Goal: Task Accomplishment & Management: Use online tool/utility

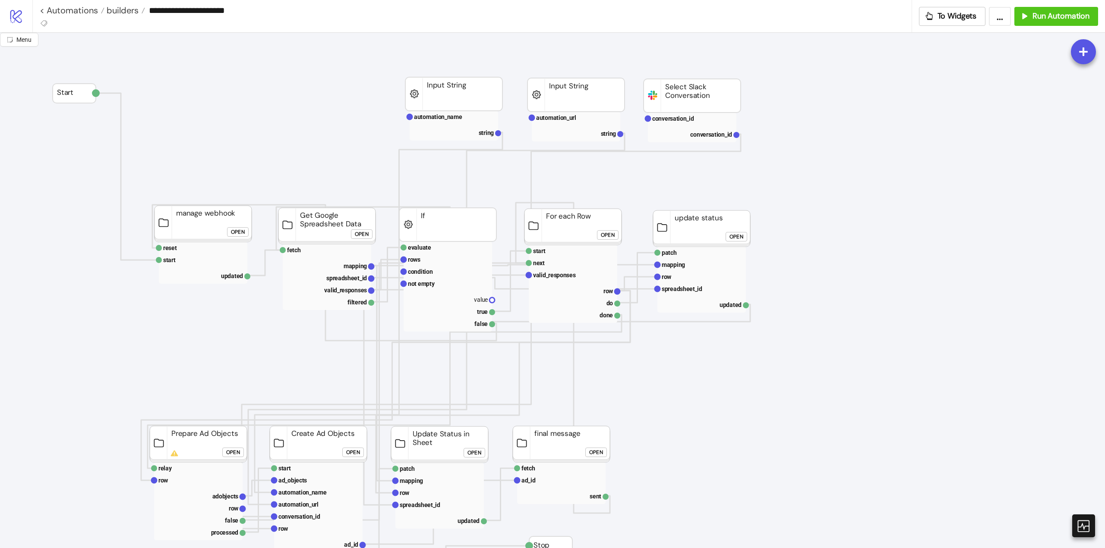
drag, startPoint x: 811, startPoint y: 306, endPoint x: 811, endPoint y: 281, distance: 25.5
click at [1090, 525] on icon at bounding box center [1083, 526] width 13 height 13
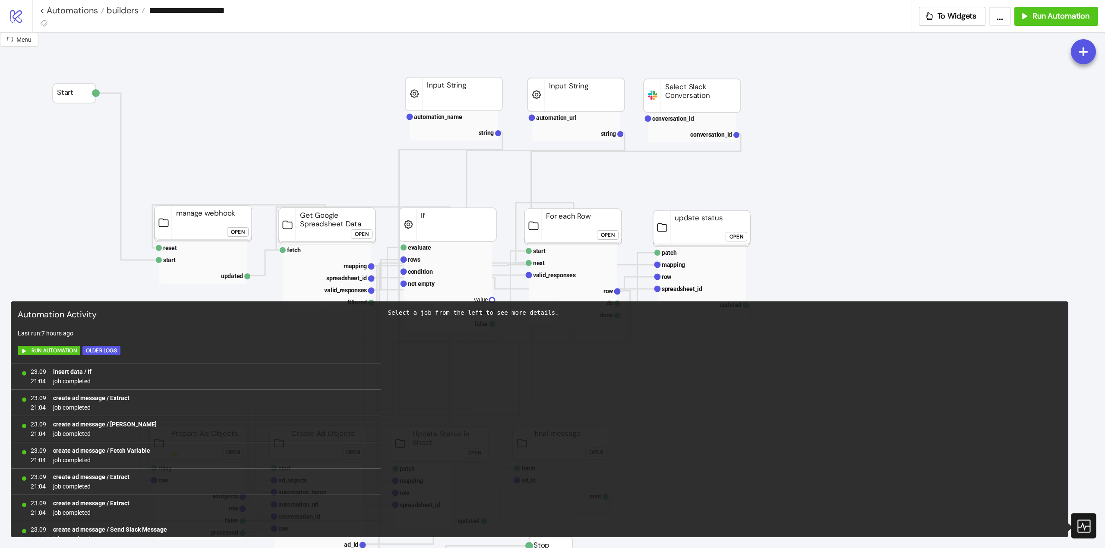
scroll to position [721, 0]
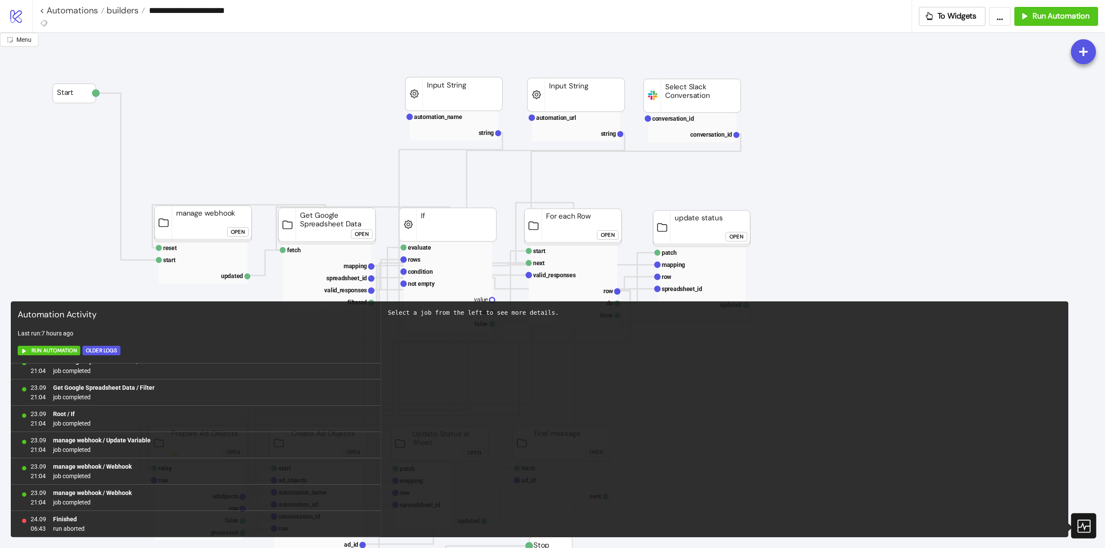
click at [1079, 531] on icon at bounding box center [1082, 526] width 15 height 15
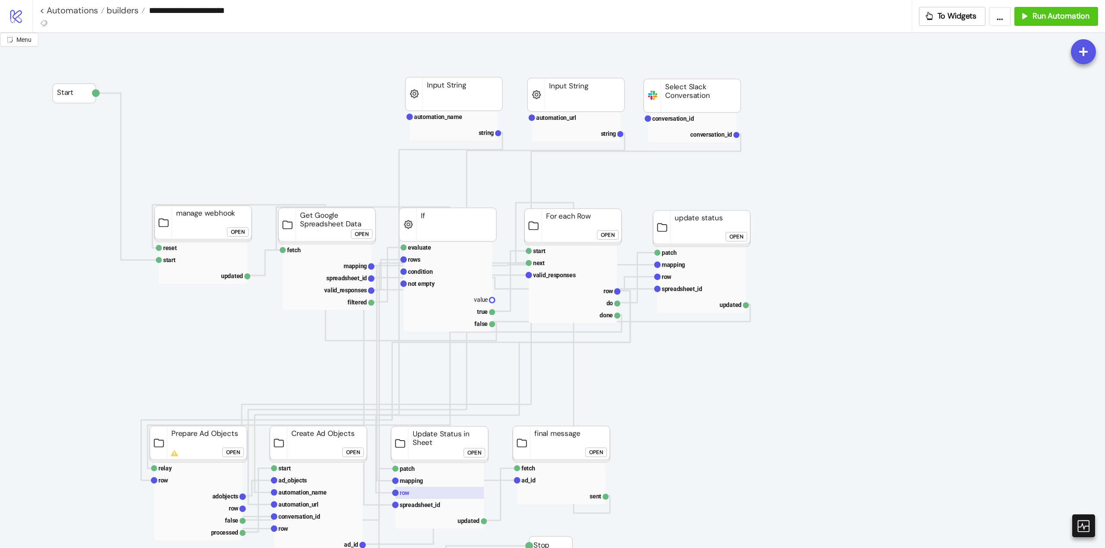
scroll to position [173, 0]
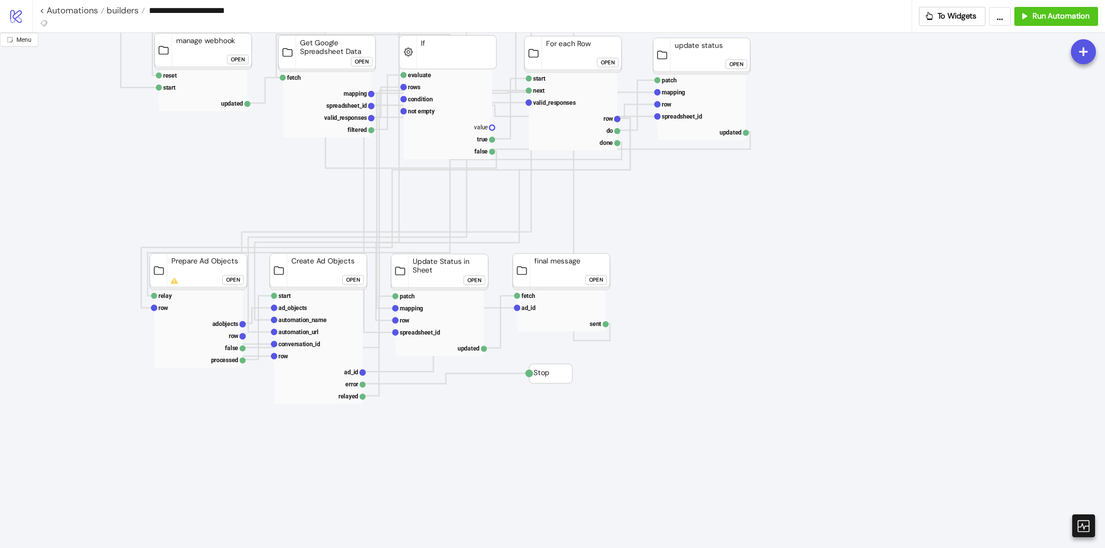
click at [230, 280] on div "Open" at bounding box center [233, 280] width 14 height 10
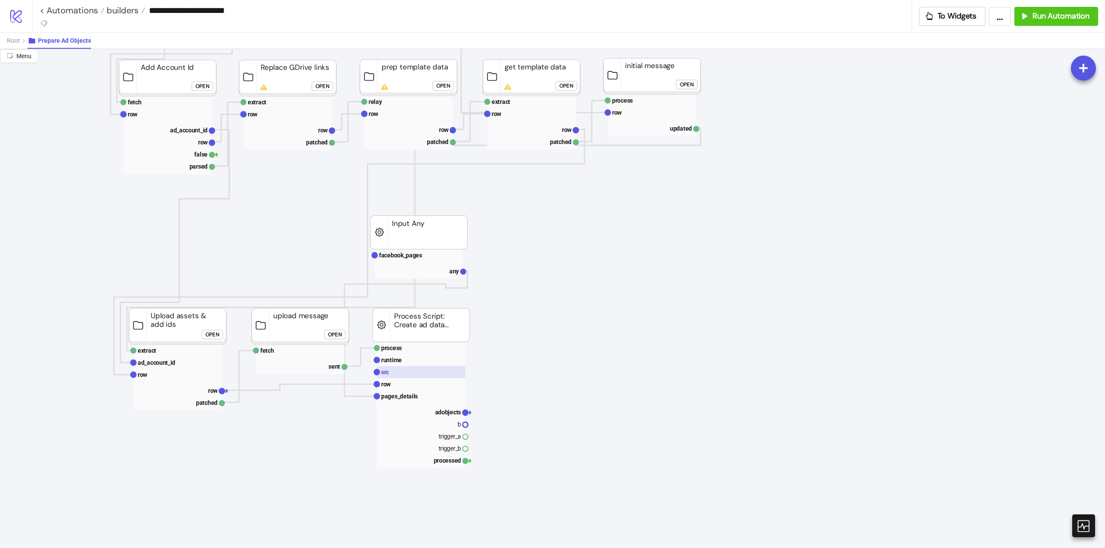
click at [395, 376] on rect at bounding box center [421, 372] width 88 height 12
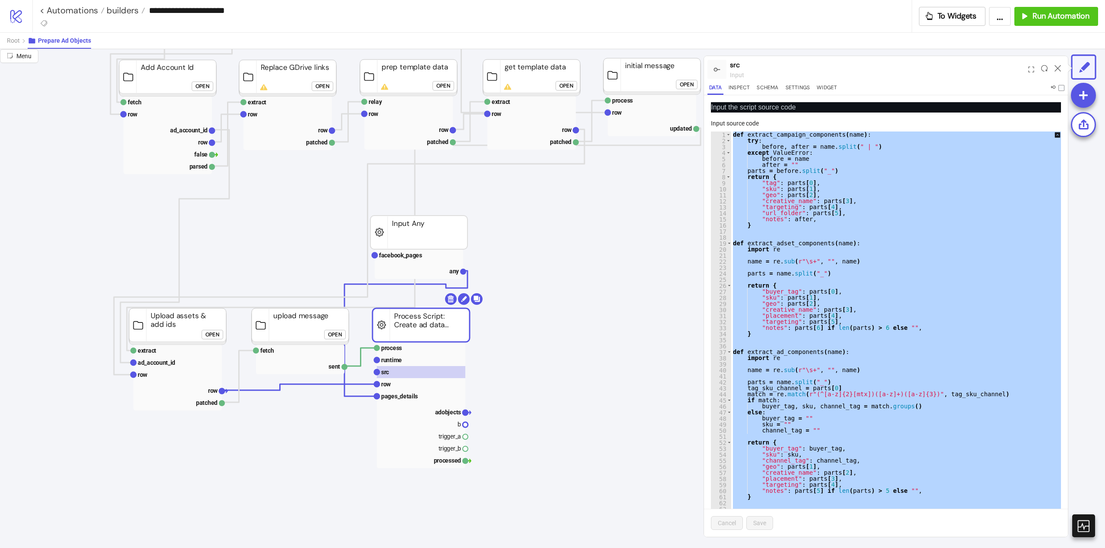
paste textarea "Cursor at row 704"
type textarea "**********"
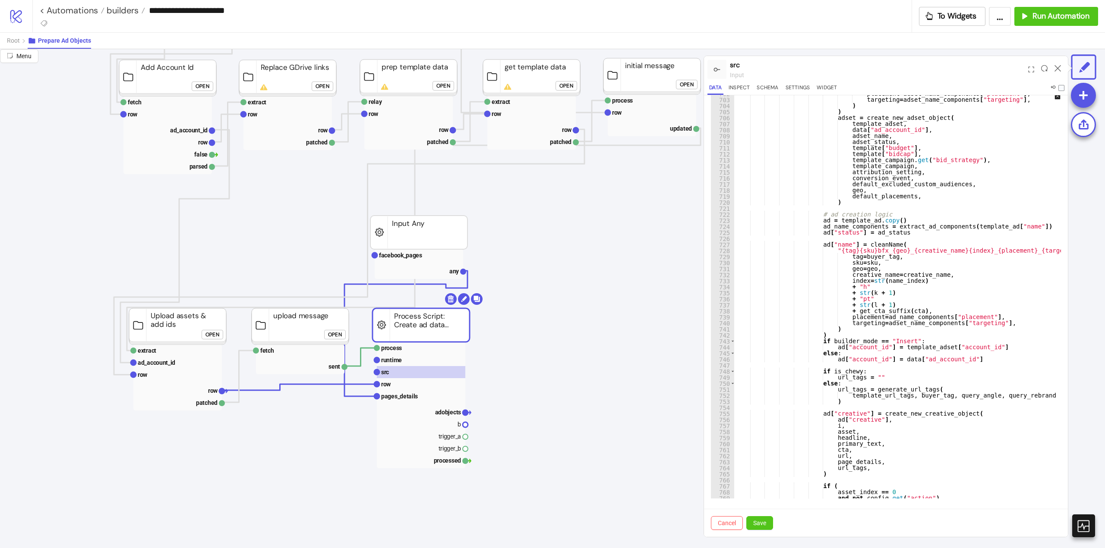
scroll to position [4428, 0]
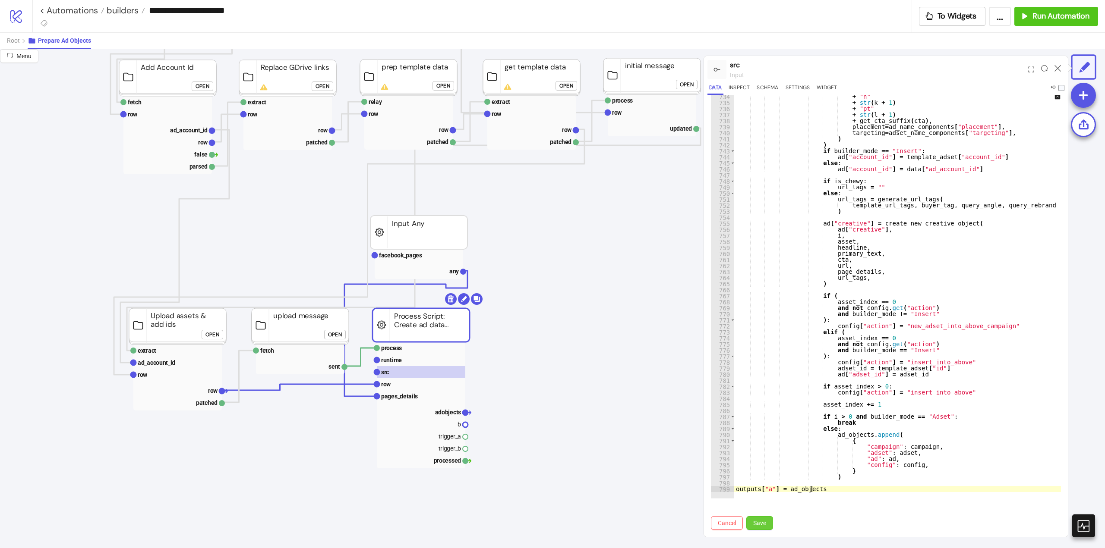
click at [761, 525] on span "Save" at bounding box center [759, 523] width 13 height 7
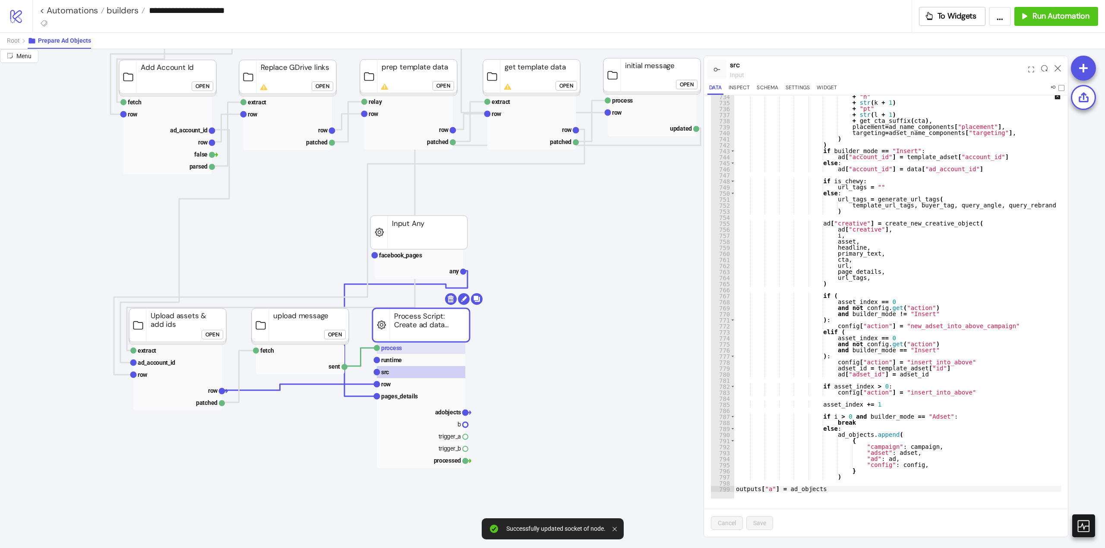
click at [406, 346] on rect at bounding box center [421, 348] width 88 height 12
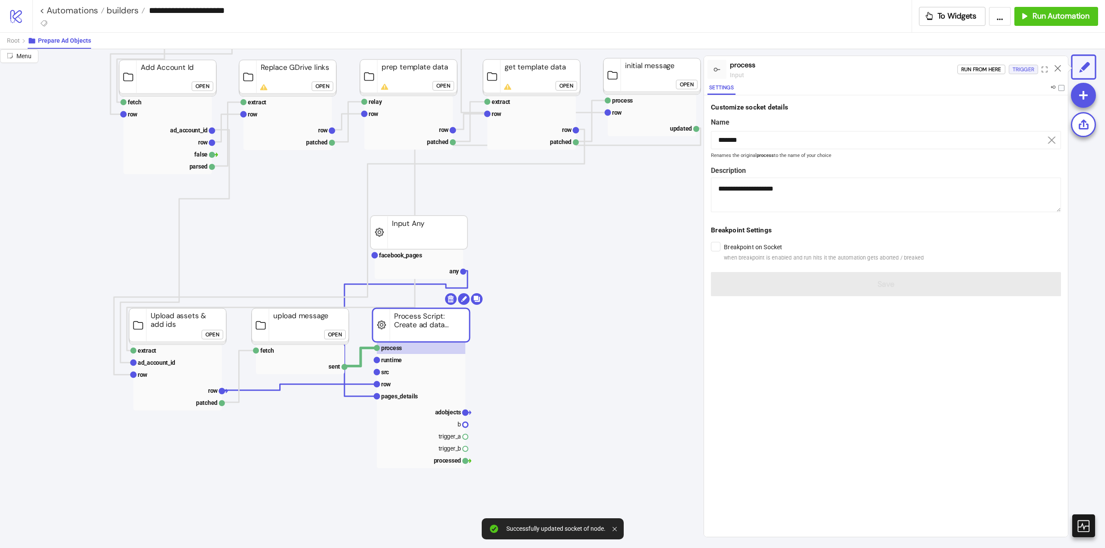
click at [1018, 73] on div "Trigger" at bounding box center [1023, 70] width 22 height 10
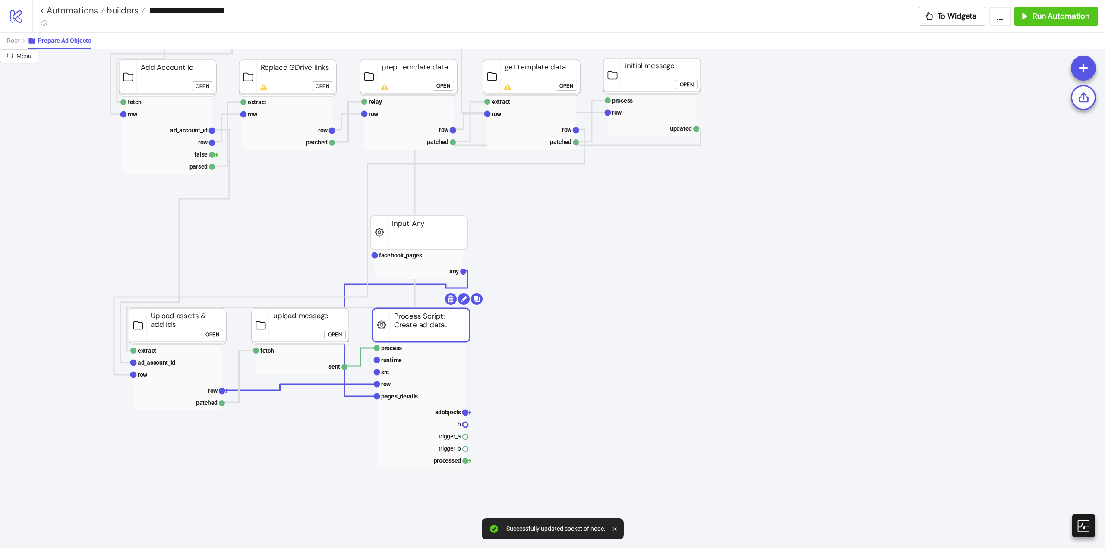
scroll to position [302, 0]
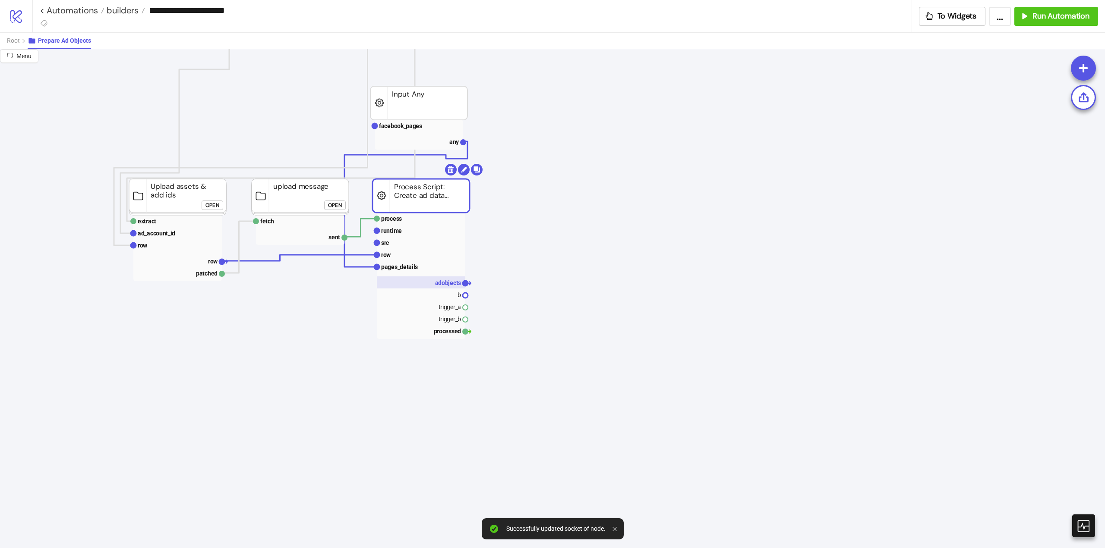
click at [447, 284] on text "adobjects" at bounding box center [448, 283] width 26 height 7
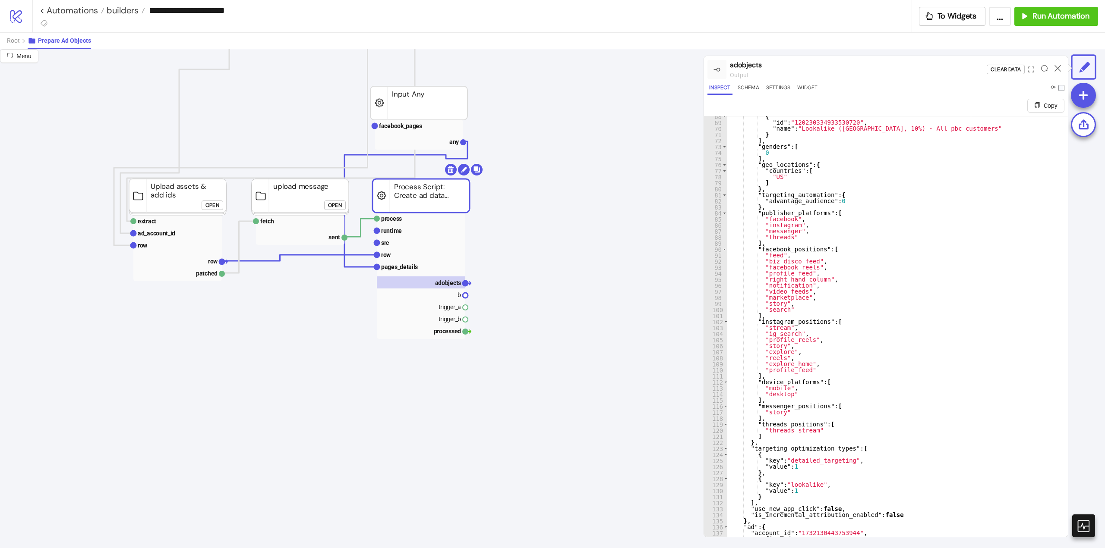
scroll to position [369, 0]
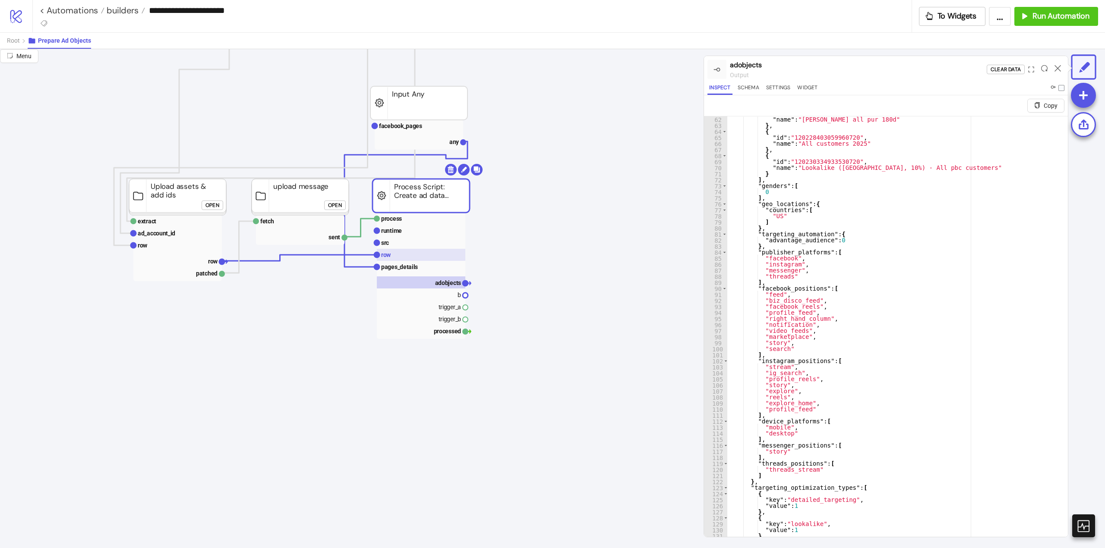
click at [394, 254] on rect at bounding box center [421, 255] width 88 height 12
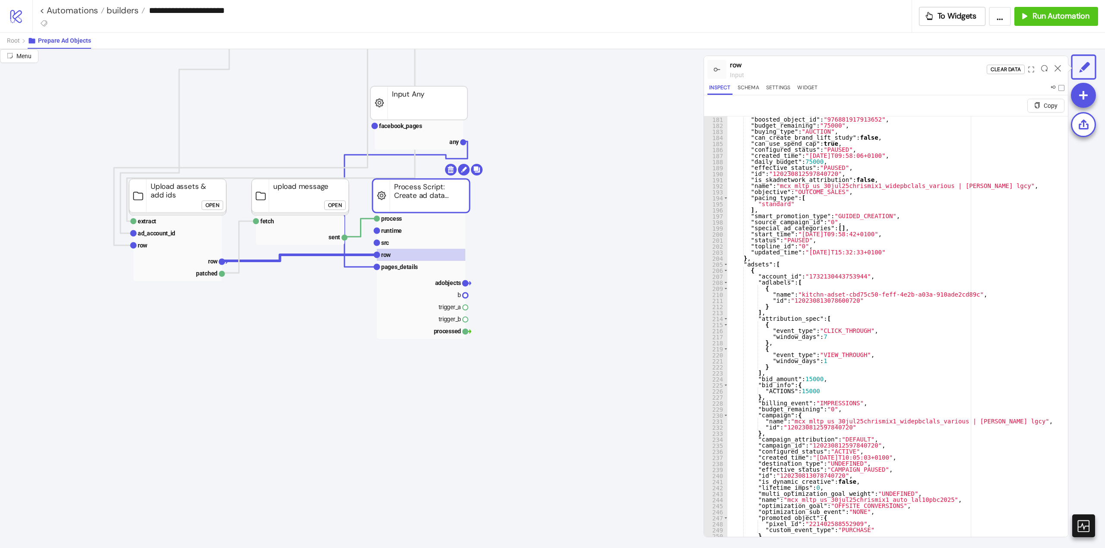
scroll to position [1217, 0]
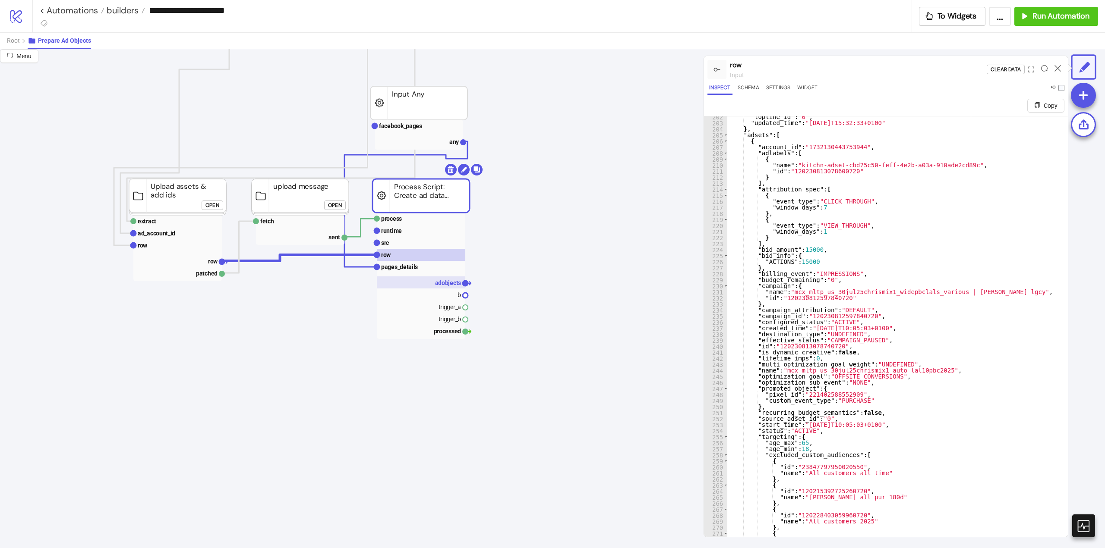
click at [436, 280] on text "adobjects" at bounding box center [448, 283] width 26 height 7
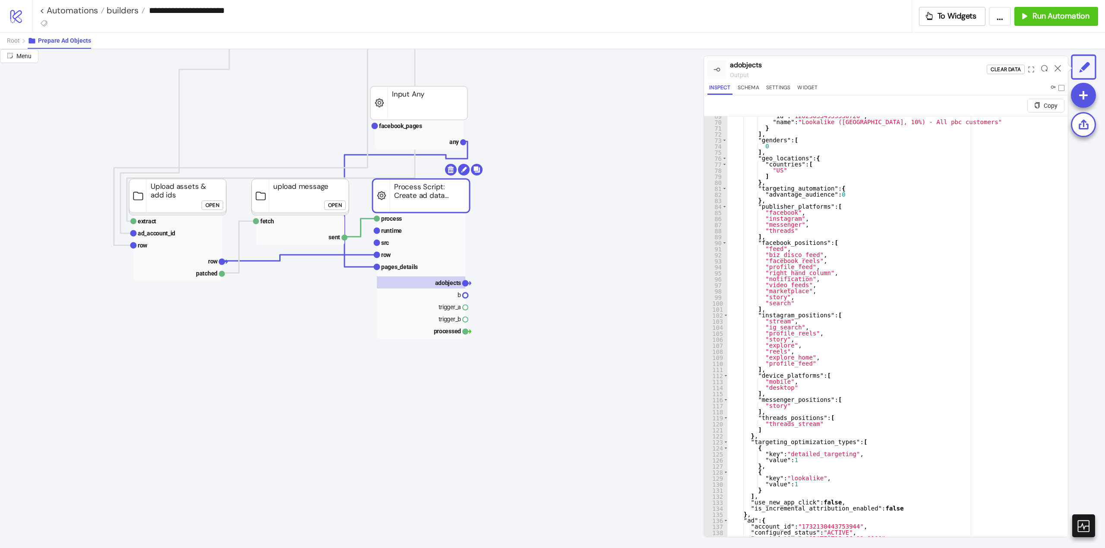
scroll to position [466, 0]
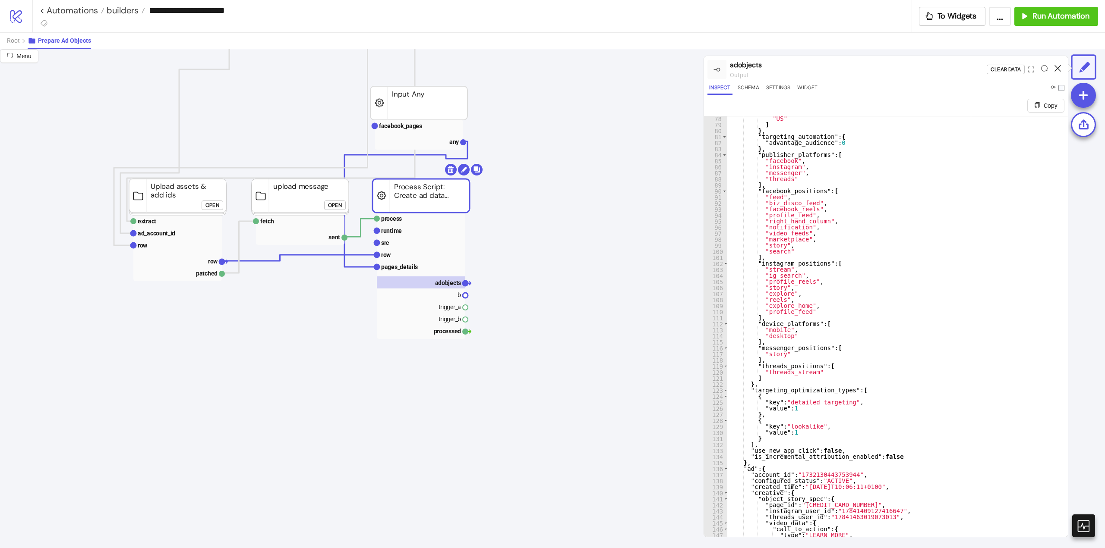
click at [1057, 70] on icon at bounding box center [1057, 68] width 6 height 6
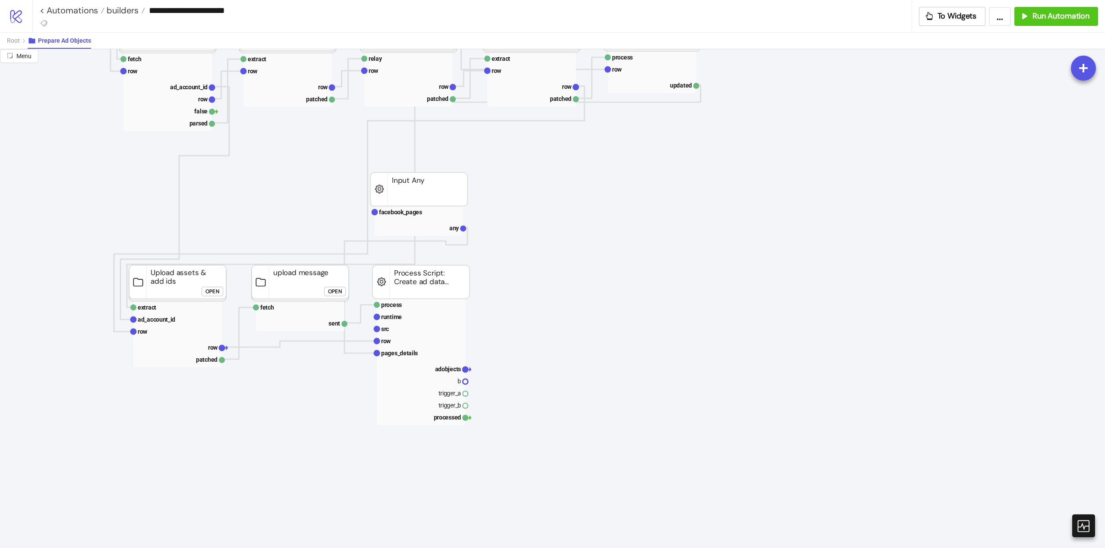
scroll to position [173, 0]
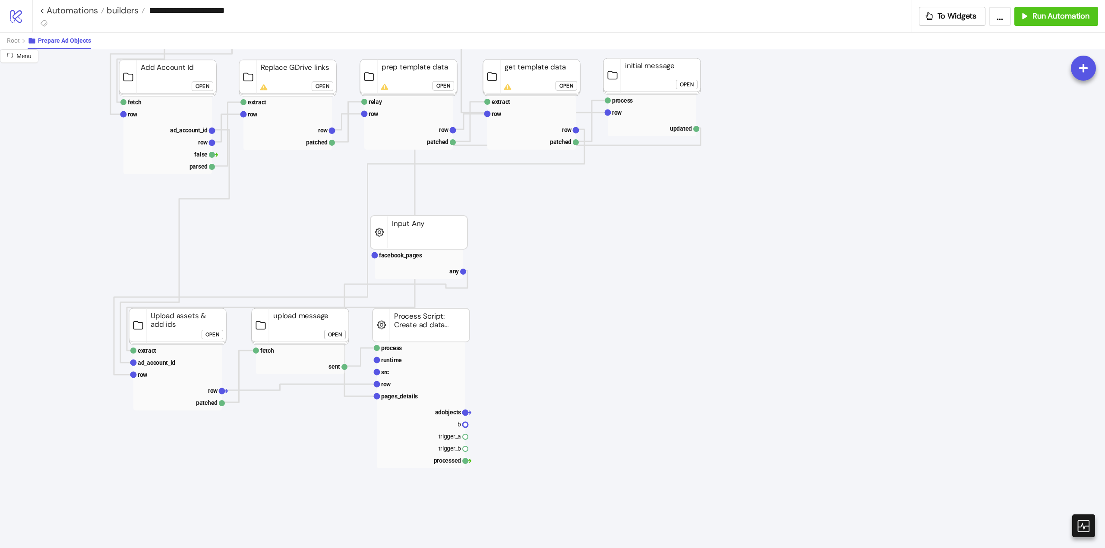
click at [1059, 16] on span "Run Automation" at bounding box center [1060, 16] width 57 height 10
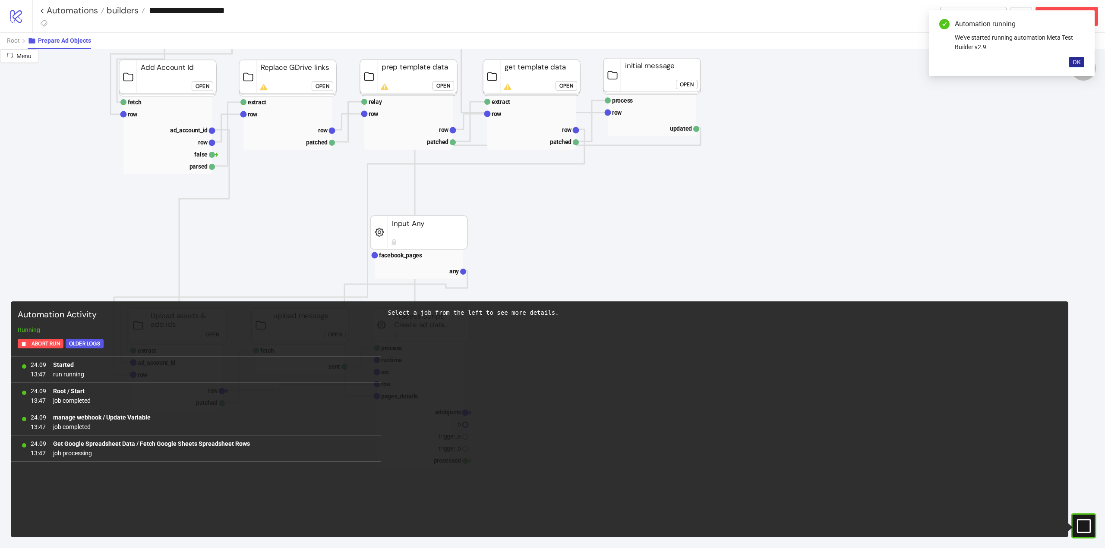
click at [1075, 58] on button "OK" at bounding box center [1076, 62] width 15 height 10
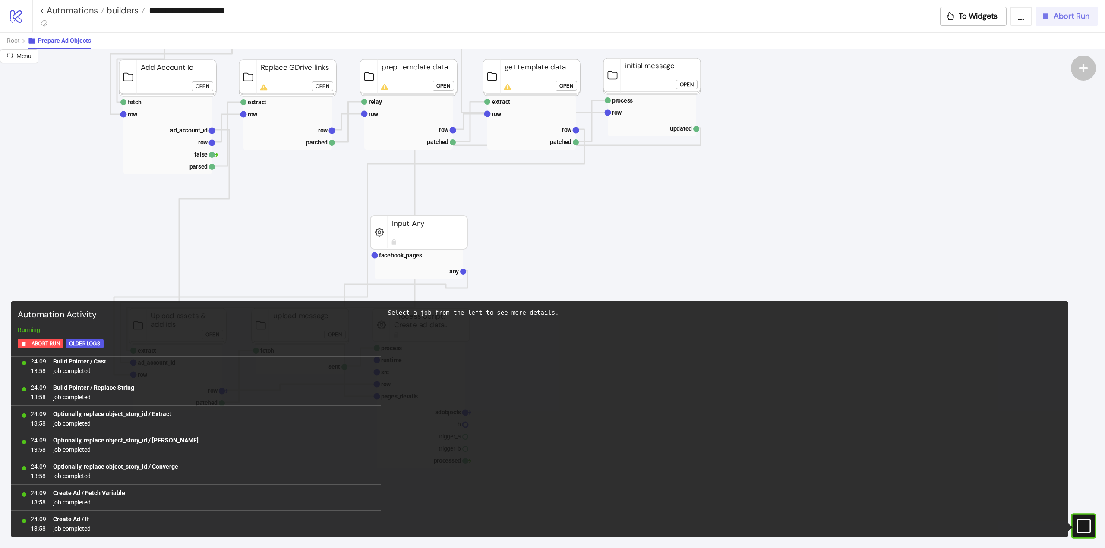
scroll to position [16560, 0]
click at [1053, 17] on div "Abort Run" at bounding box center [1064, 16] width 49 height 10
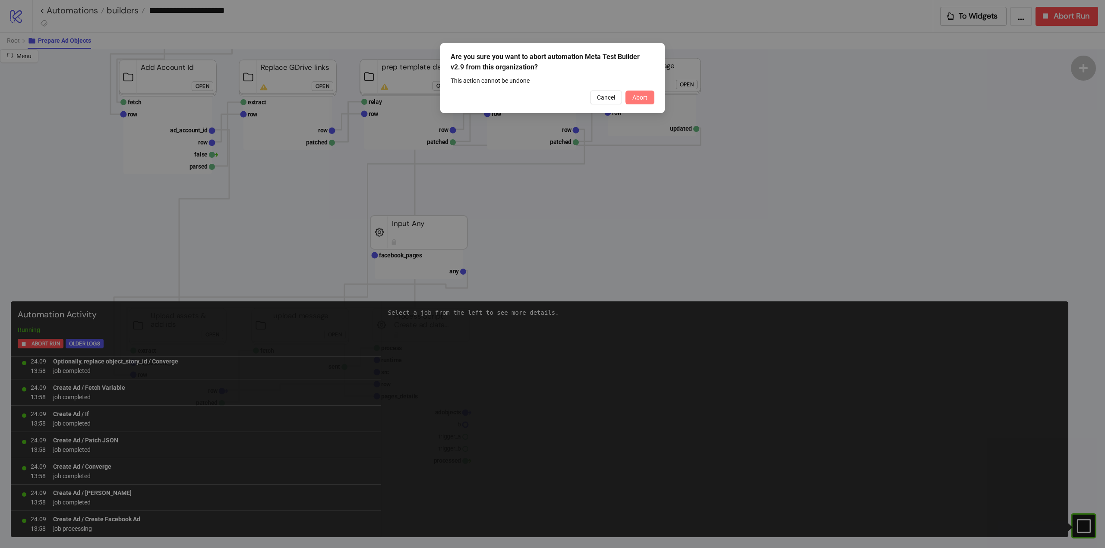
click at [646, 98] on span "Abort" at bounding box center [639, 97] width 15 height 7
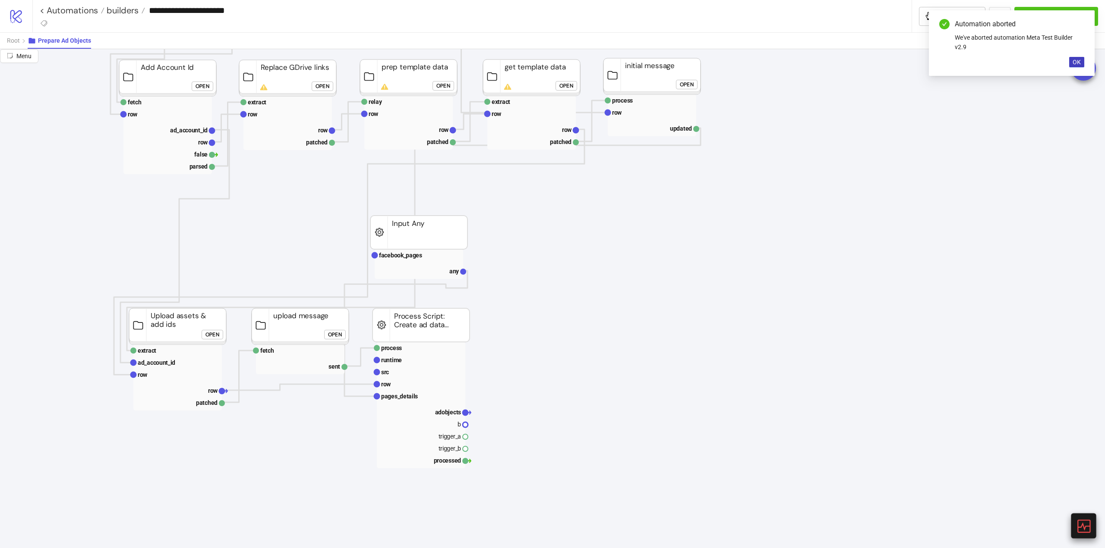
click at [1081, 526] on icon at bounding box center [1083, 526] width 13 height 13
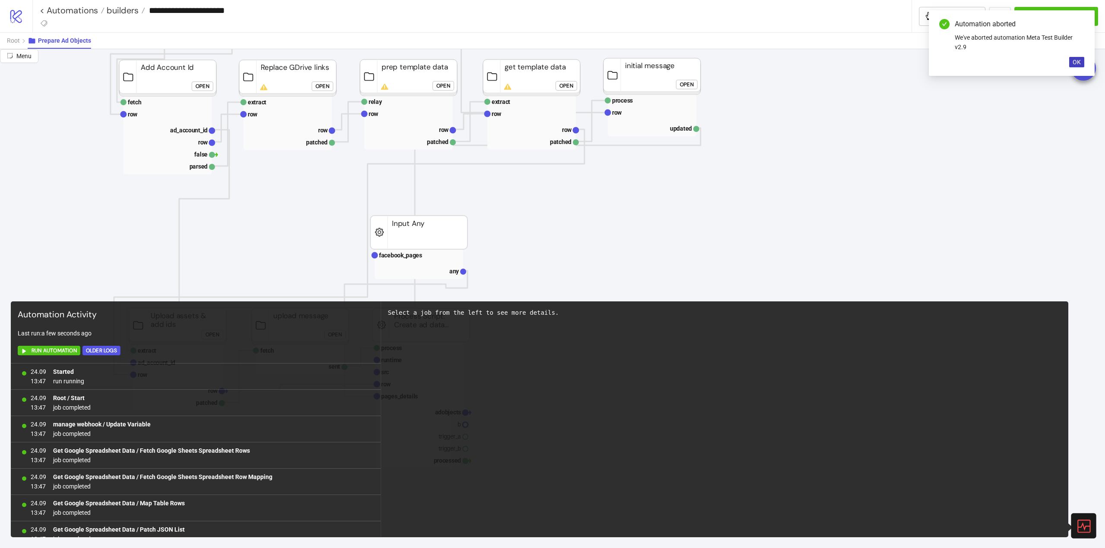
scroll to position [16593, 0]
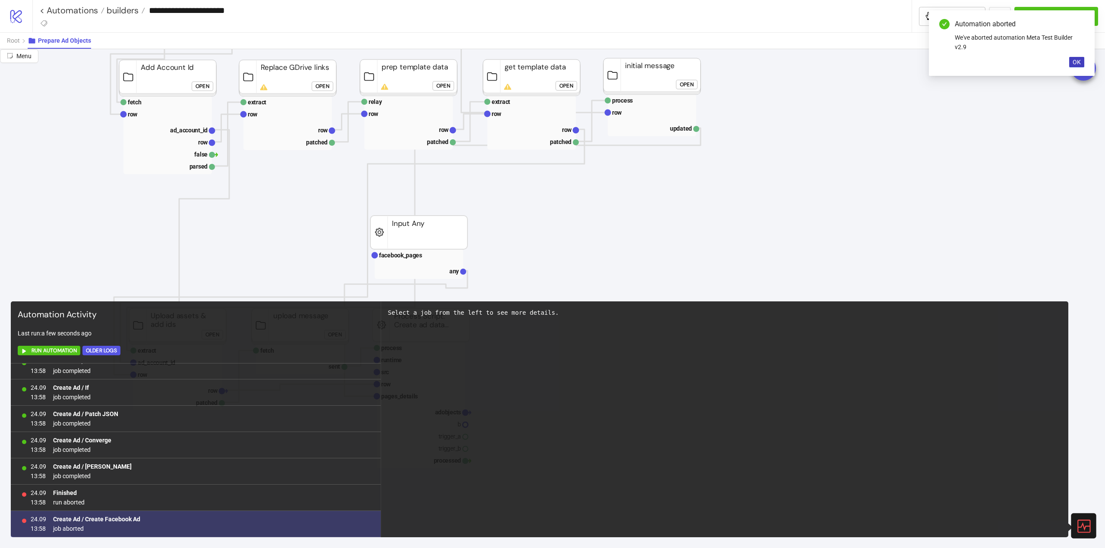
click at [97, 520] on b "Create Ad / Create Facebook Ad" at bounding box center [96, 519] width 87 height 7
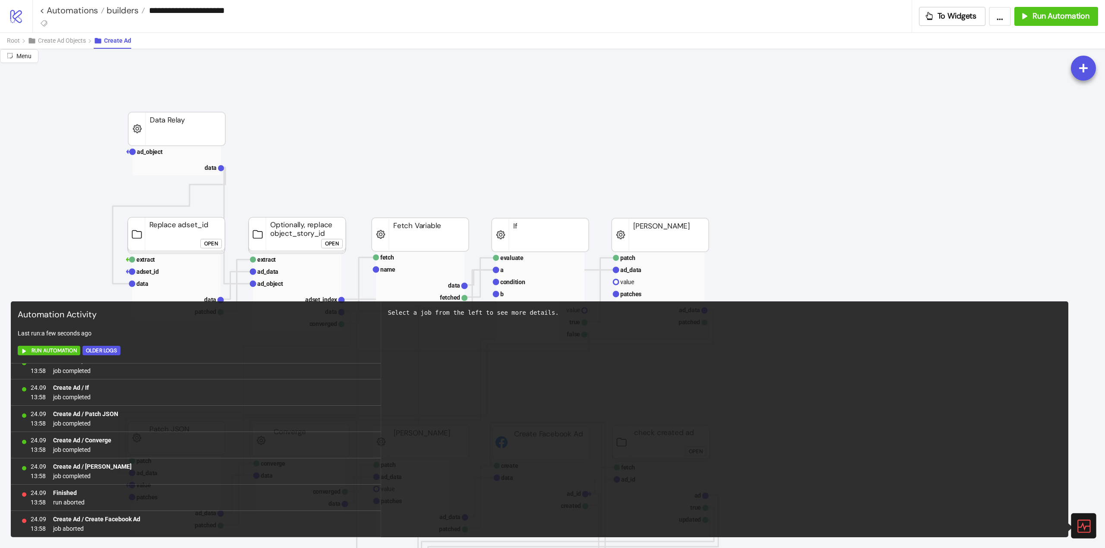
scroll to position [259, 0]
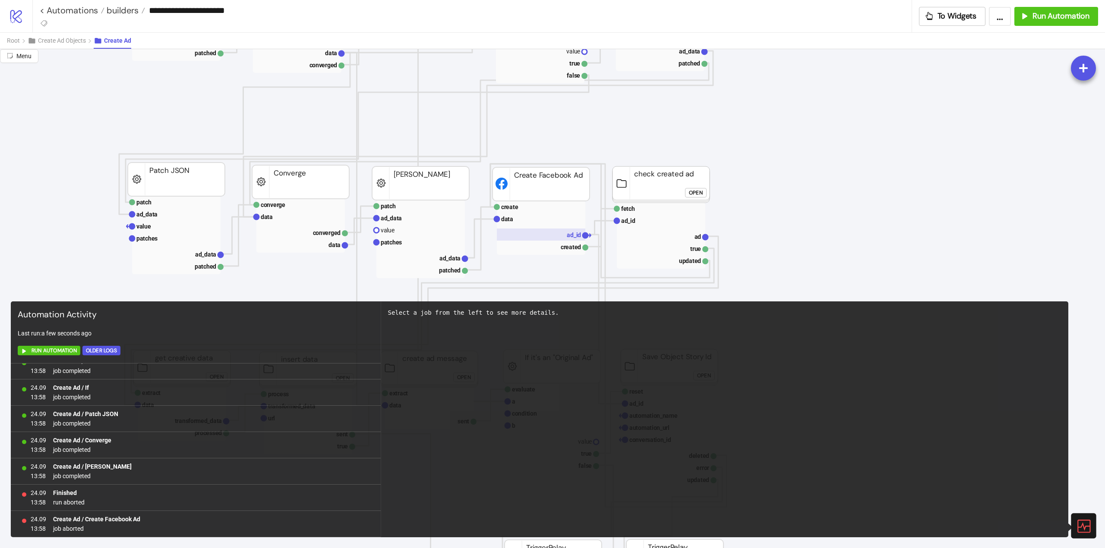
click at [555, 236] on rect at bounding box center [541, 235] width 88 height 12
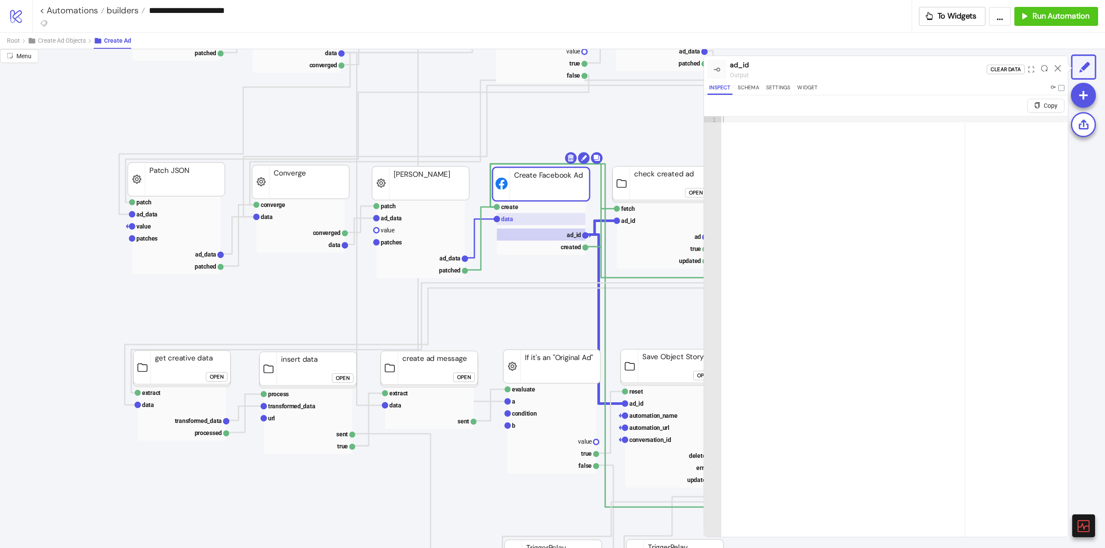
click at [526, 219] on rect at bounding box center [541, 219] width 88 height 12
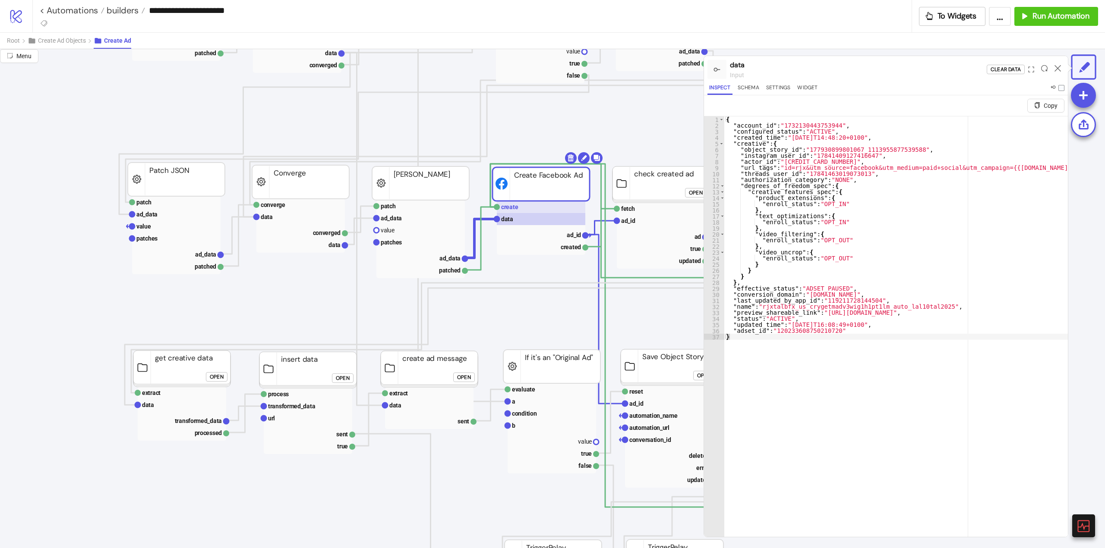
click at [529, 209] on rect at bounding box center [541, 207] width 88 height 12
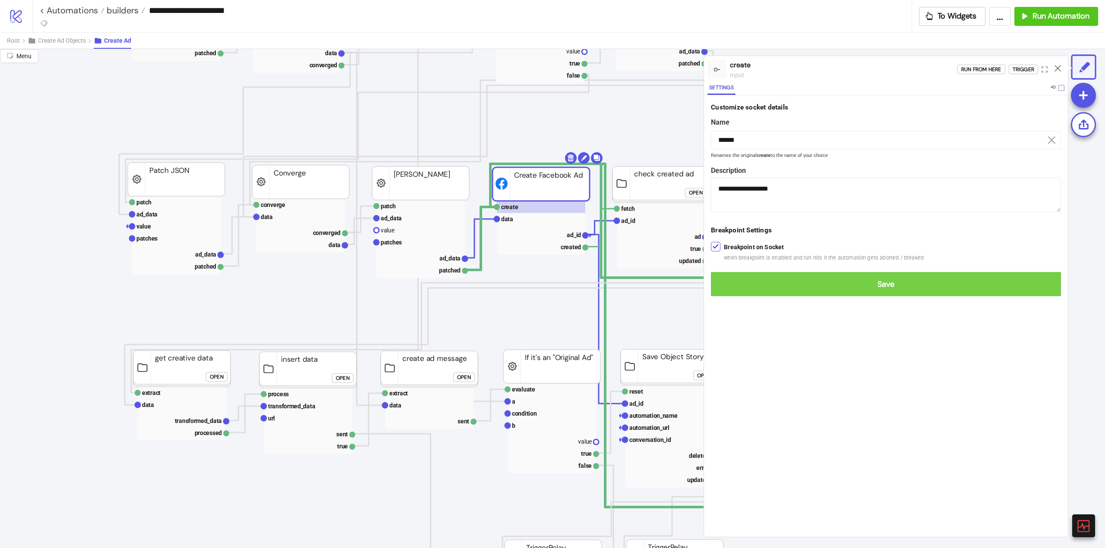
click at [724, 283] on span "Save" at bounding box center [886, 285] width 336 height 10
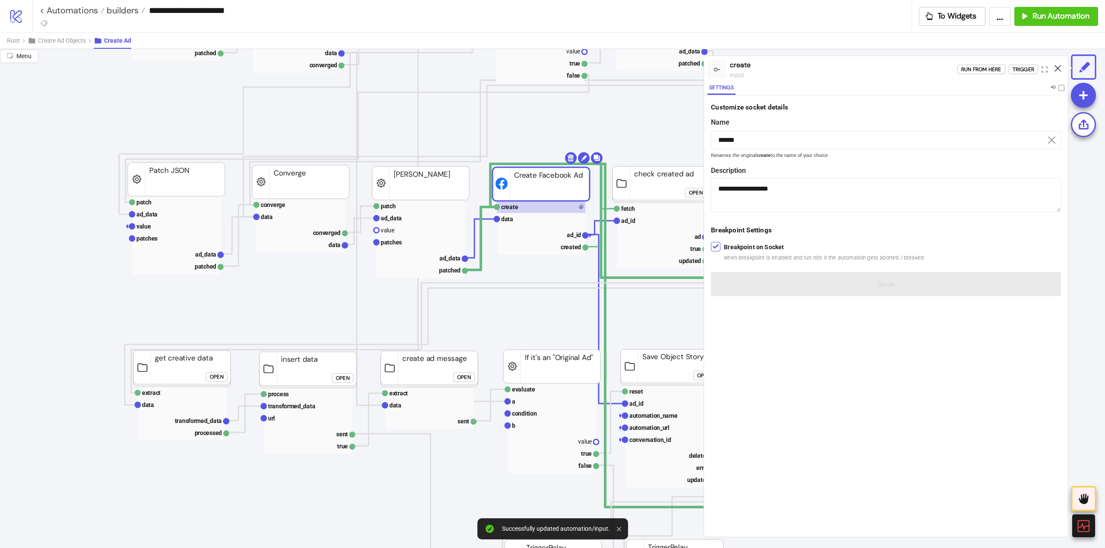
click at [1057, 69] on icon at bounding box center [1057, 68] width 6 height 6
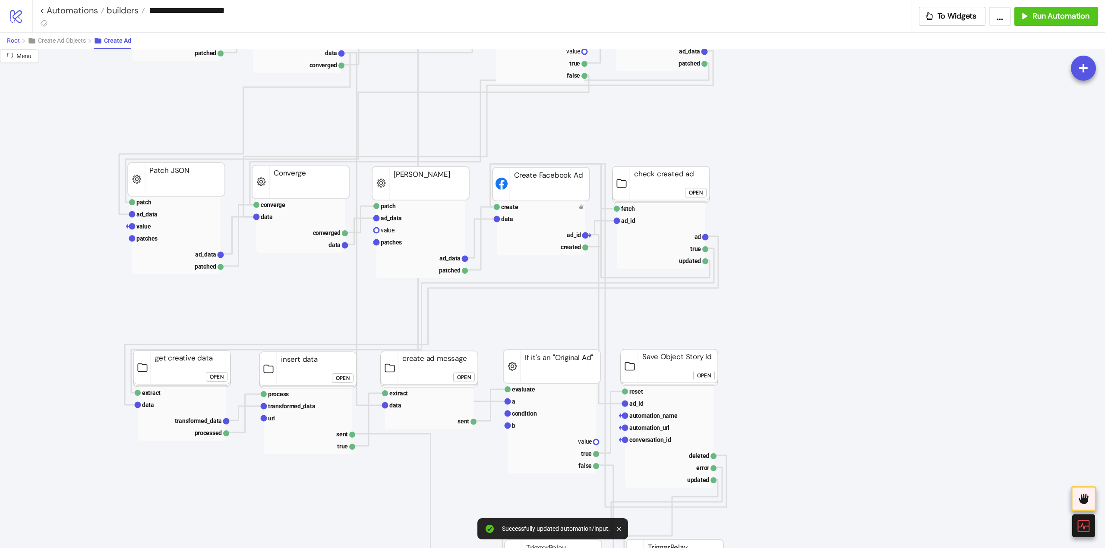
click at [10, 44] on span "Root" at bounding box center [13, 40] width 13 height 7
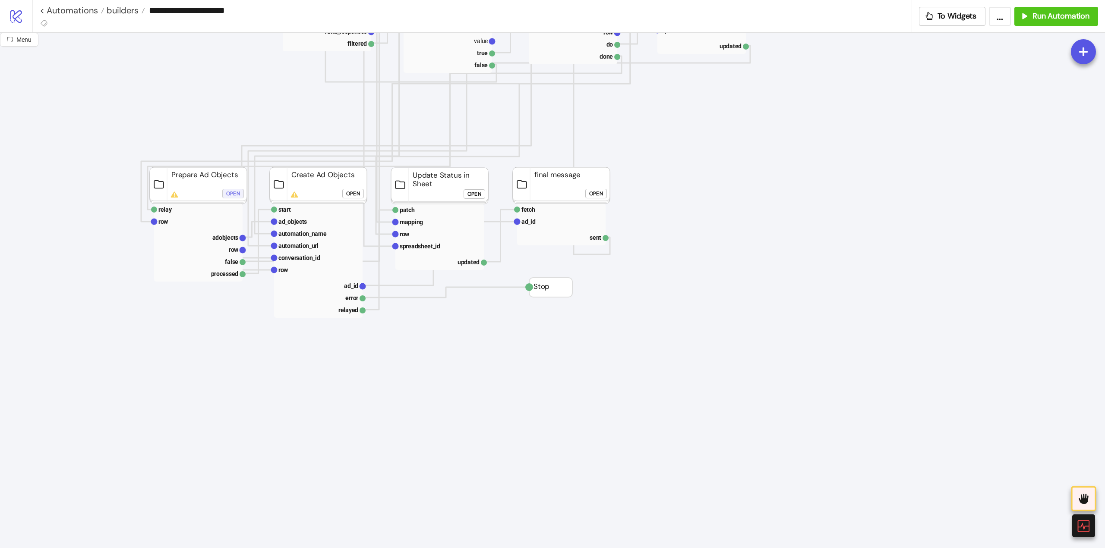
click at [227, 190] on div "Open" at bounding box center [233, 194] width 14 height 10
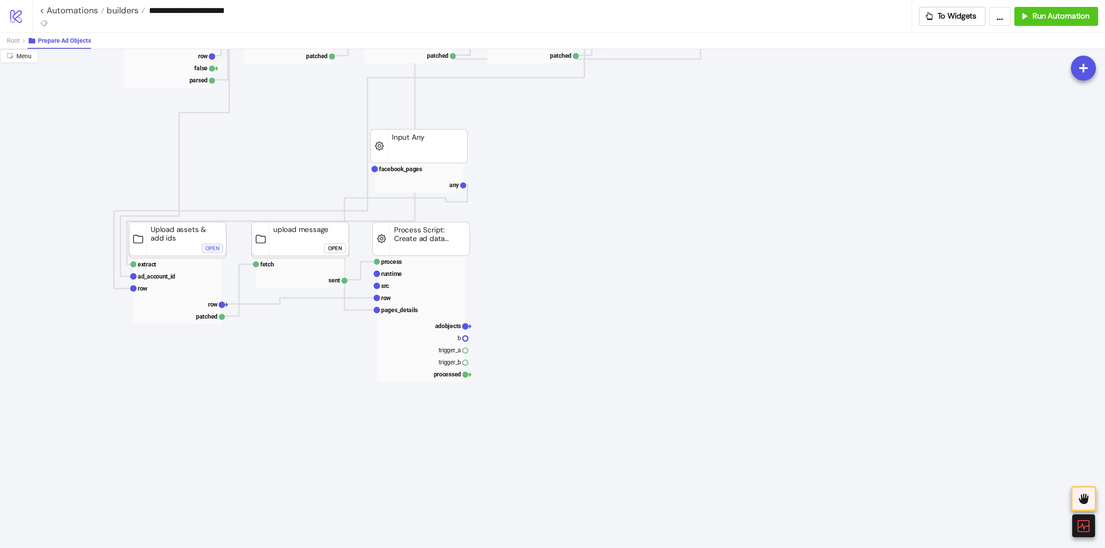
click at [212, 247] on div "Open" at bounding box center [212, 248] width 14 height 10
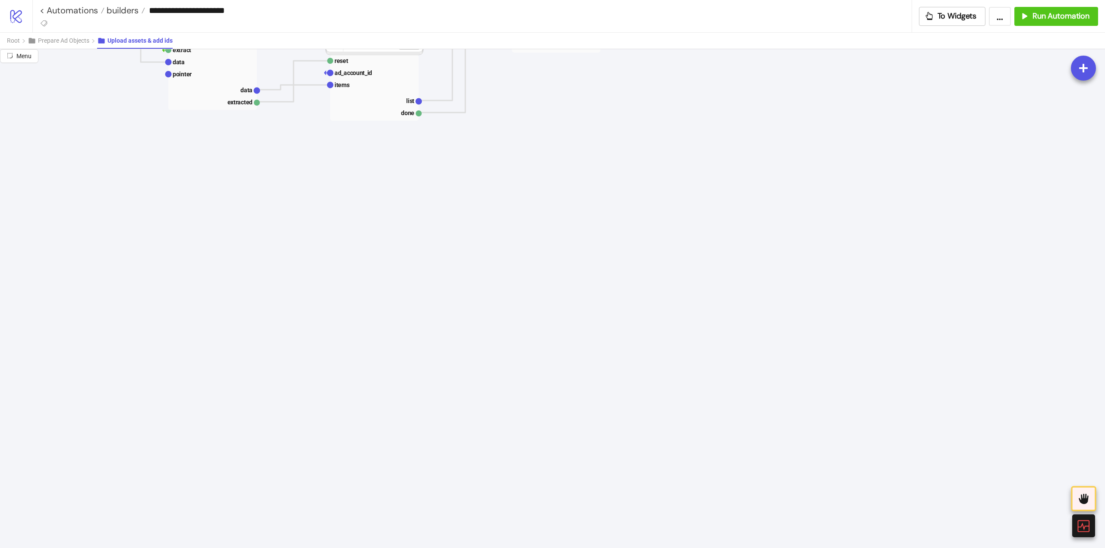
scroll to position [0, 0]
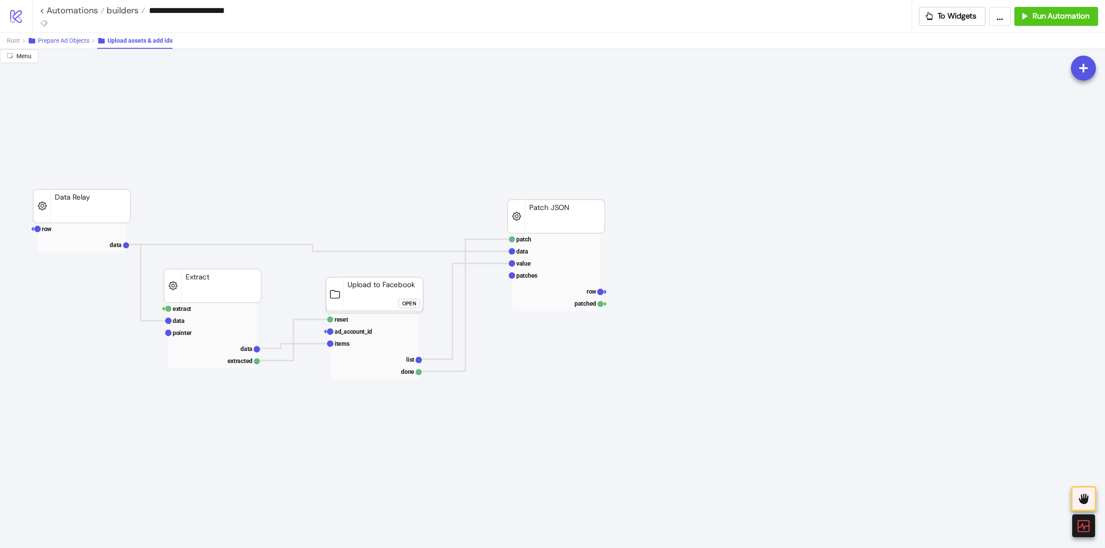
click at [79, 39] on span "Prepare Ad Objects" at bounding box center [63, 40] width 51 height 7
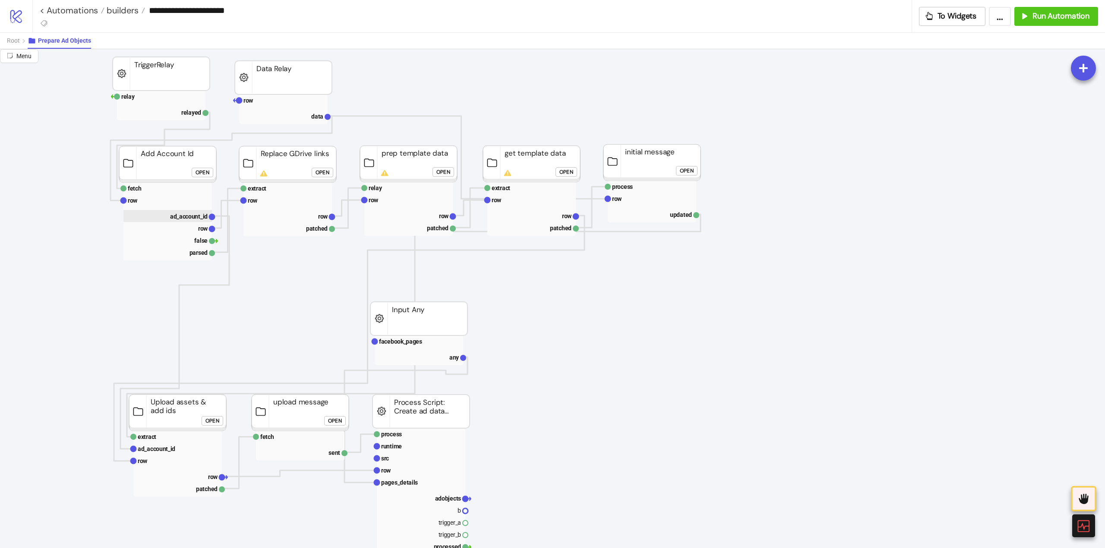
scroll to position [129, 0]
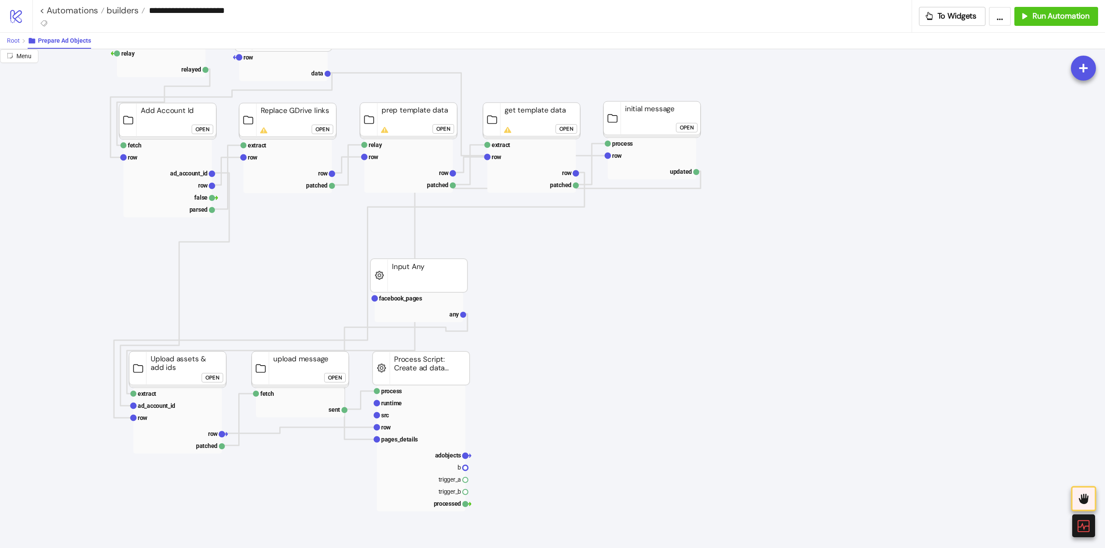
drag, startPoint x: 18, startPoint y: 41, endPoint x: 29, endPoint y: 48, distance: 13.2
click at [18, 41] on span "Root" at bounding box center [13, 40] width 13 height 7
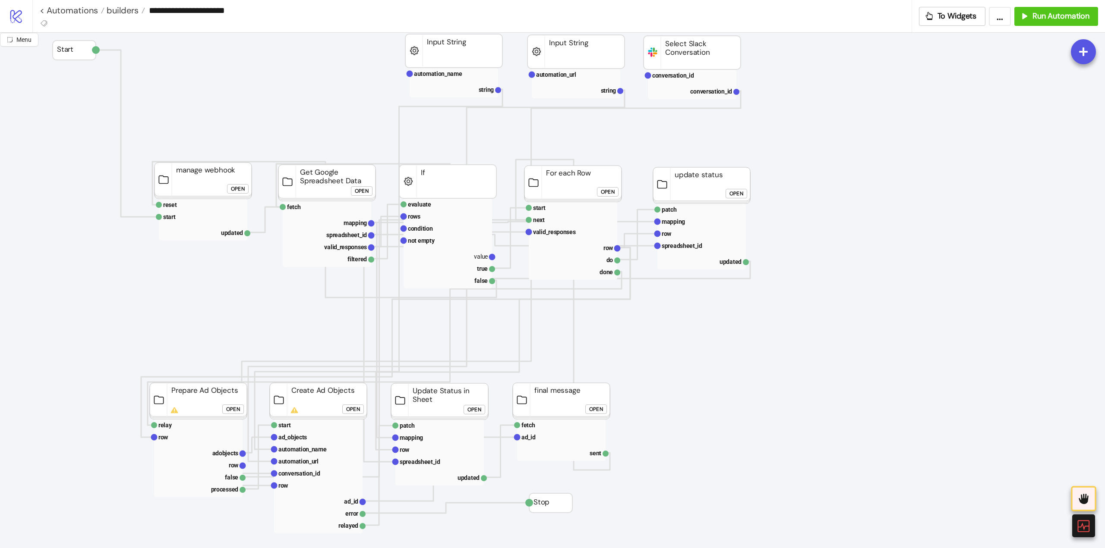
scroll to position [0, 0]
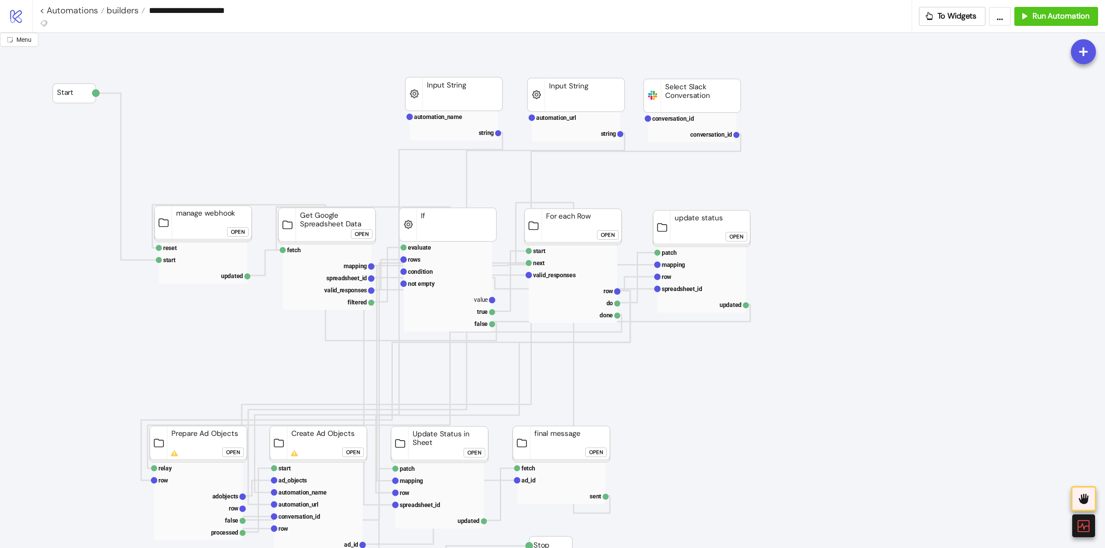
click at [236, 453] on div "Open" at bounding box center [233, 453] width 14 height 10
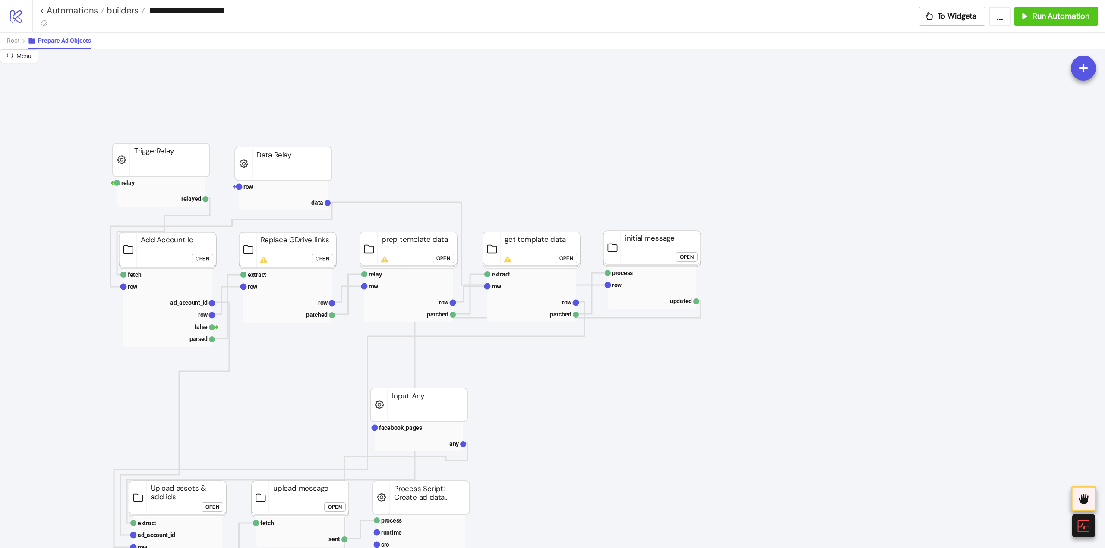
scroll to position [173, 0]
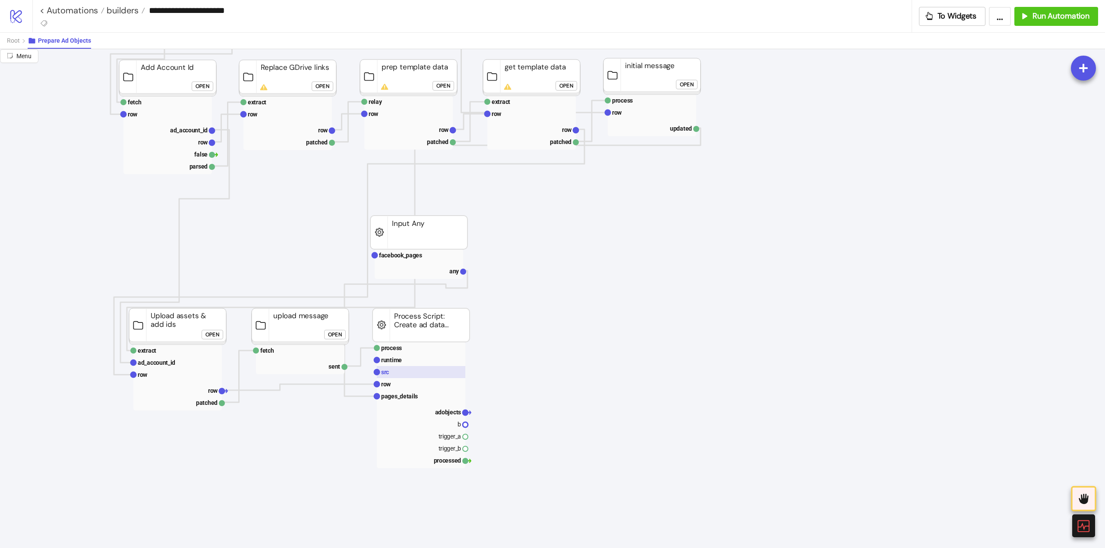
click at [390, 377] on rect at bounding box center [421, 372] width 88 height 12
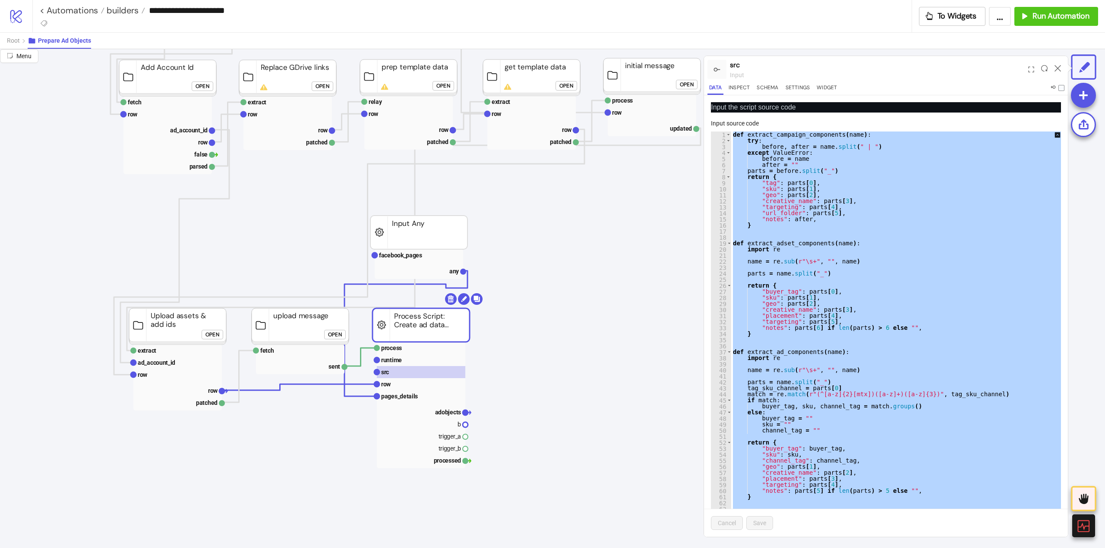
paste textarea "Cursor at row 799"
type textarea "**********"
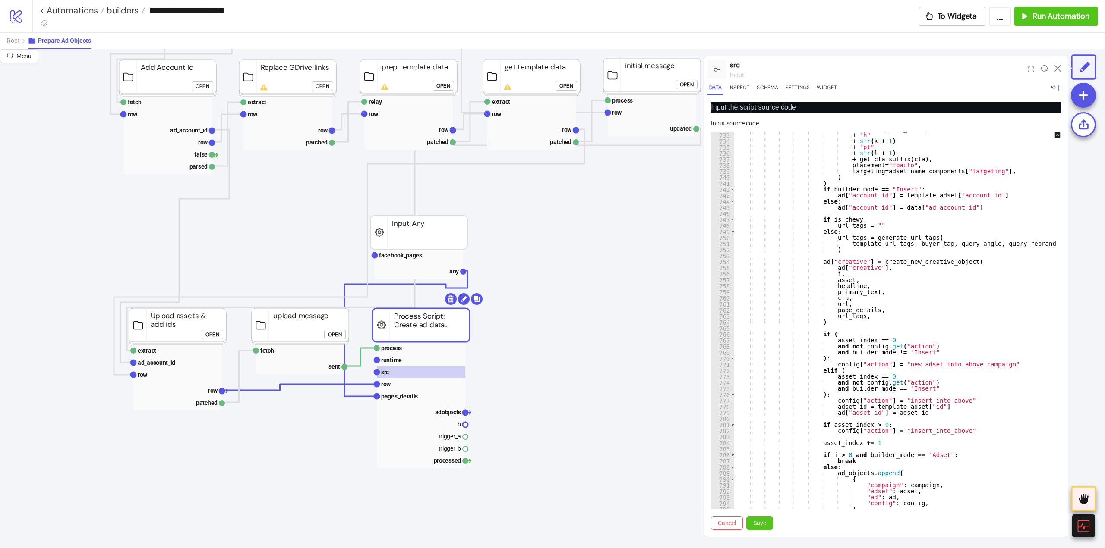
scroll to position [38, 0]
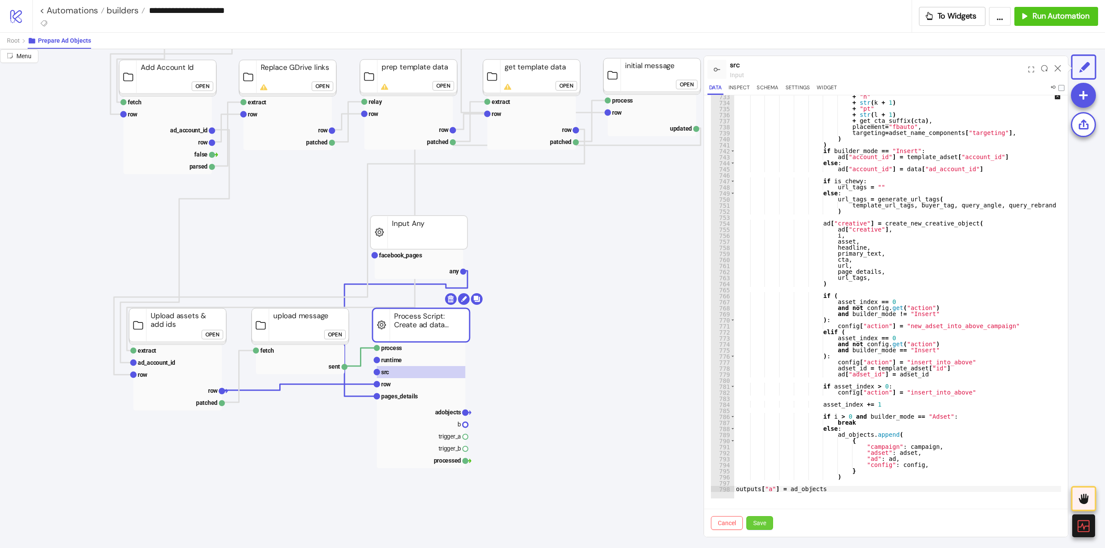
click at [766, 525] on button "Save" at bounding box center [759, 524] width 27 height 14
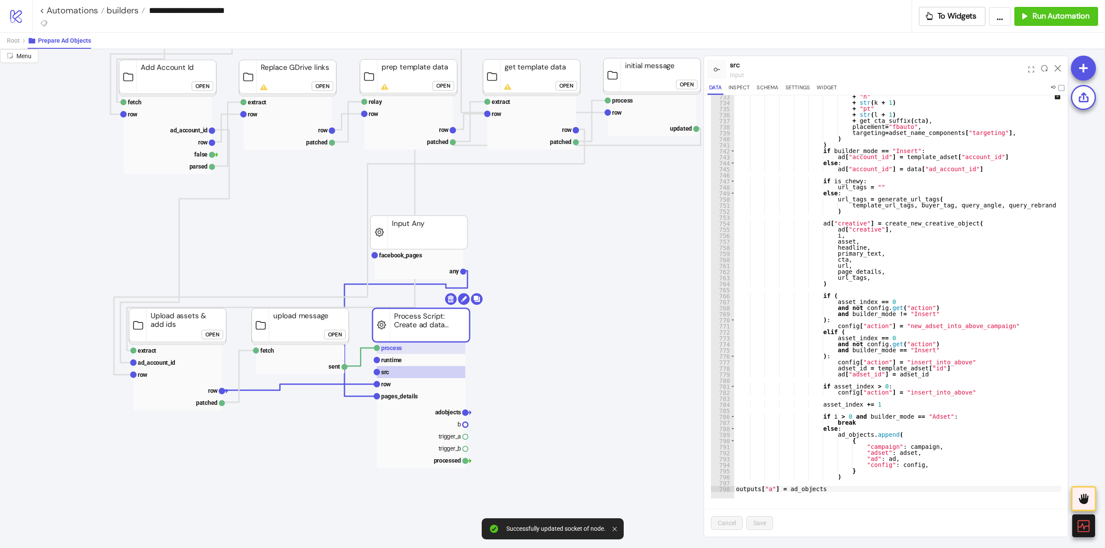
click at [403, 349] on rect at bounding box center [421, 348] width 88 height 12
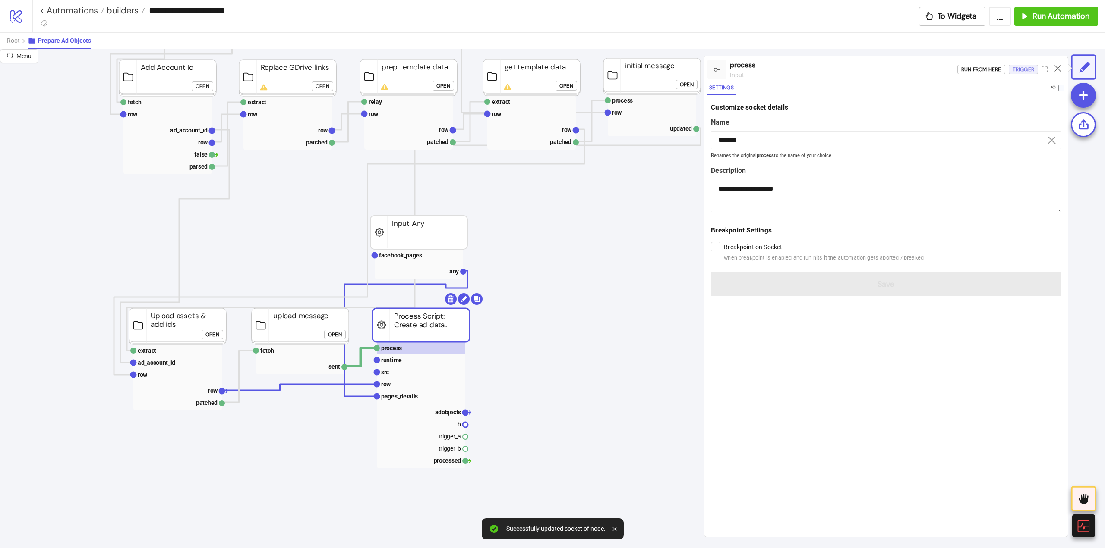
click at [1014, 72] on div "Trigger" at bounding box center [1023, 70] width 22 height 10
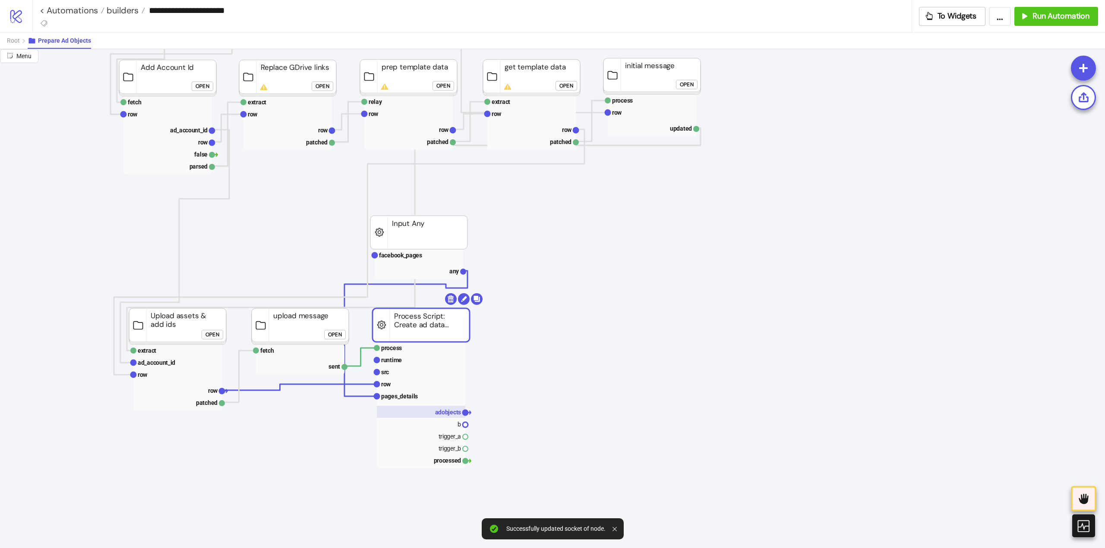
click at [440, 409] on text "adobjects" at bounding box center [448, 412] width 26 height 7
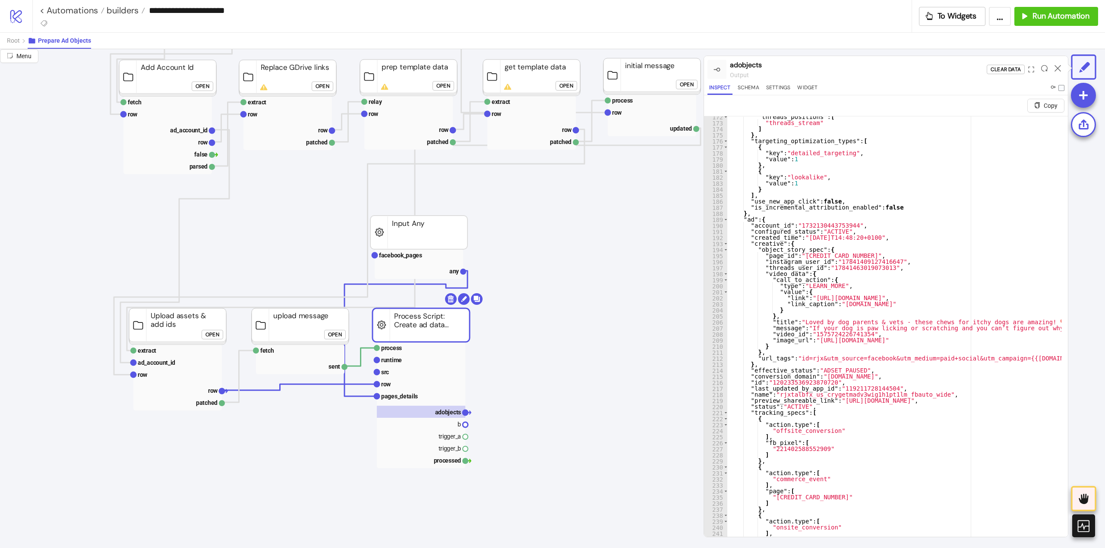
scroll to position [1087, 0]
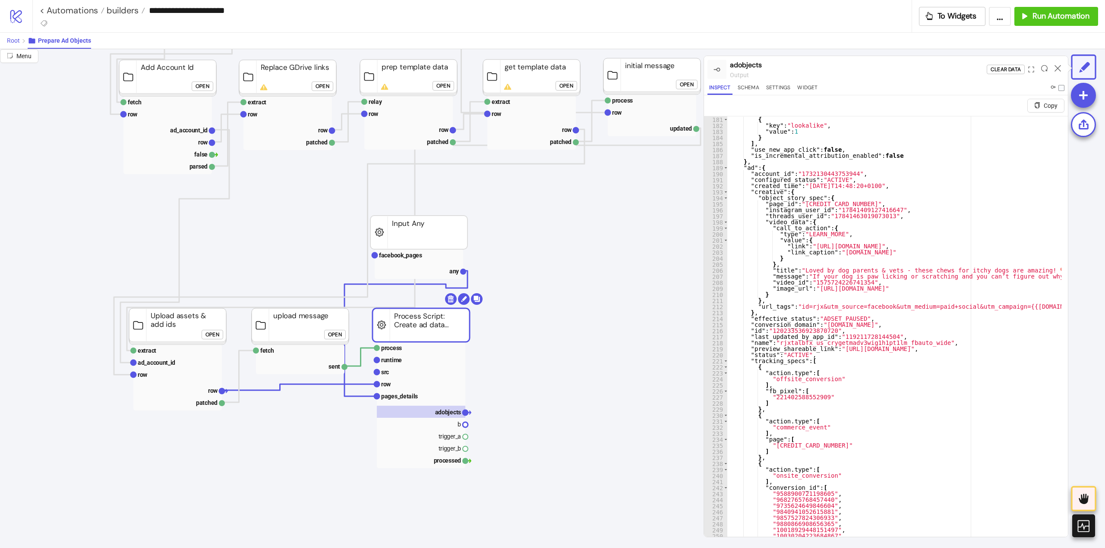
click at [8, 43] on span "Root" at bounding box center [13, 40] width 13 height 7
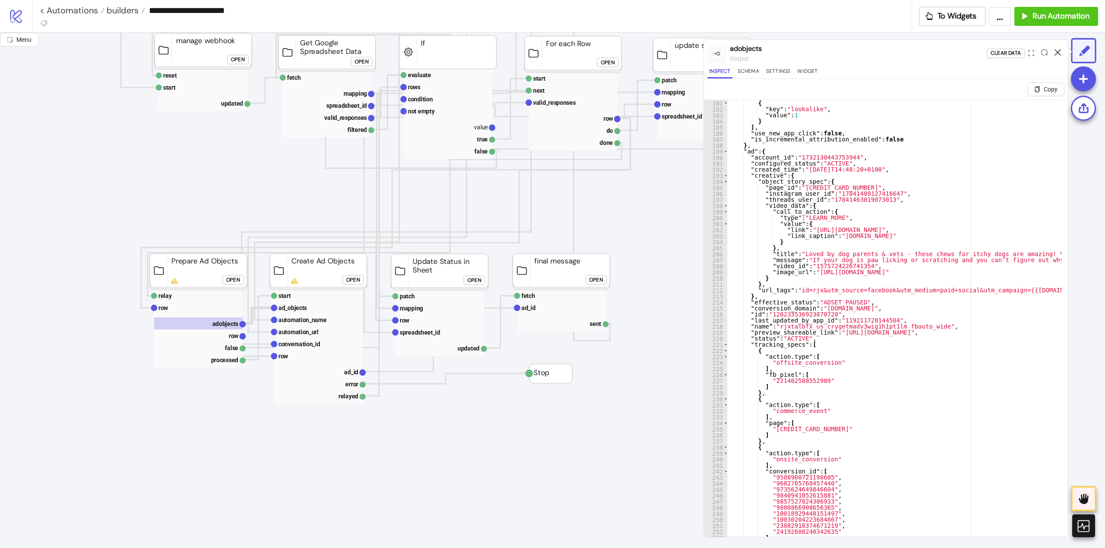
click at [1055, 54] on icon at bounding box center [1057, 52] width 6 height 6
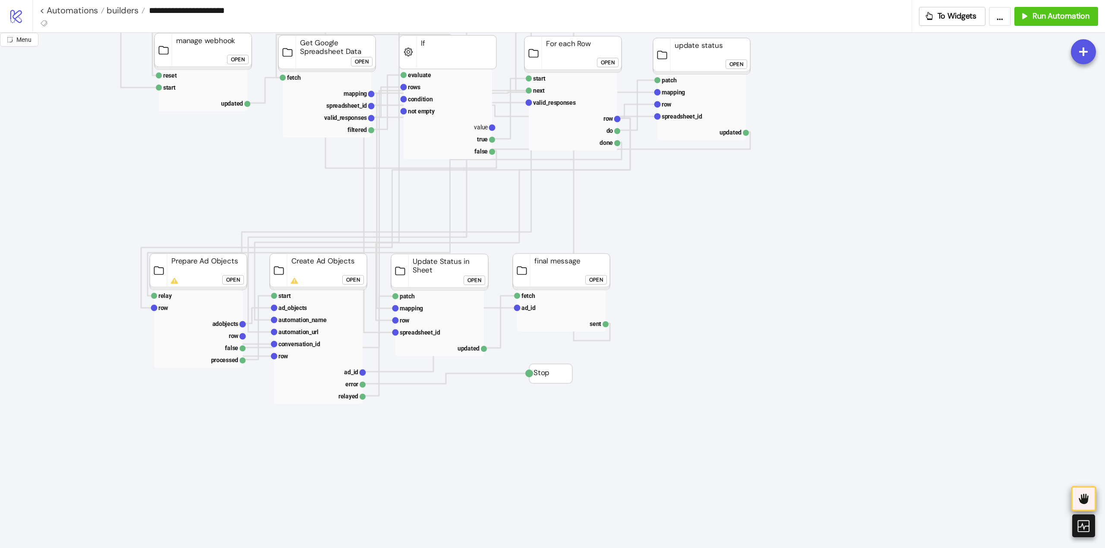
click at [1091, 502] on div at bounding box center [1083, 498] width 25 height 25
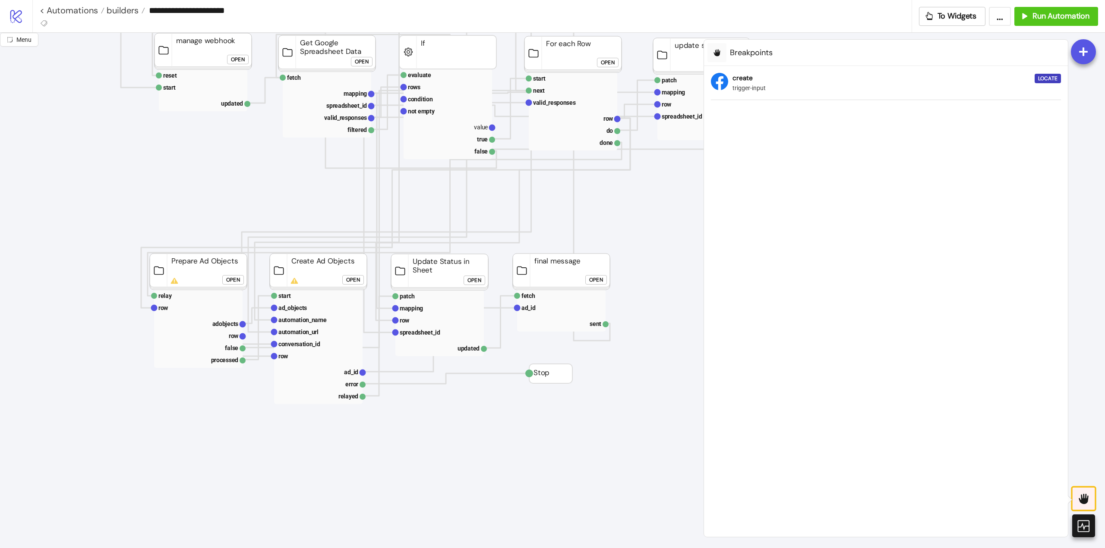
click at [1087, 500] on icon at bounding box center [1082, 499] width 9 height 10
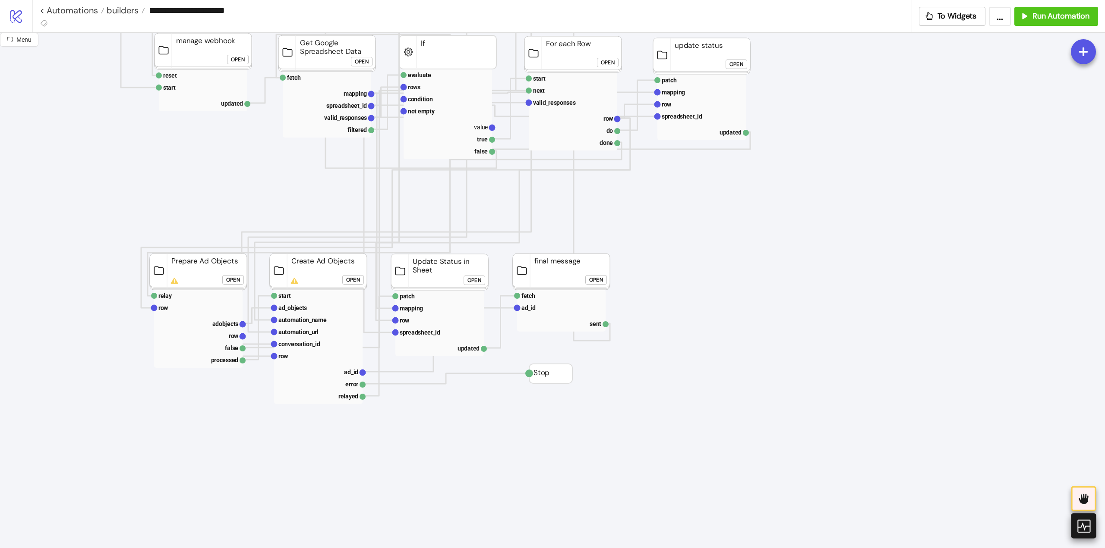
click at [1083, 523] on icon at bounding box center [1082, 526] width 15 height 15
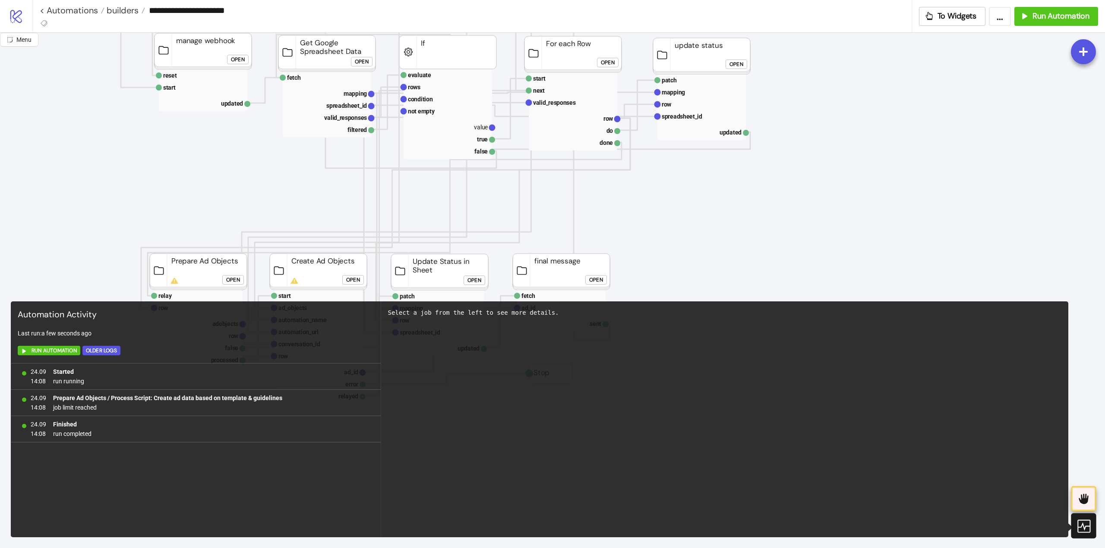
drag, startPoint x: 1083, startPoint y: 529, endPoint x: 1086, endPoint y: 501, distance: 28.2
click at [1083, 527] on icon at bounding box center [1082, 526] width 15 height 15
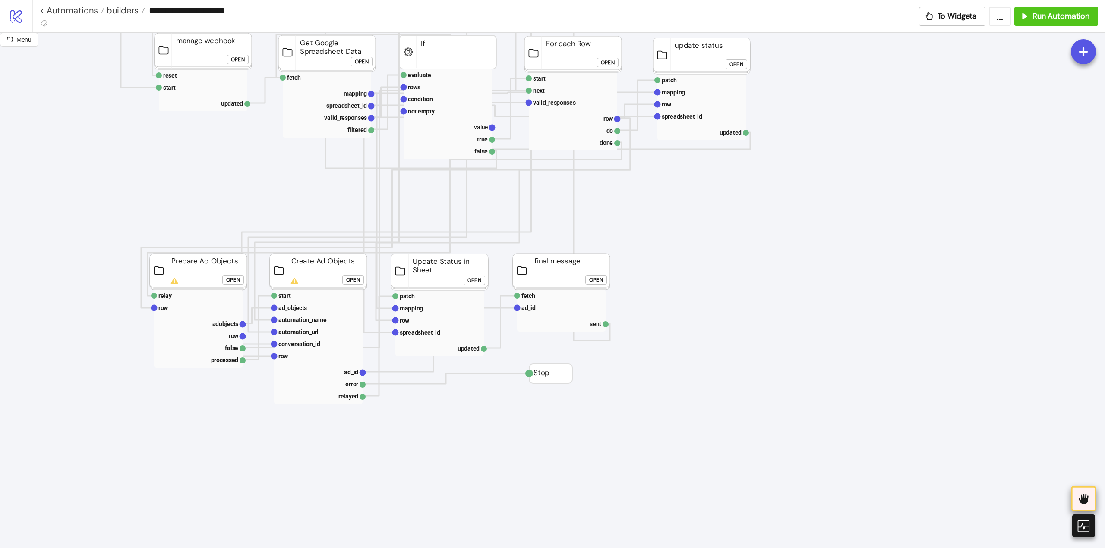
click at [1085, 489] on div at bounding box center [1083, 498] width 25 height 25
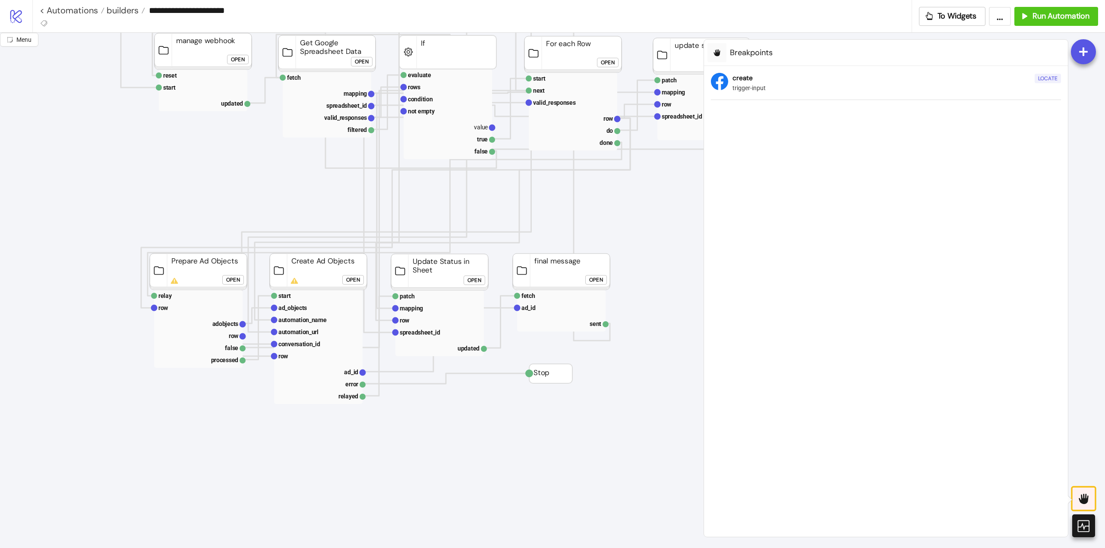
click at [1044, 77] on div "Locate" at bounding box center [1047, 79] width 19 height 10
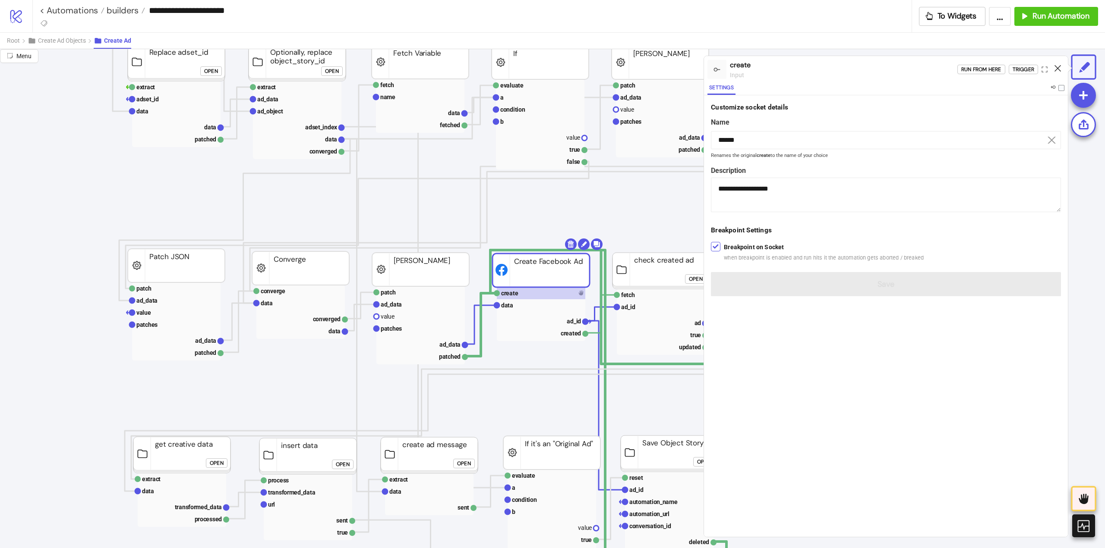
click at [1060, 67] on icon at bounding box center [1057, 68] width 6 height 6
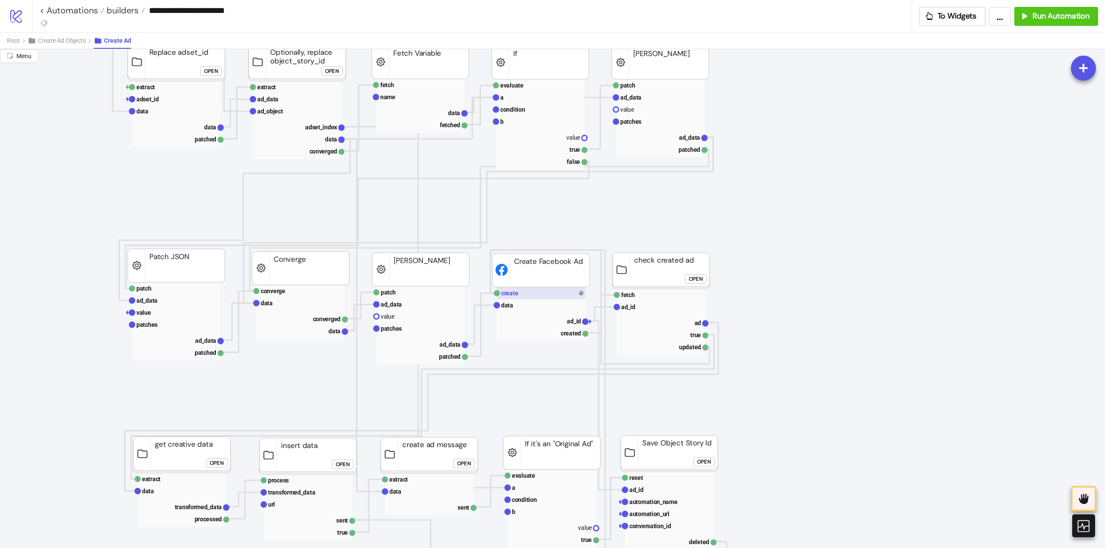
click at [526, 296] on rect at bounding box center [541, 293] width 88 height 12
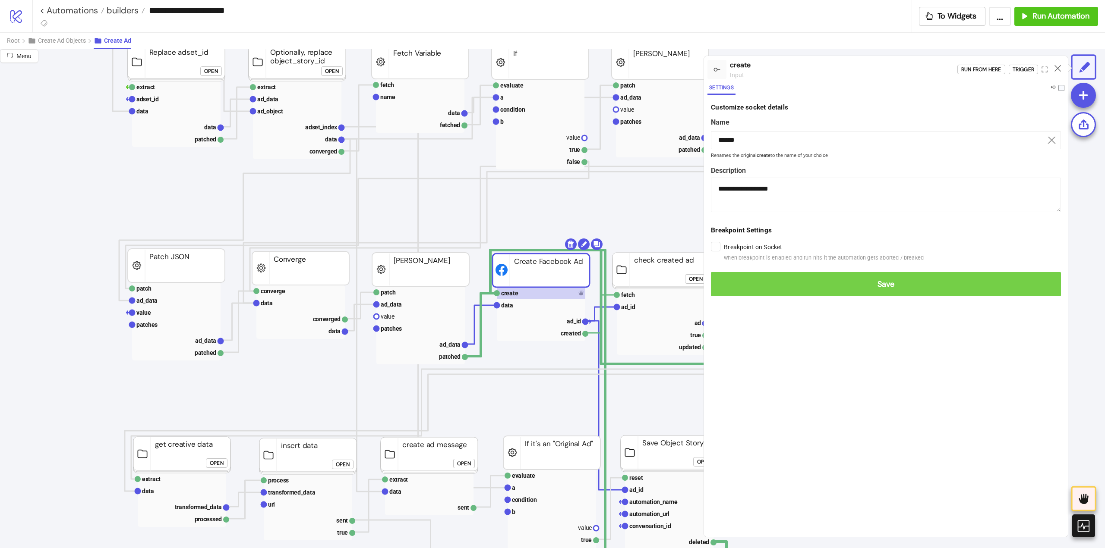
click at [727, 293] on button "Save" at bounding box center [886, 284] width 350 height 24
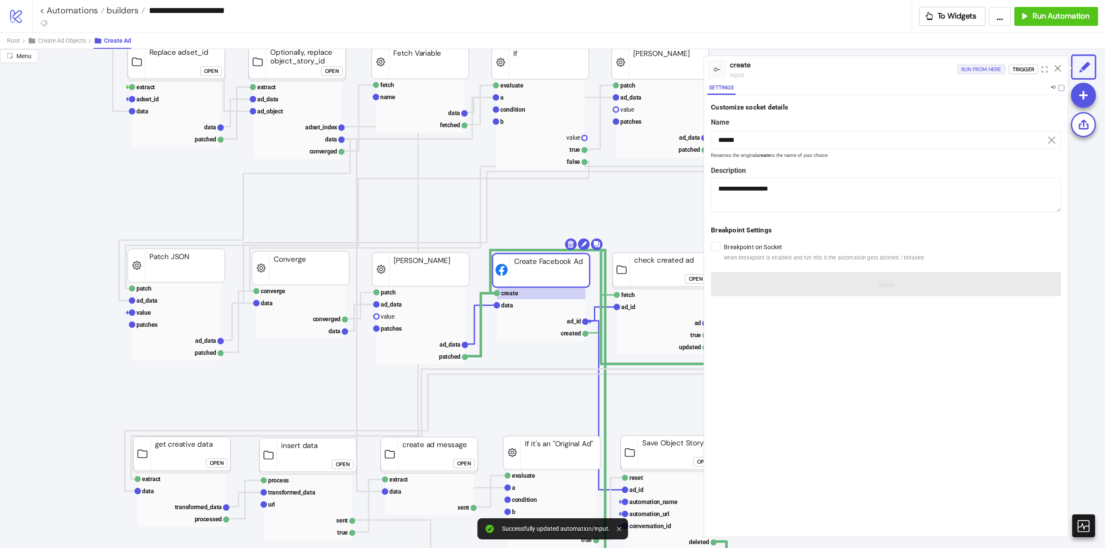
click at [981, 71] on div "Run from here" at bounding box center [981, 70] width 40 height 10
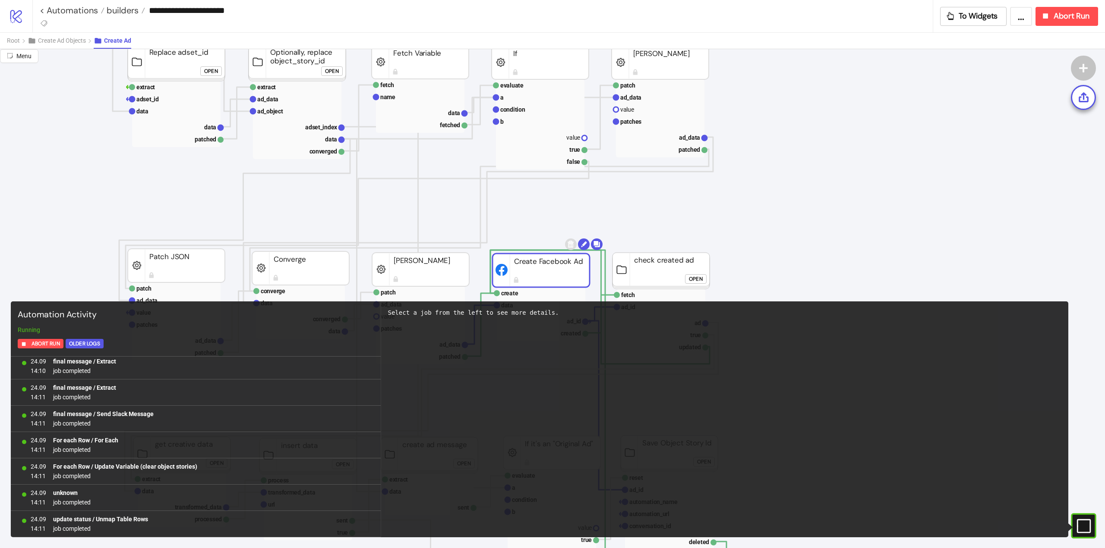
scroll to position [3873, 0]
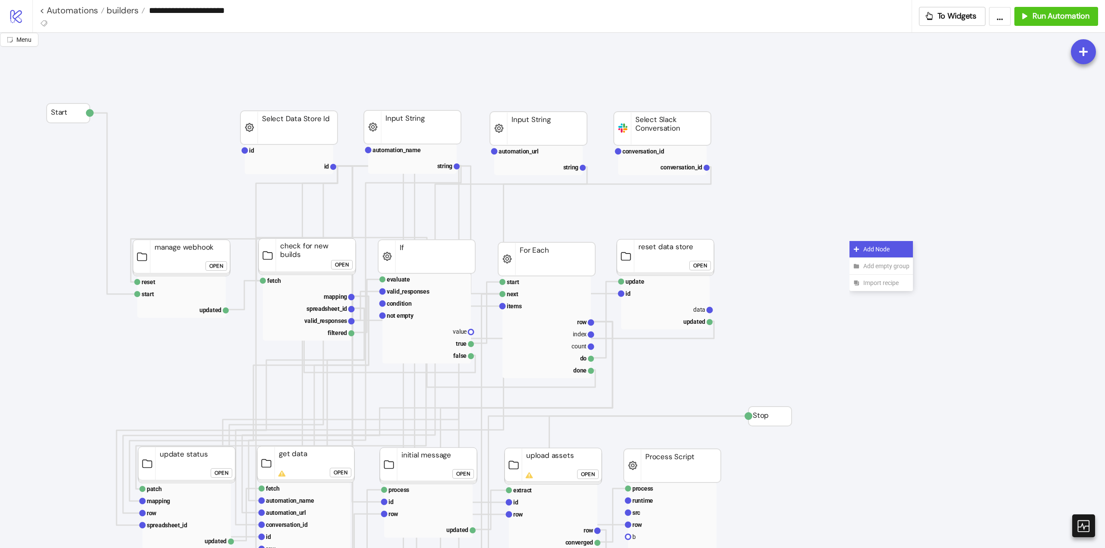
click at [862, 252] on div "Add Node" at bounding box center [880, 249] width 63 height 17
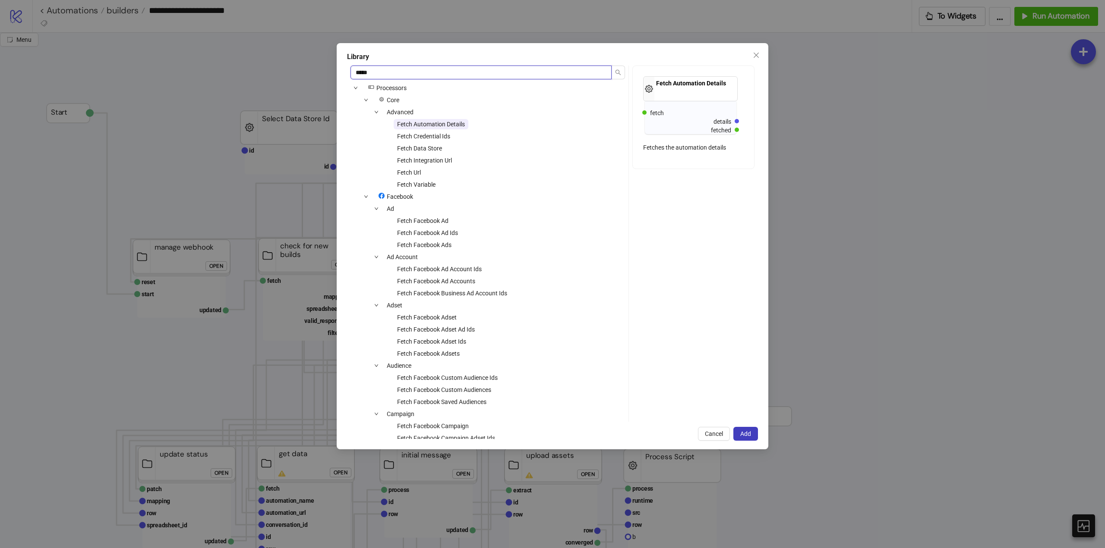
type input "*****"
click at [712, 433] on span "Cancel" at bounding box center [714, 434] width 18 height 7
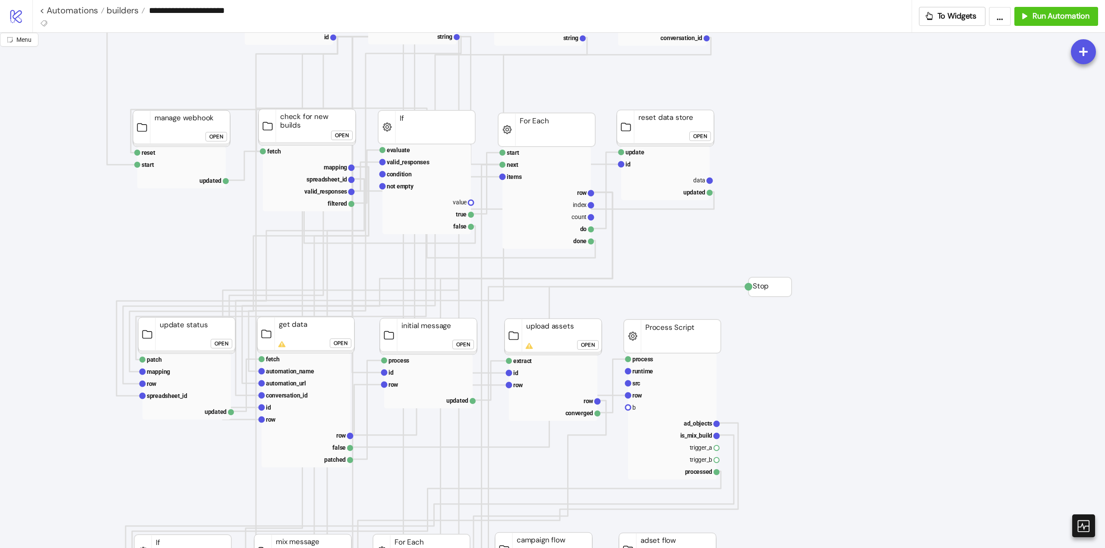
scroll to position [173, 0]
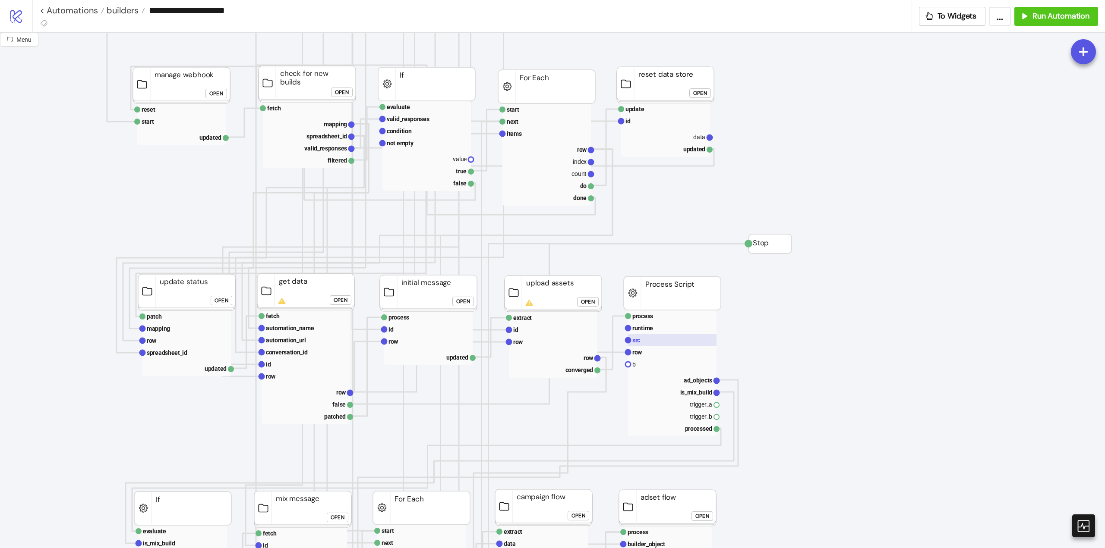
click at [661, 345] on rect at bounding box center [672, 340] width 88 height 12
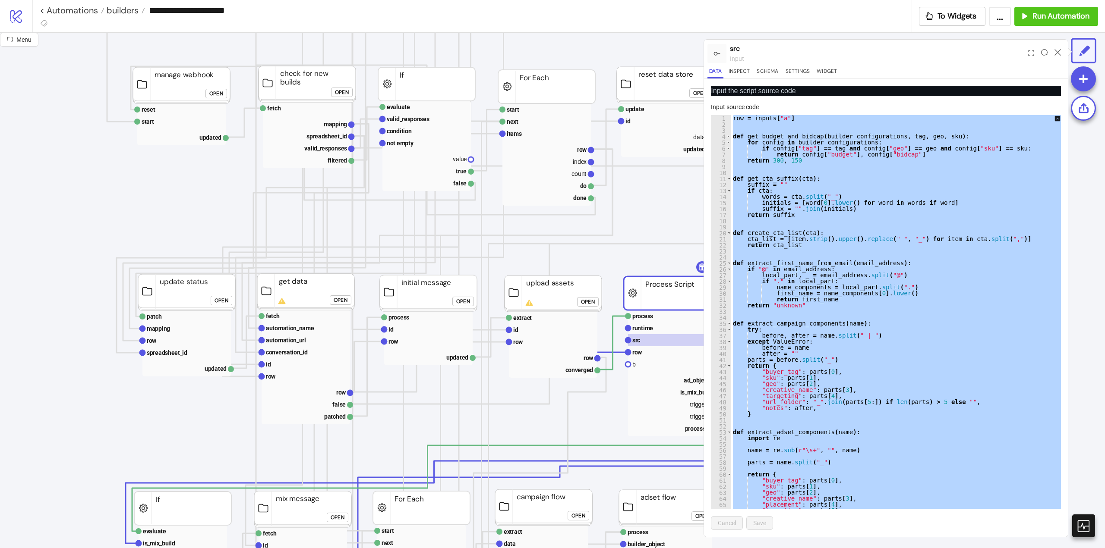
paste textarea "Cursor at row 1091"
type textarea "**********"
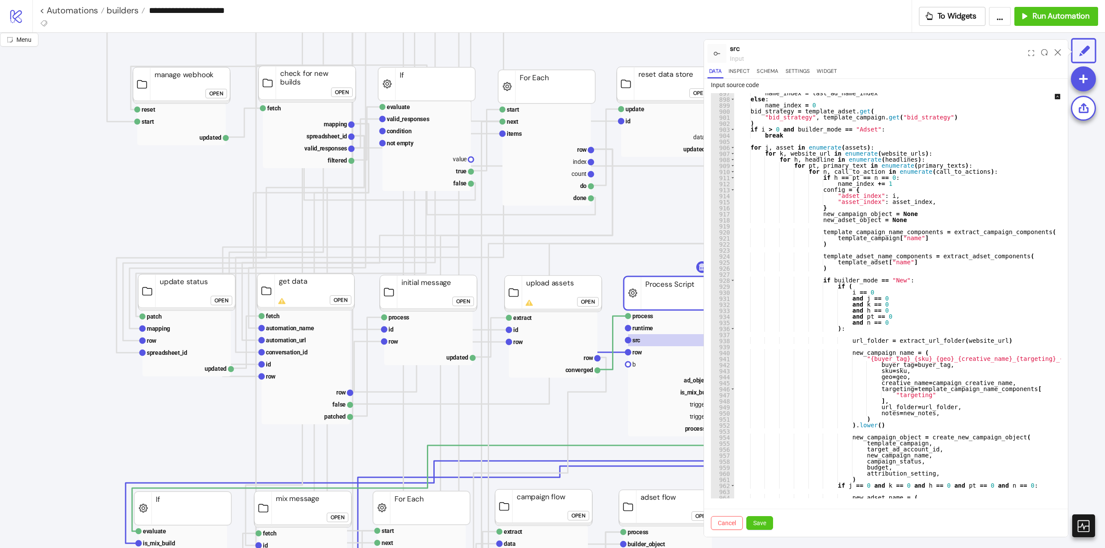
scroll to position [6741, 0]
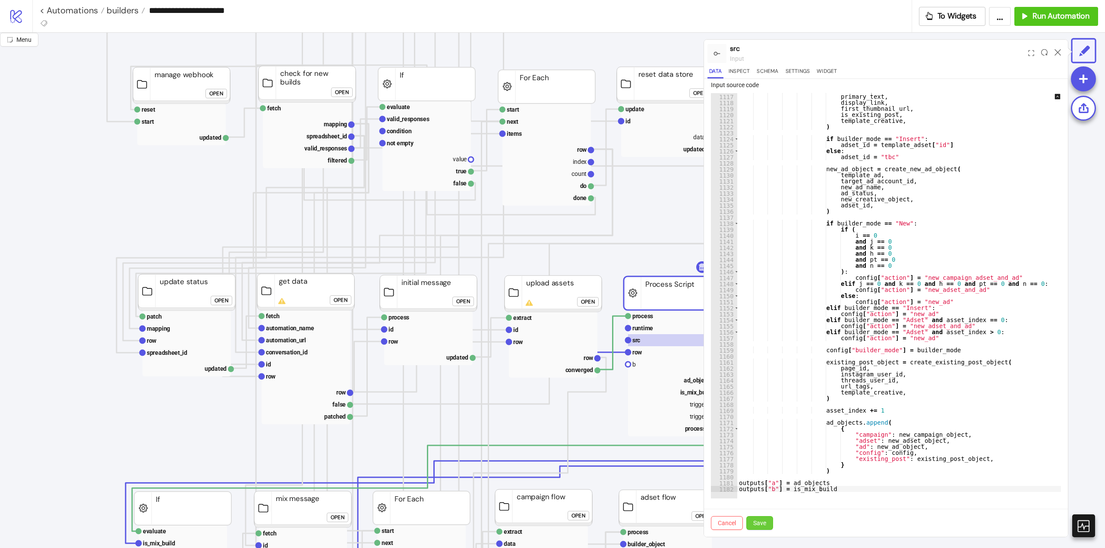
click at [765, 524] on span "Save" at bounding box center [759, 523] width 13 height 7
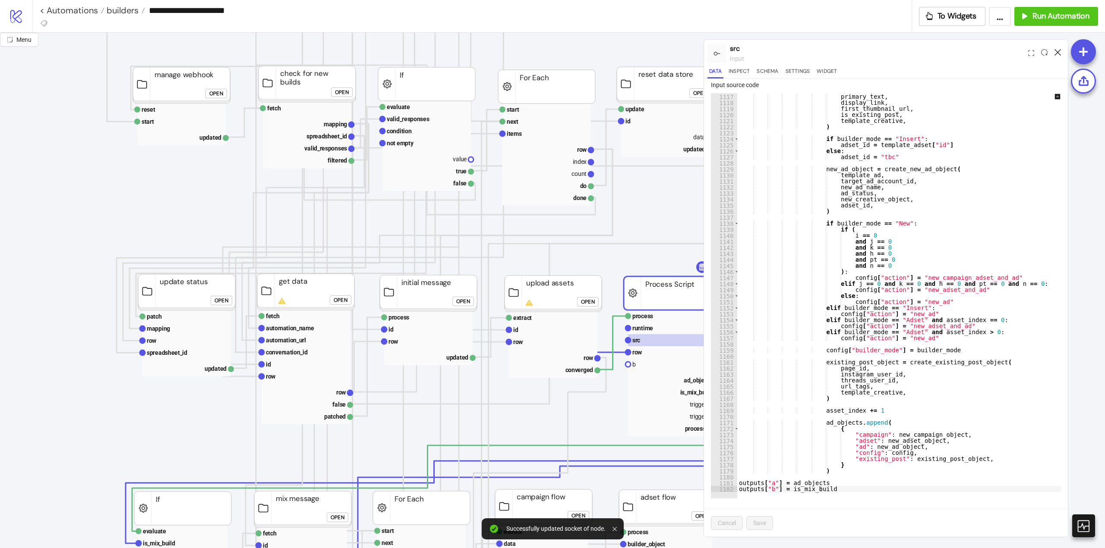
click at [1057, 52] on icon at bounding box center [1057, 52] width 6 height 6
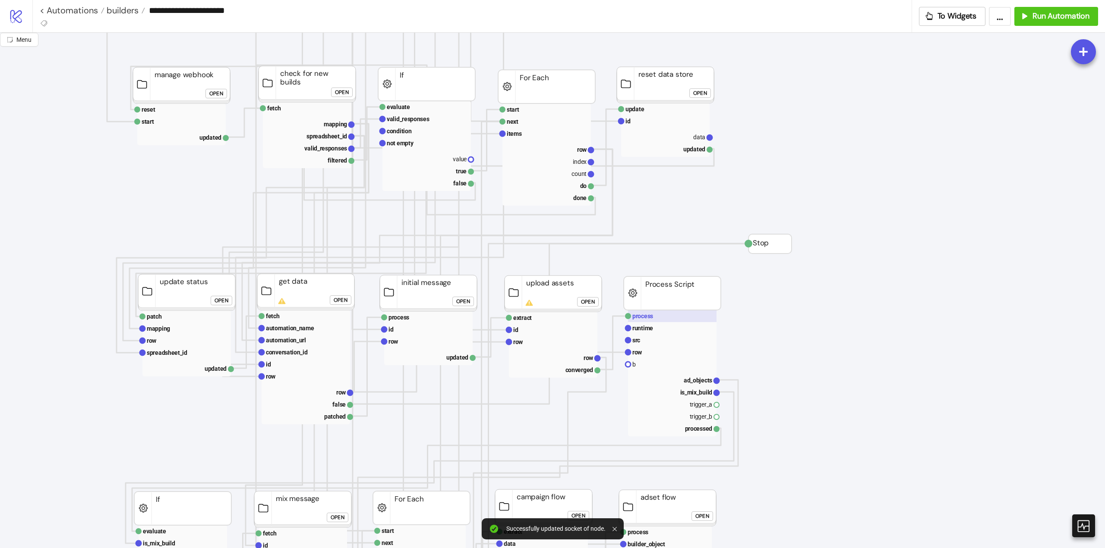
click at [652, 321] on rect at bounding box center [672, 316] width 88 height 12
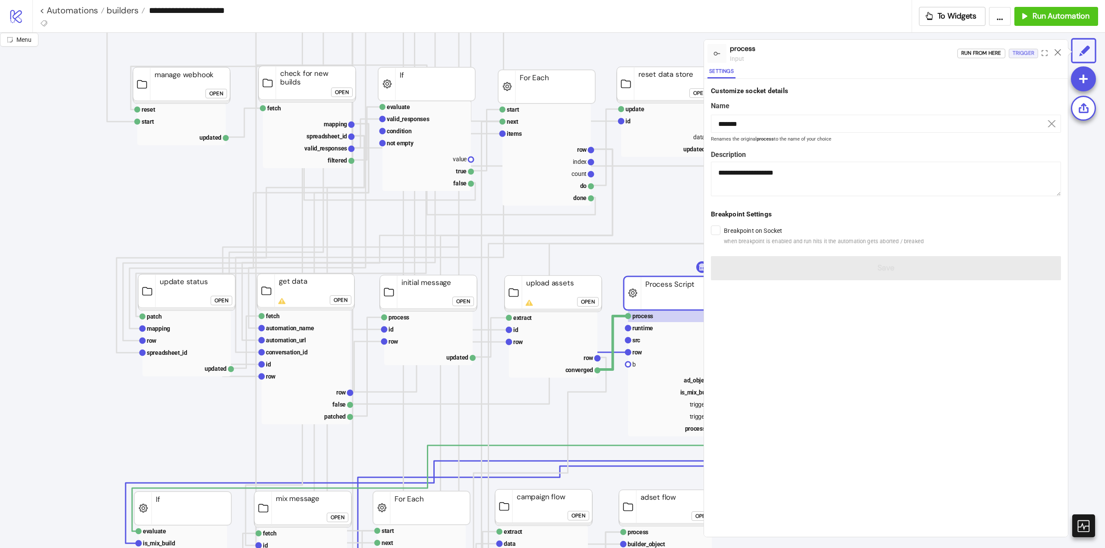
click at [1025, 56] on div "Trigger" at bounding box center [1023, 53] width 22 height 10
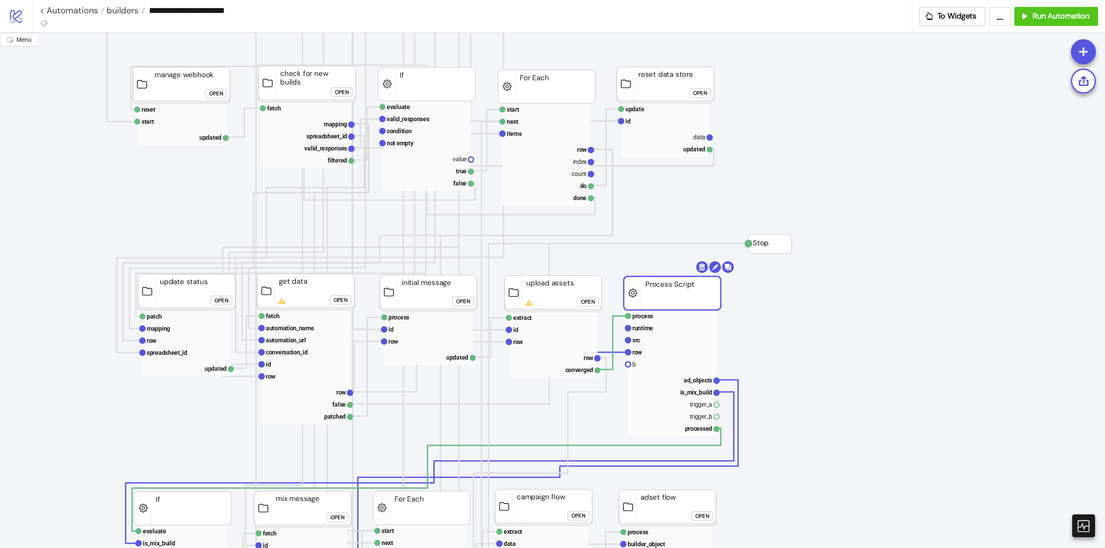
scroll to position [259, 0]
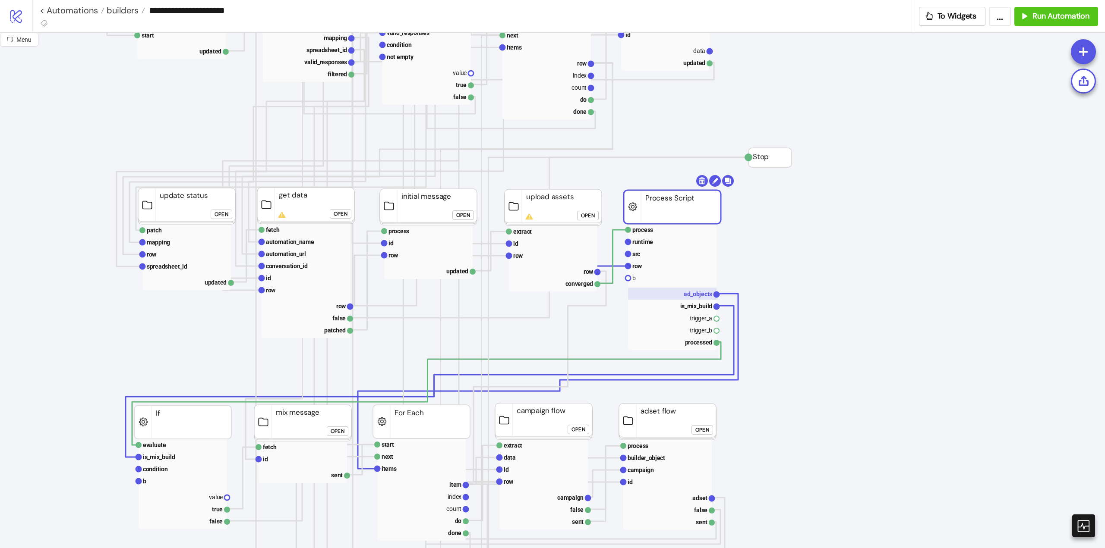
click at [700, 296] on text "ad_objects" at bounding box center [698, 294] width 28 height 7
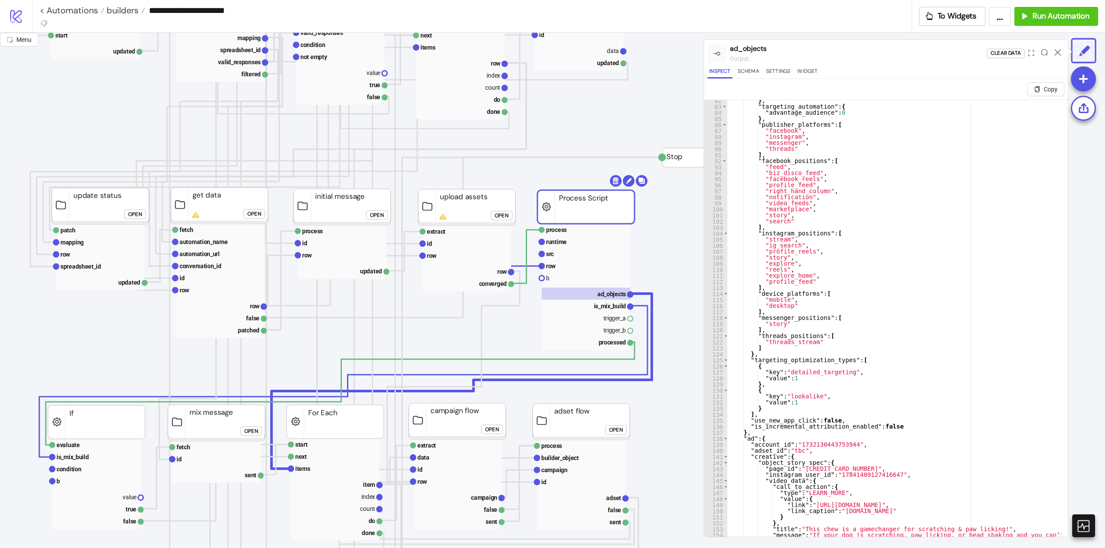
scroll to position [492, 0]
click at [611, 309] on text "is_mix_build" at bounding box center [610, 306] width 32 height 7
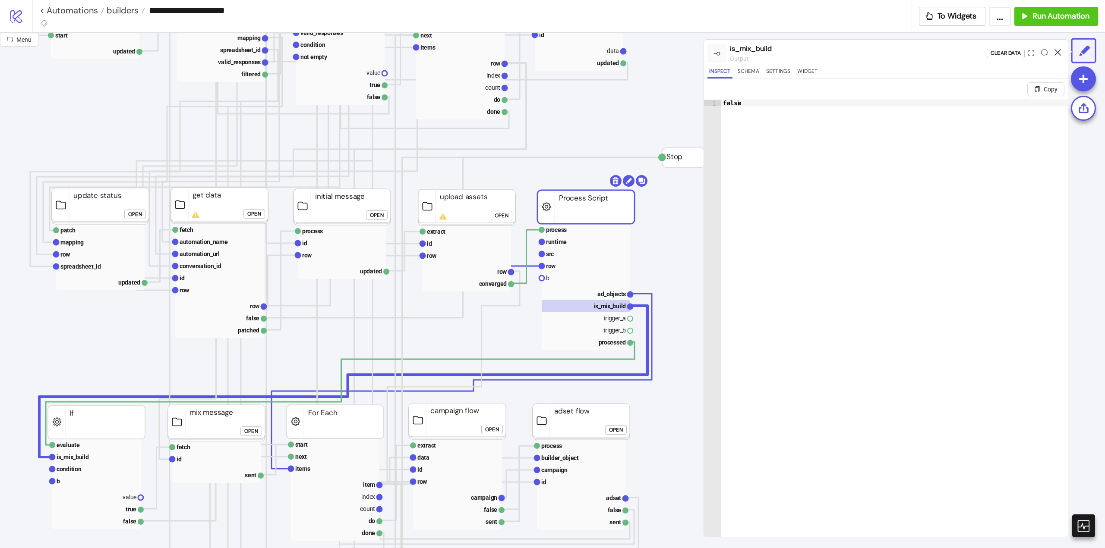
click at [1059, 52] on icon at bounding box center [1057, 52] width 6 height 6
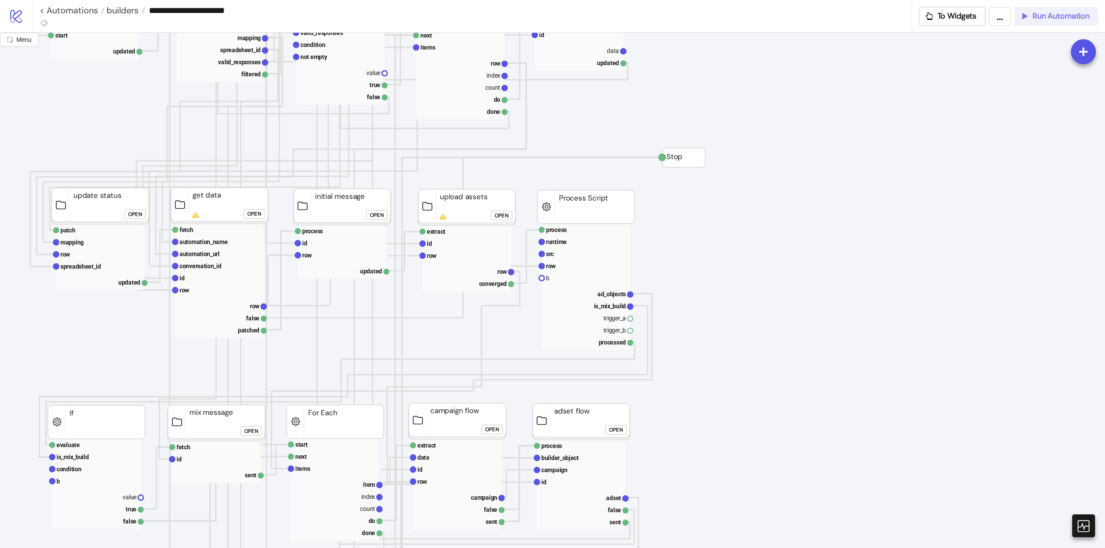
click at [1059, 16] on span "Run Automation" at bounding box center [1060, 16] width 57 height 10
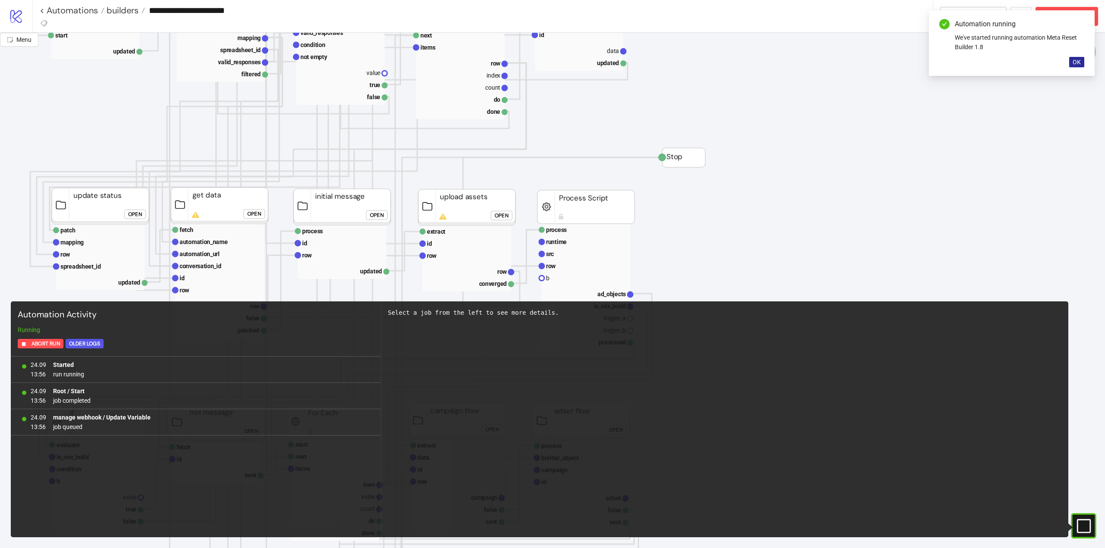
click at [1073, 61] on span "OK" at bounding box center [1076, 62] width 8 height 7
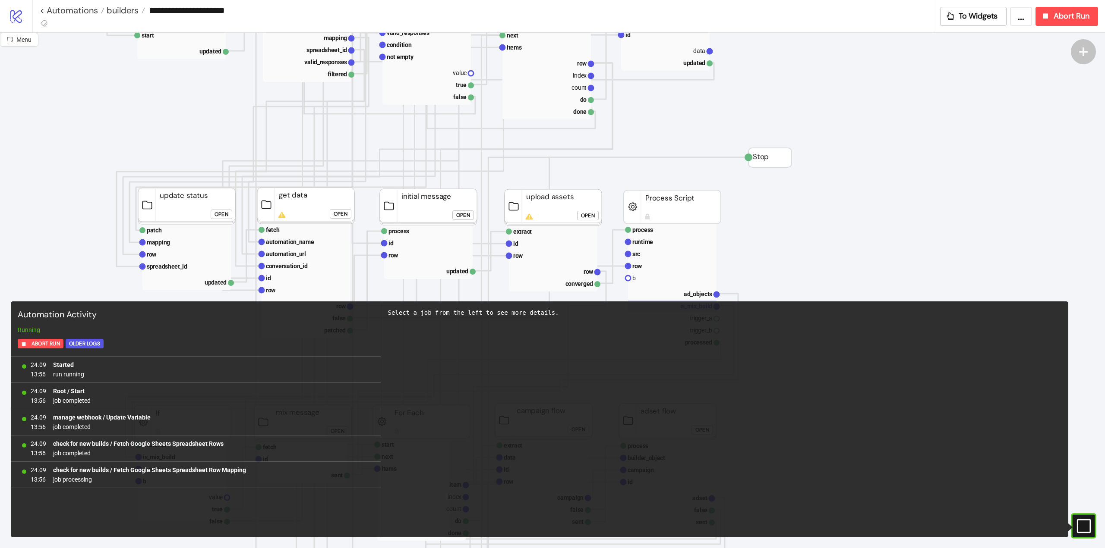
scroll to position [388, 0]
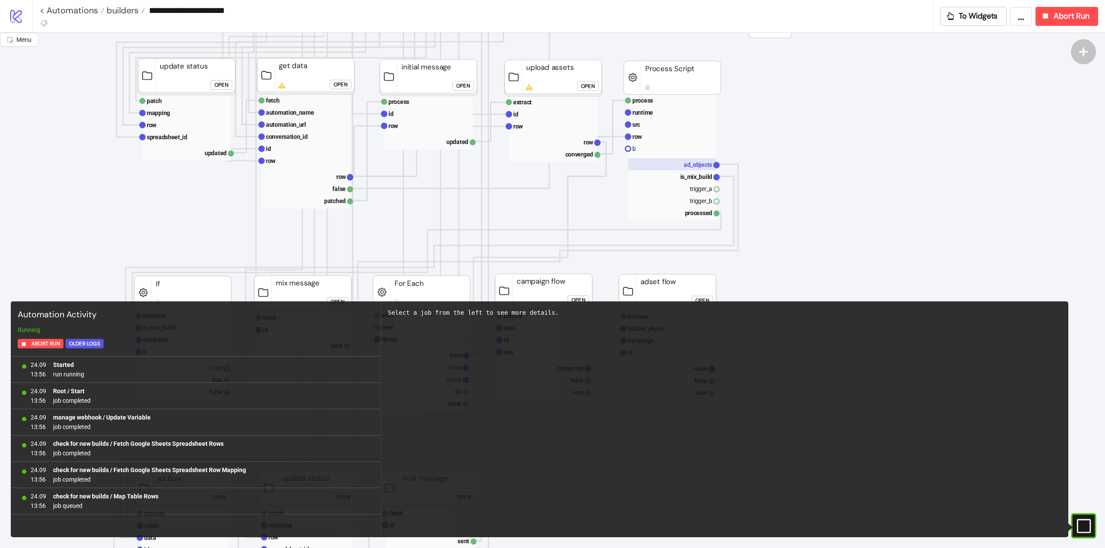
drag, startPoint x: 696, startPoint y: 164, endPoint x: 703, endPoint y: 167, distance: 8.1
click at [696, 164] on text "ad_objects" at bounding box center [698, 164] width 28 height 7
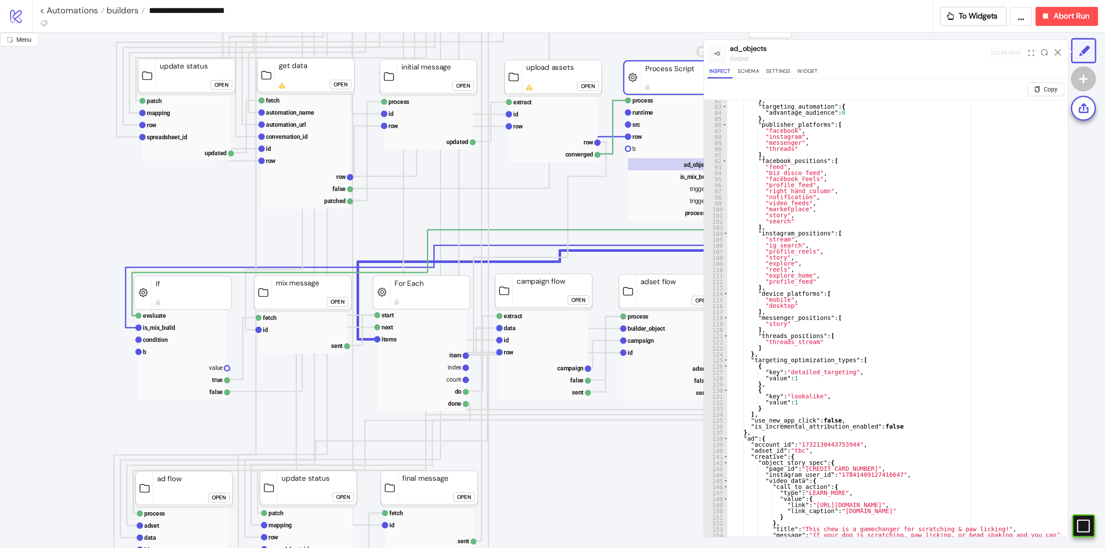
scroll to position [492, 0]
click at [1056, 51] on icon at bounding box center [1057, 52] width 6 height 6
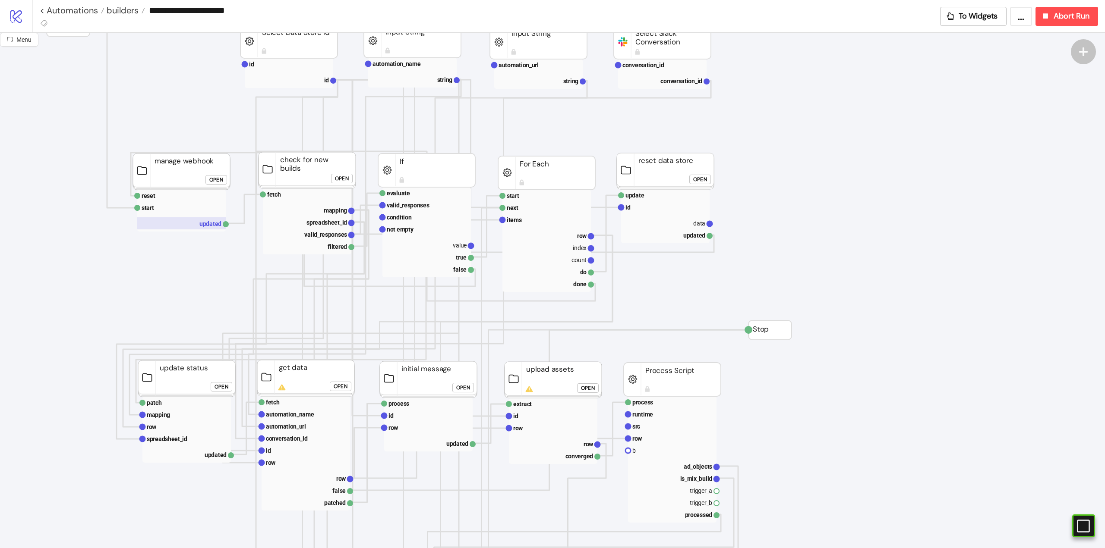
scroll to position [0, 0]
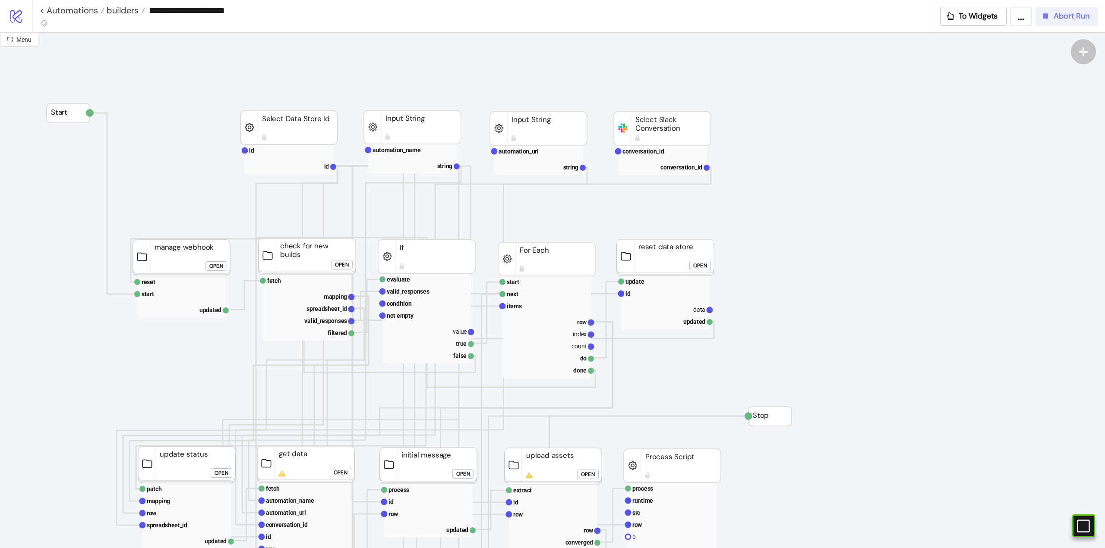
click at [1049, 18] on icon "button" at bounding box center [1044, 15] width 9 height 9
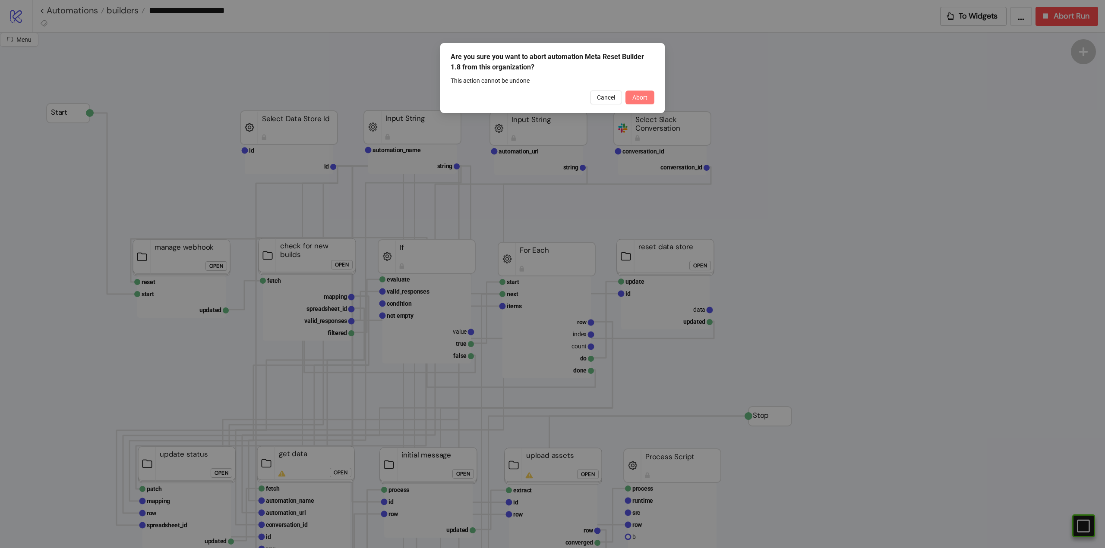
click at [637, 98] on span "Abort" at bounding box center [639, 97] width 15 height 7
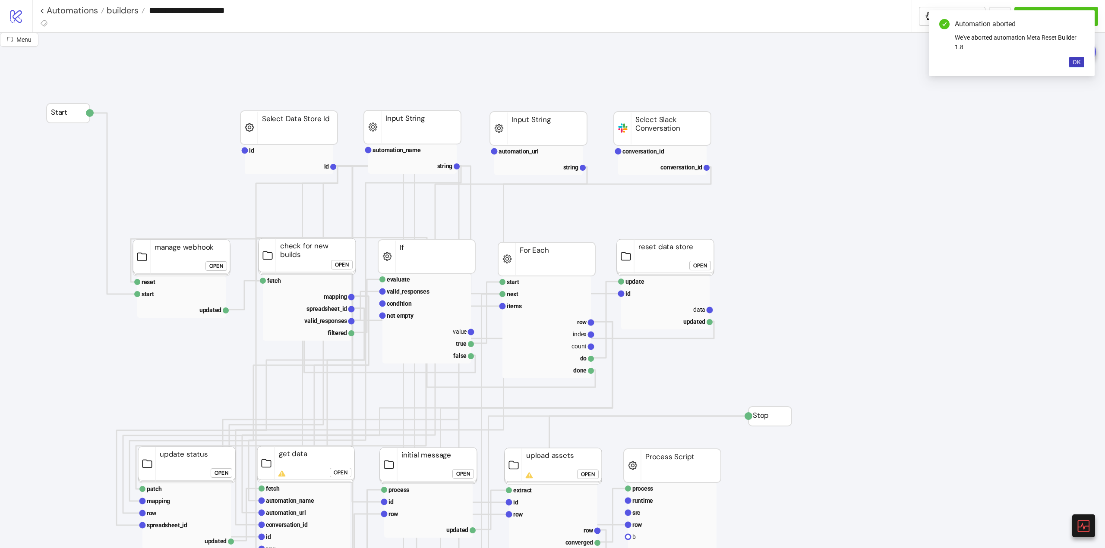
drag, startPoint x: 1082, startPoint y: 525, endPoint x: 1069, endPoint y: 518, distance: 14.1
click at [1082, 525] on icon at bounding box center [1083, 526] width 12 height 12
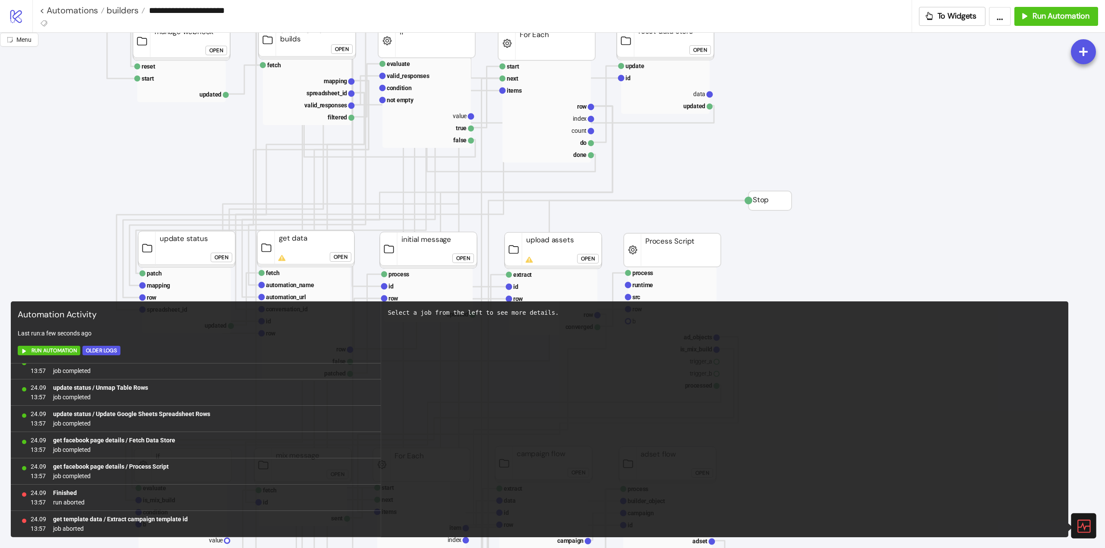
scroll to position [259, 0]
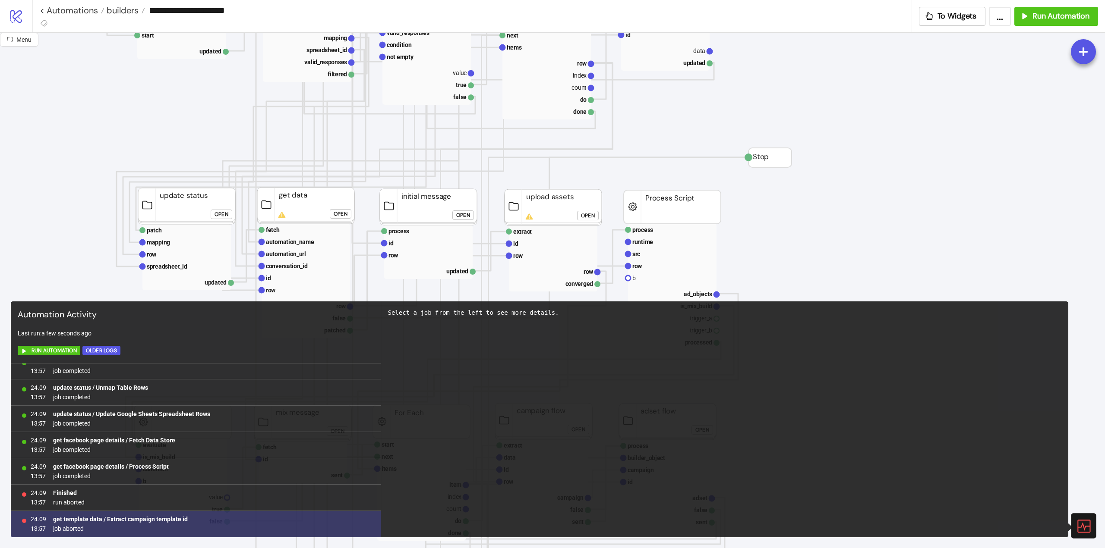
click at [162, 520] on b "get template data / Extract campaign template id" at bounding box center [120, 519] width 135 height 7
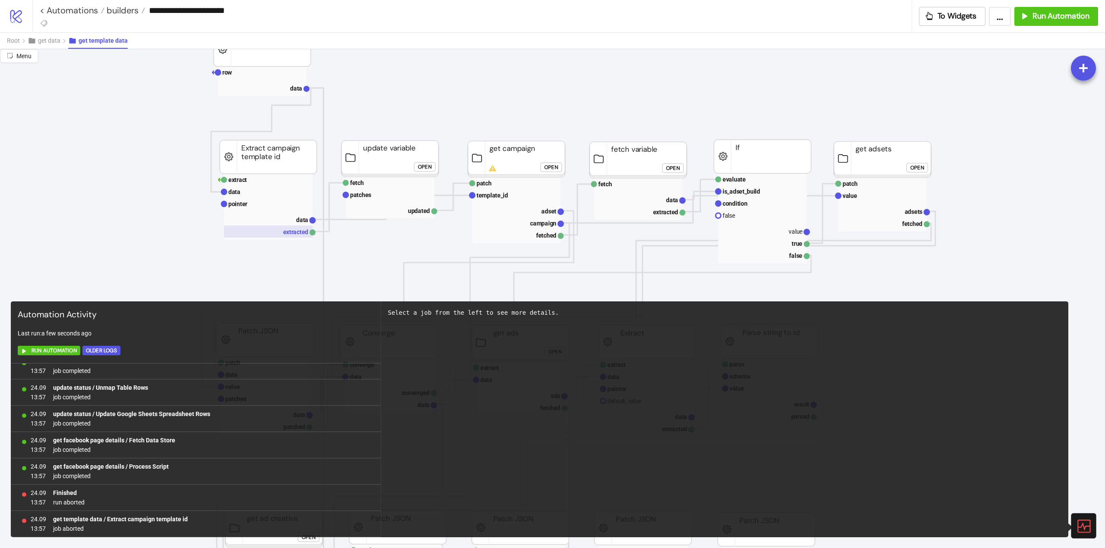
scroll to position [302, 129]
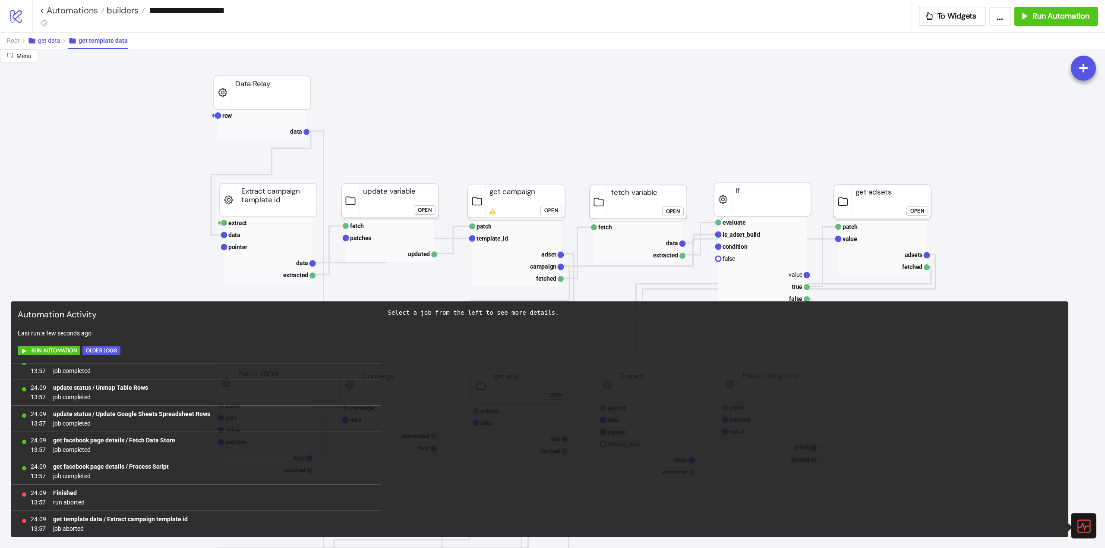
drag, startPoint x: 57, startPoint y: 42, endPoint x: 114, endPoint y: 51, distance: 58.0
click at [57, 43] on span "get data" at bounding box center [49, 40] width 22 height 7
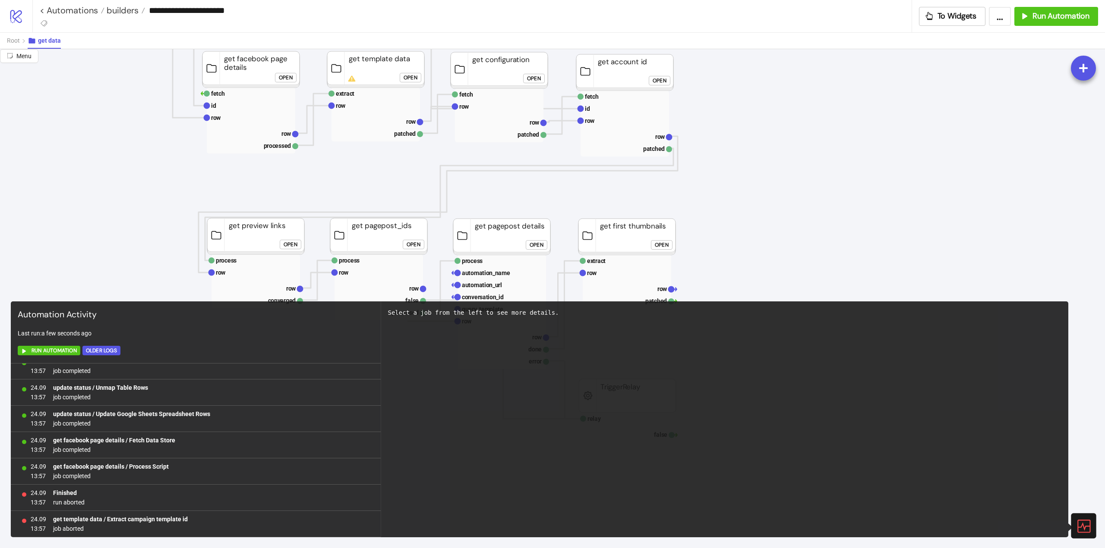
scroll to position [129, 0]
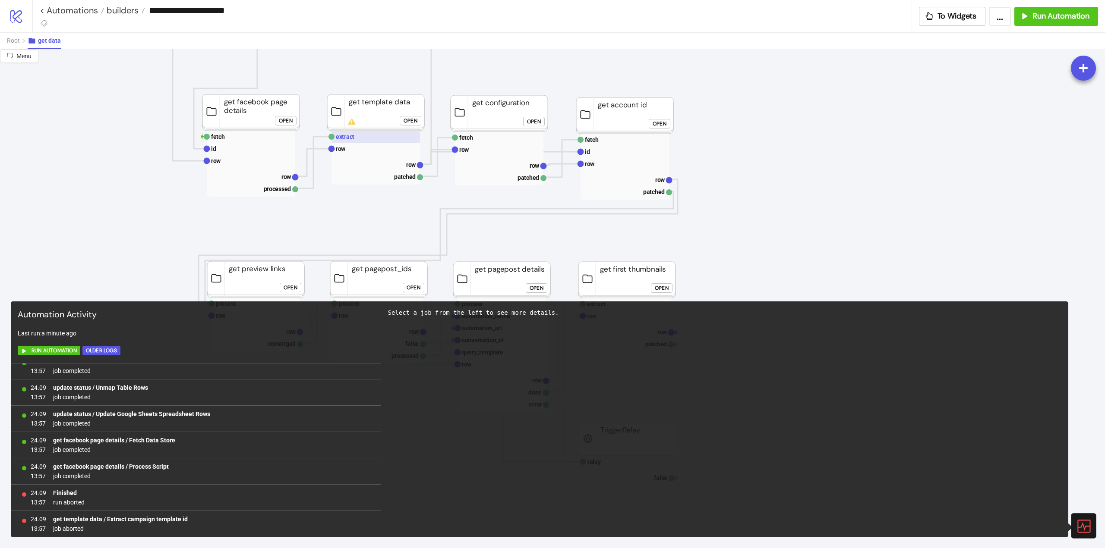
click at [350, 142] on rect at bounding box center [375, 137] width 88 height 12
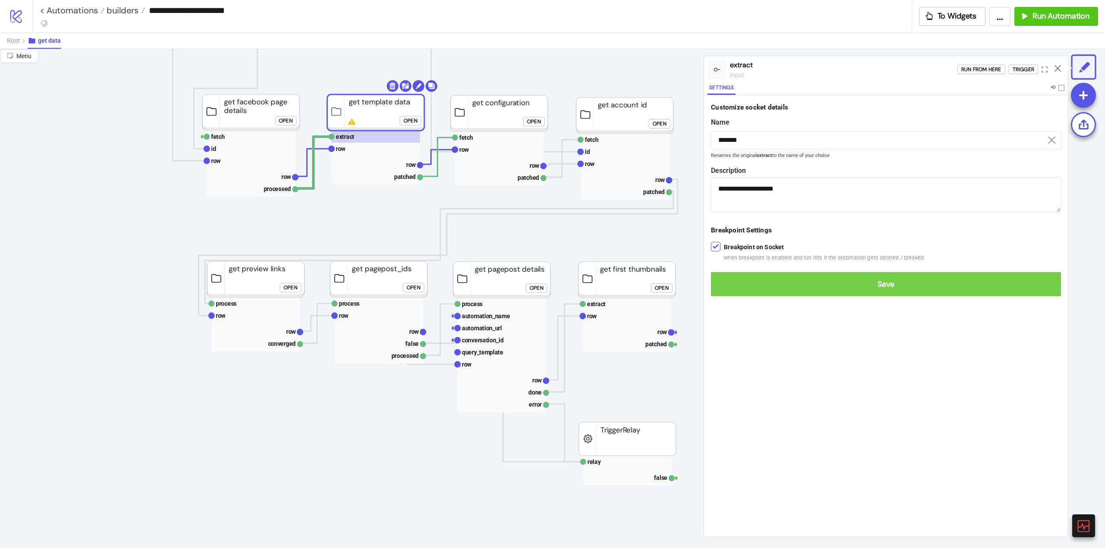
click at [729, 283] on span "Save" at bounding box center [886, 285] width 336 height 10
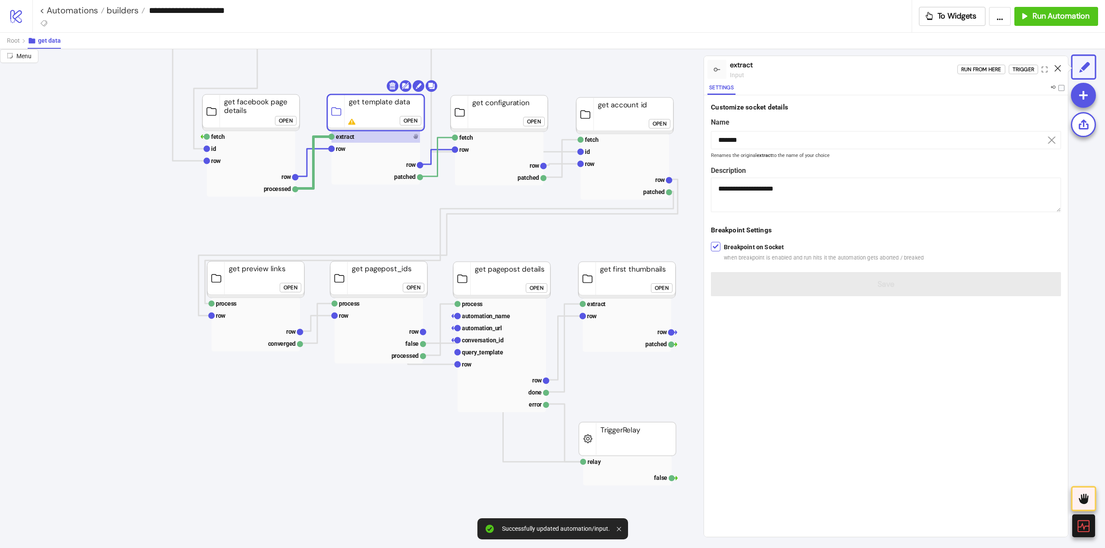
click at [1057, 68] on icon at bounding box center [1057, 68] width 6 height 6
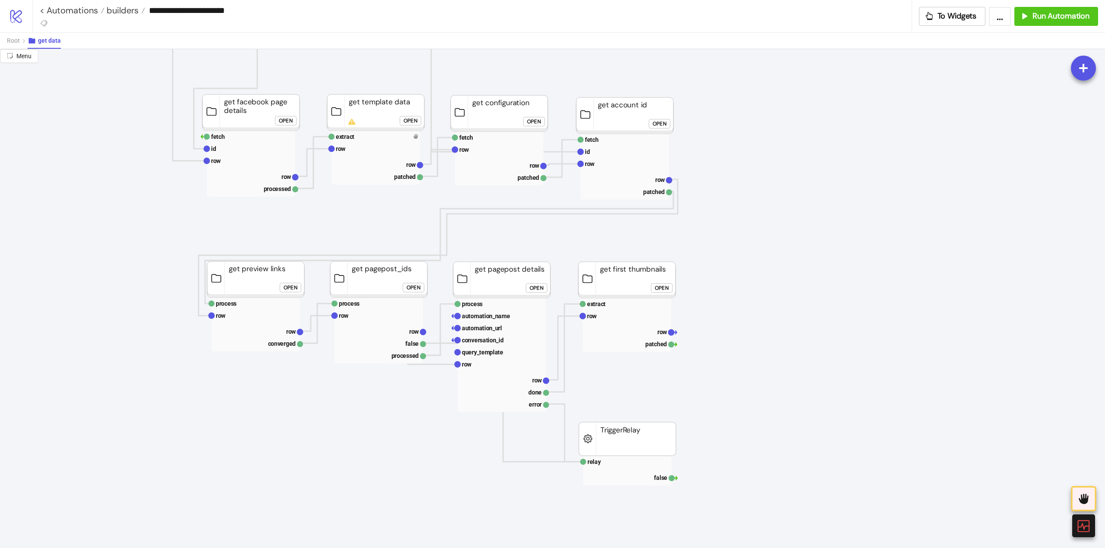
scroll to position [0, 0]
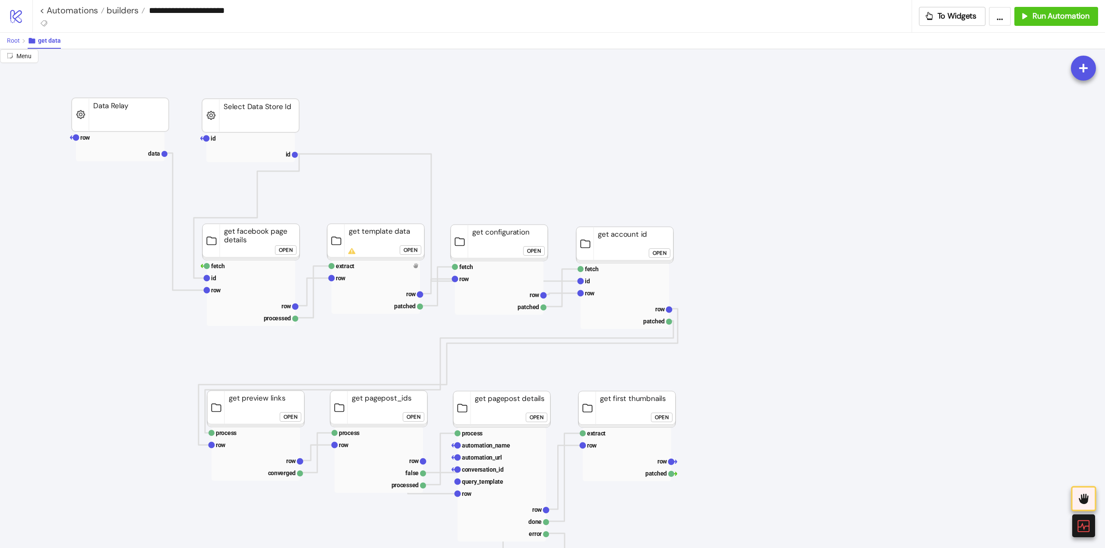
click at [16, 42] on span "Root" at bounding box center [13, 40] width 13 height 7
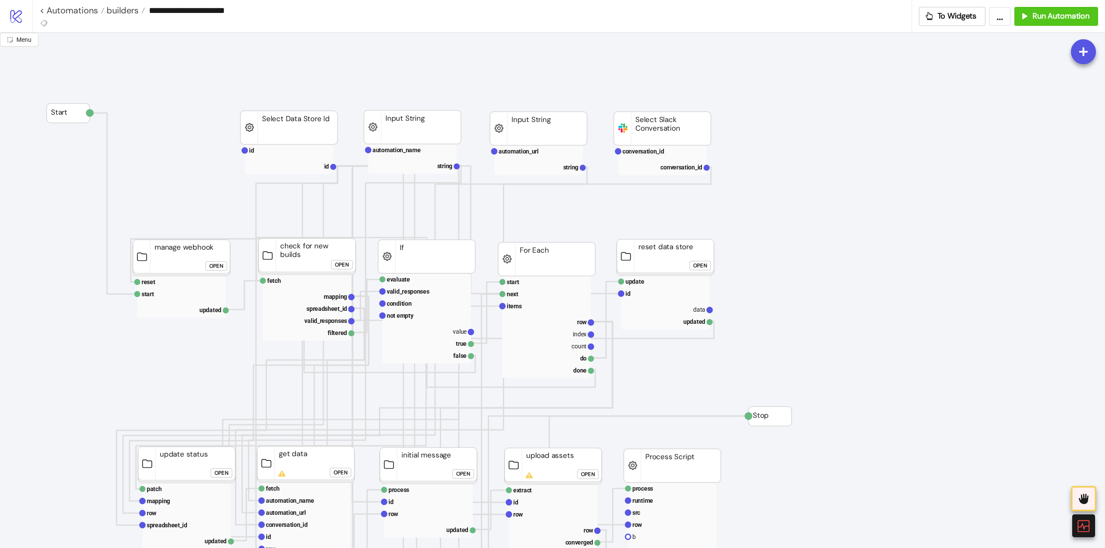
scroll to position [259, 0]
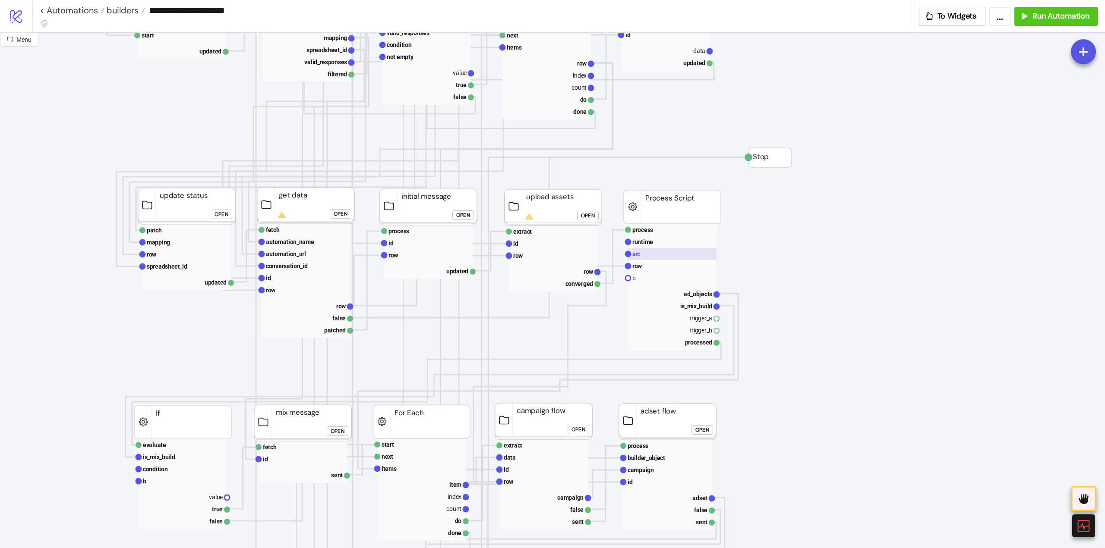
click at [647, 255] on rect at bounding box center [672, 254] width 88 height 12
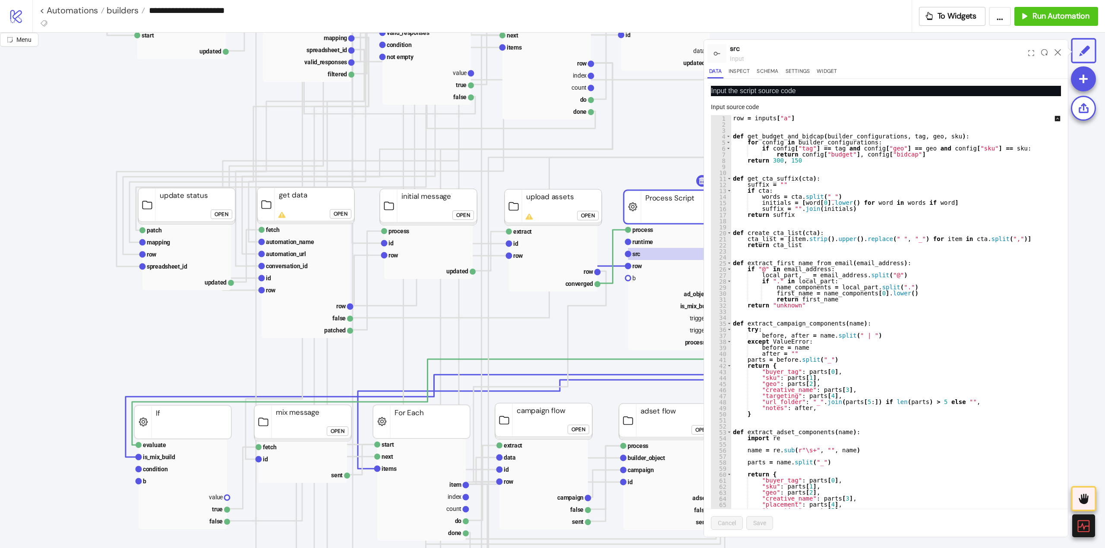
scroll to position [259, 173]
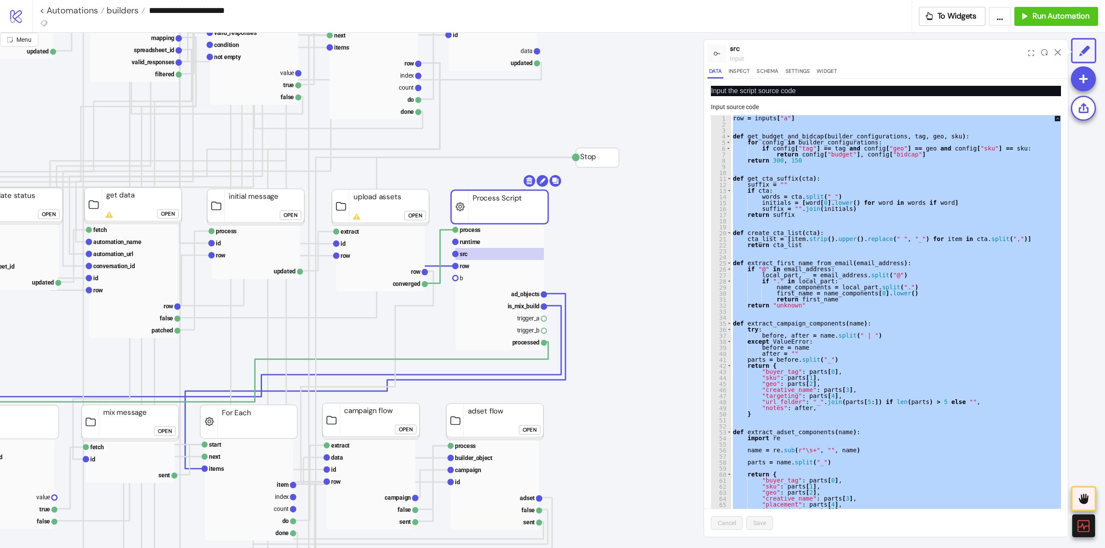
paste textarea "Cursor at row 1182"
type textarea "**********"
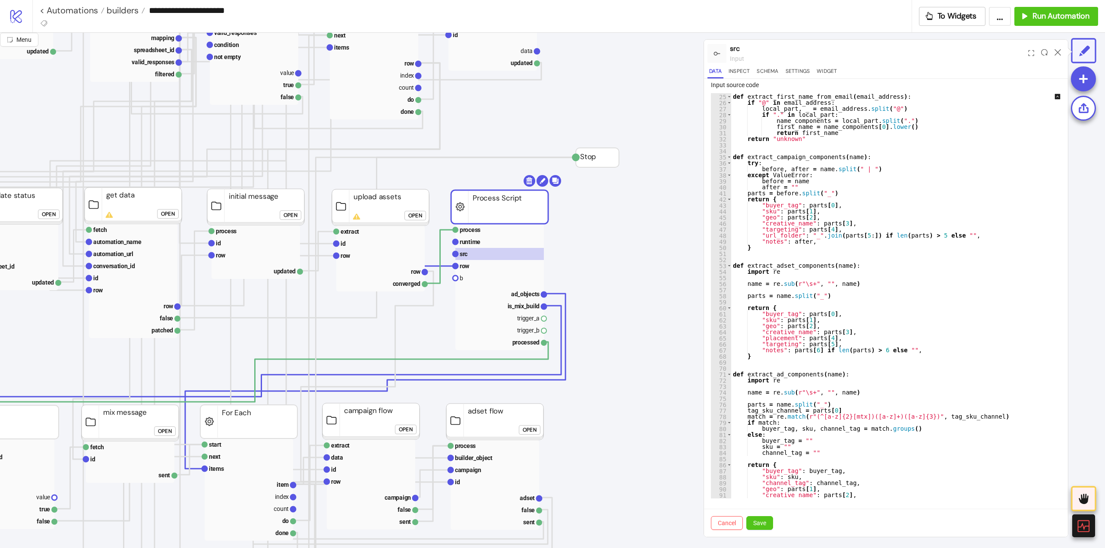
scroll to position [0, 0]
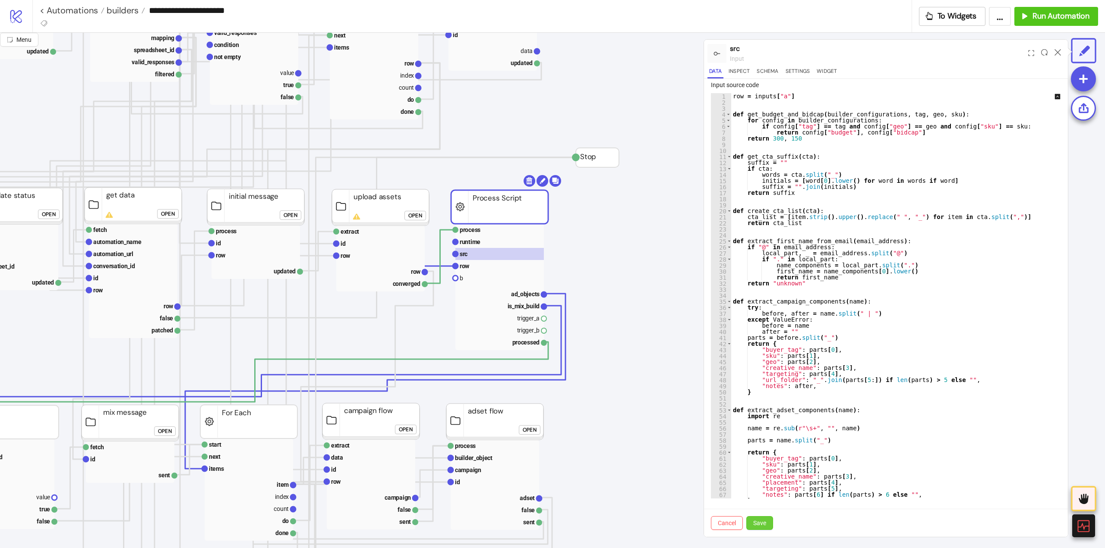
click at [762, 524] on span "Save" at bounding box center [759, 523] width 13 height 7
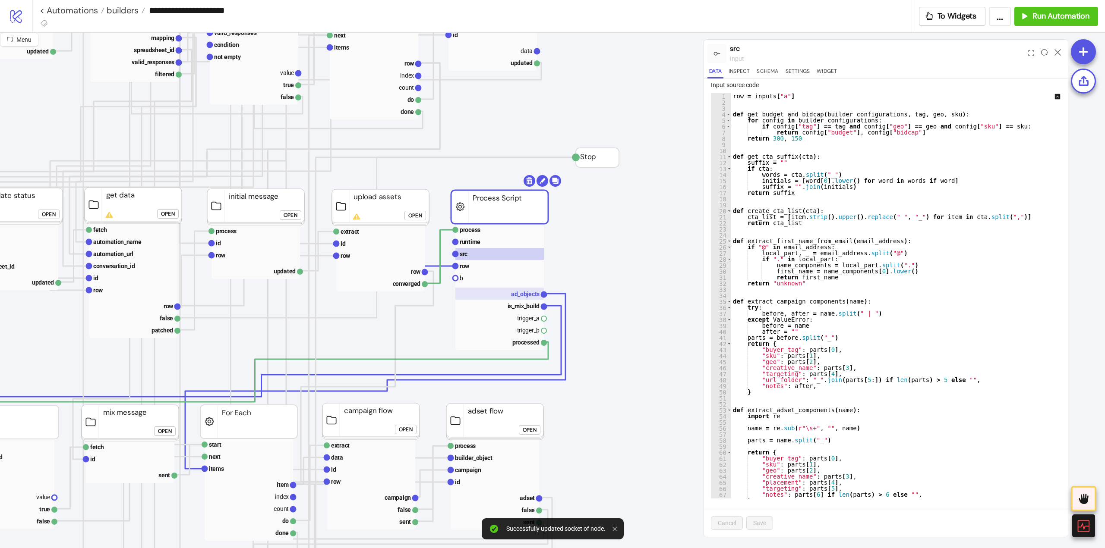
click at [513, 297] on text "ad_objects" at bounding box center [525, 294] width 28 height 7
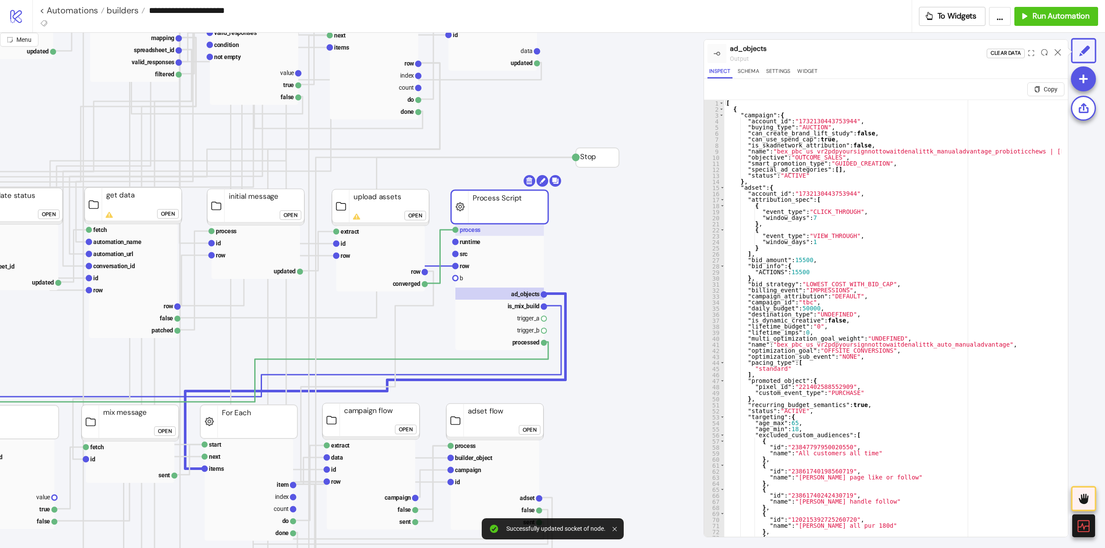
click at [479, 234] on rect at bounding box center [499, 230] width 88 height 12
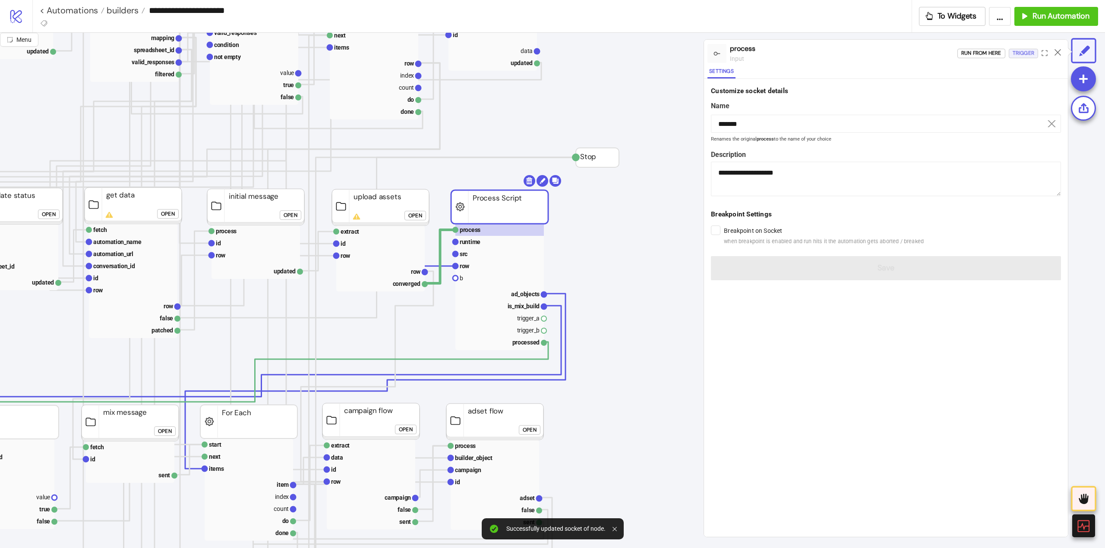
click at [1022, 52] on div "Trigger" at bounding box center [1023, 53] width 22 height 10
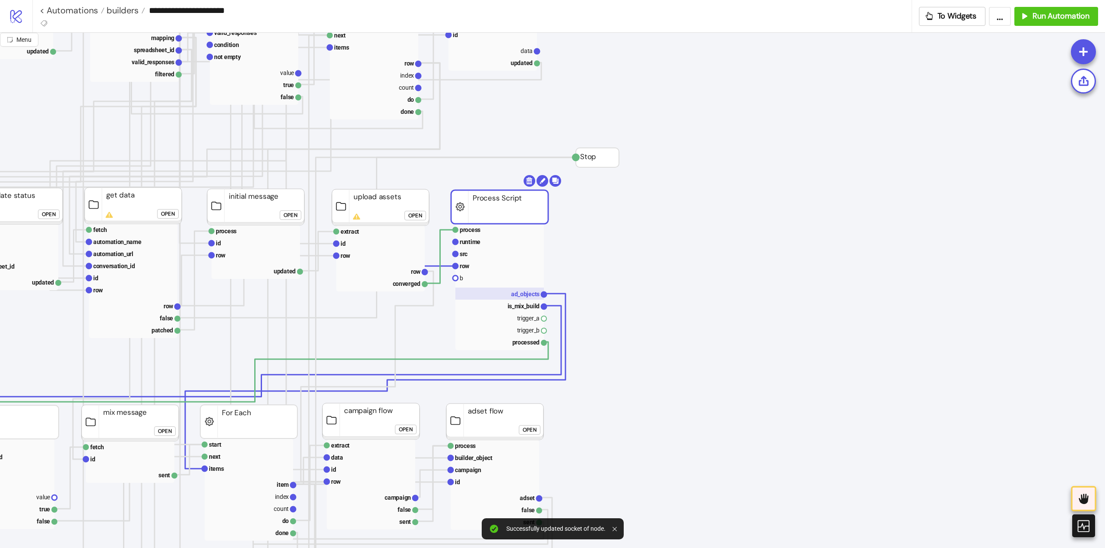
click at [517, 296] on text "ad_objects" at bounding box center [525, 294] width 28 height 7
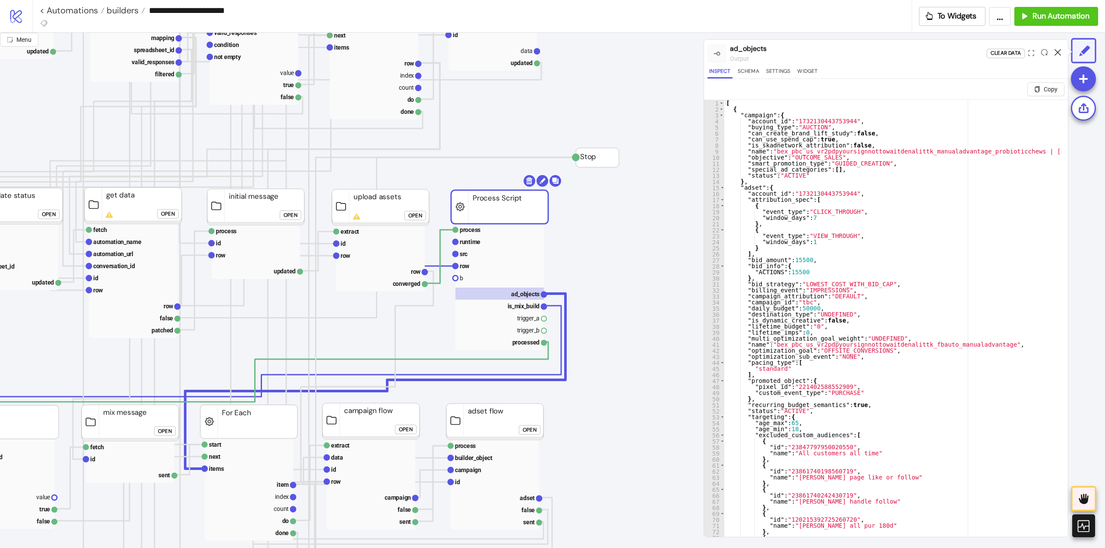
click at [1055, 51] on icon at bounding box center [1057, 52] width 6 height 6
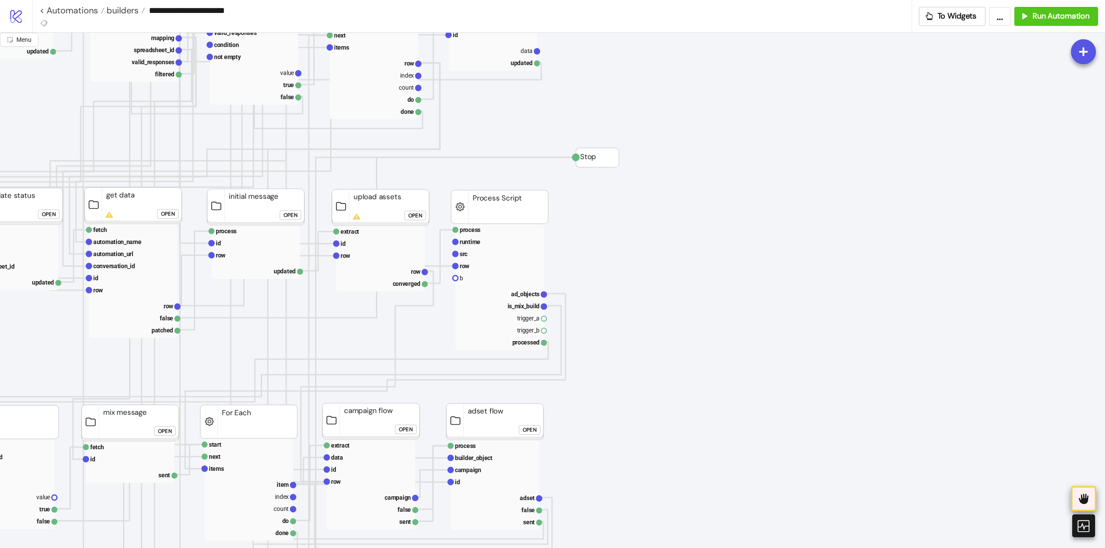
click at [1078, 505] on icon at bounding box center [1083, 499] width 14 height 14
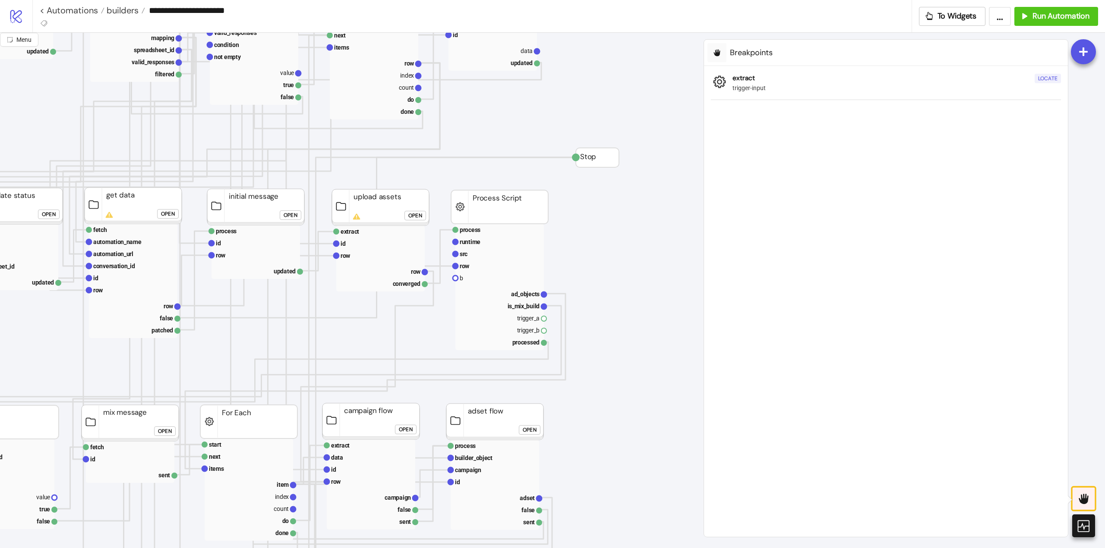
click at [1047, 81] on div "Locate" at bounding box center [1047, 79] width 19 height 10
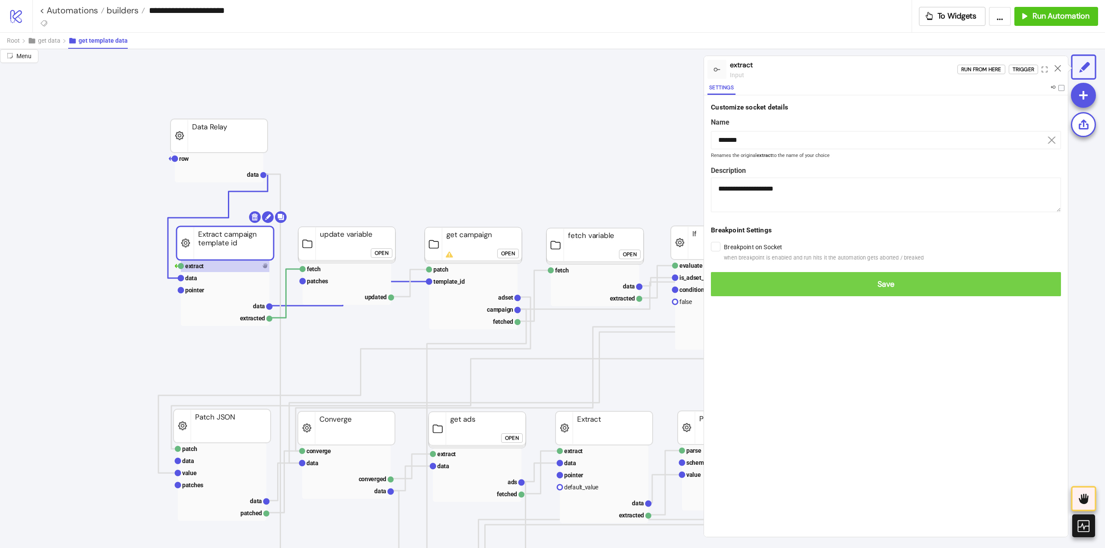
click at [716, 286] on button "Save" at bounding box center [886, 284] width 350 height 24
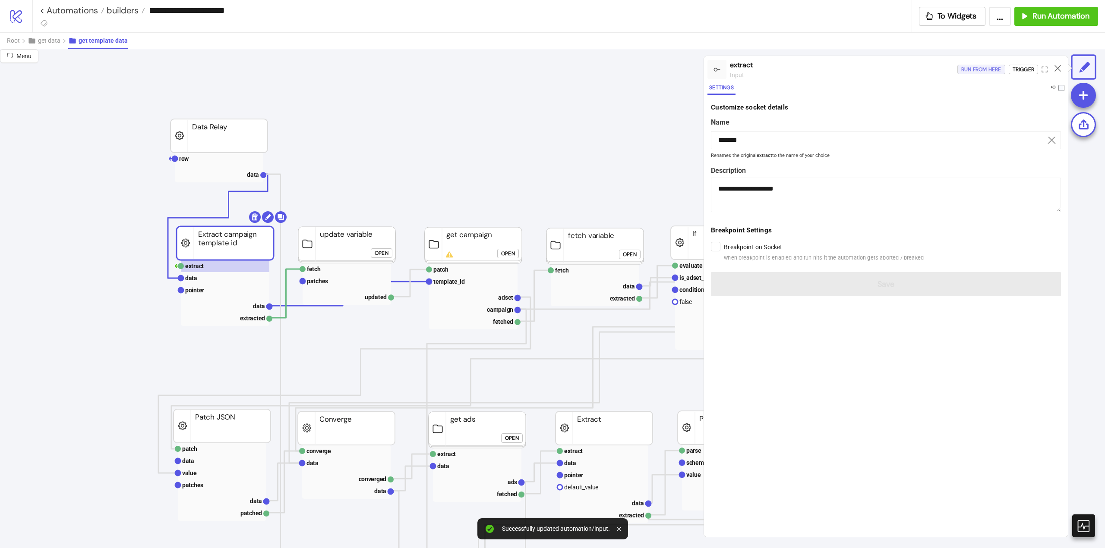
click at [964, 69] on div "Run from here" at bounding box center [981, 70] width 40 height 10
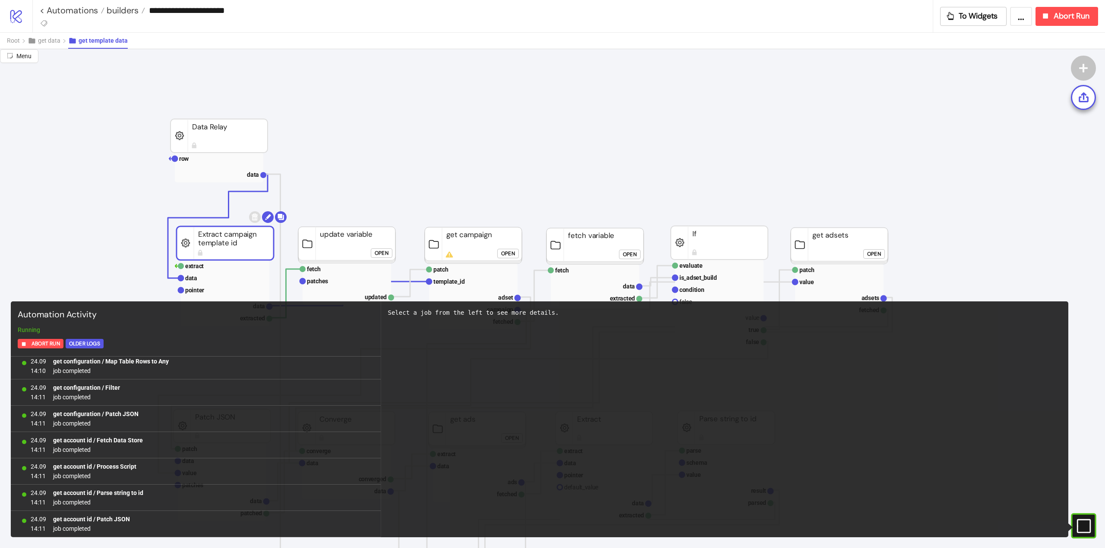
scroll to position [1109, 0]
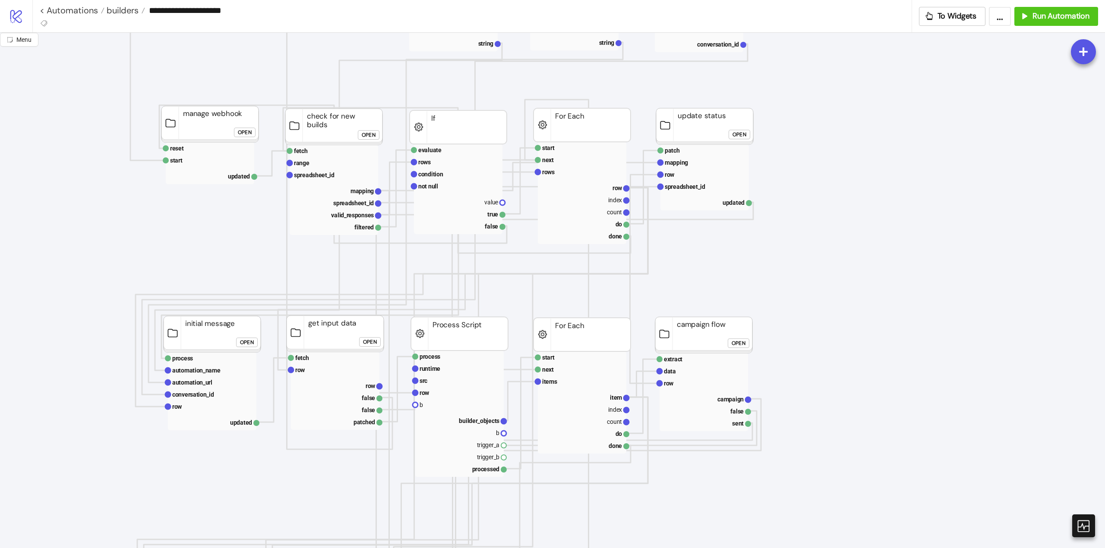
scroll to position [173, 0]
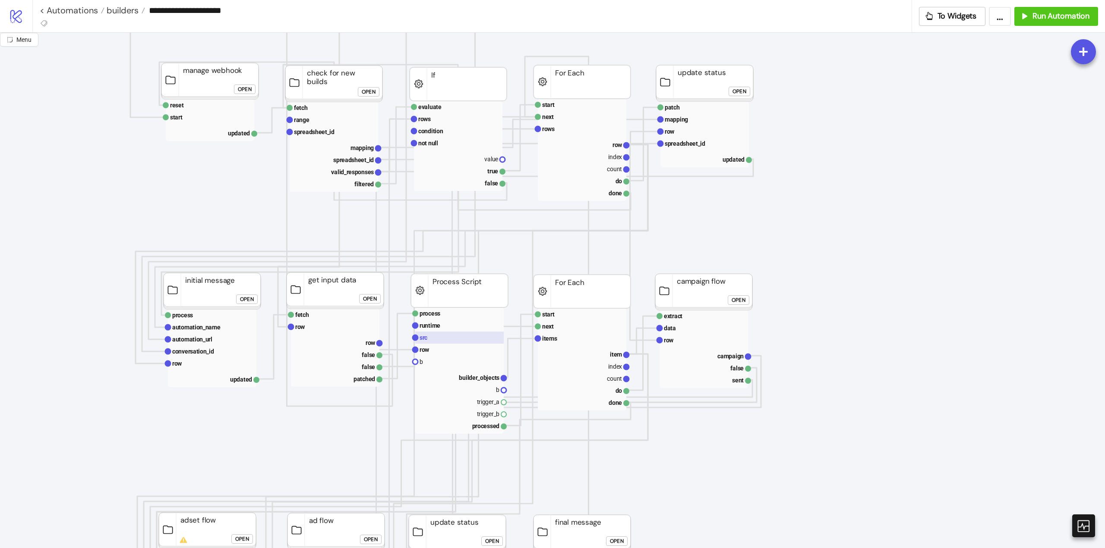
click at [438, 340] on rect at bounding box center [459, 338] width 88 height 12
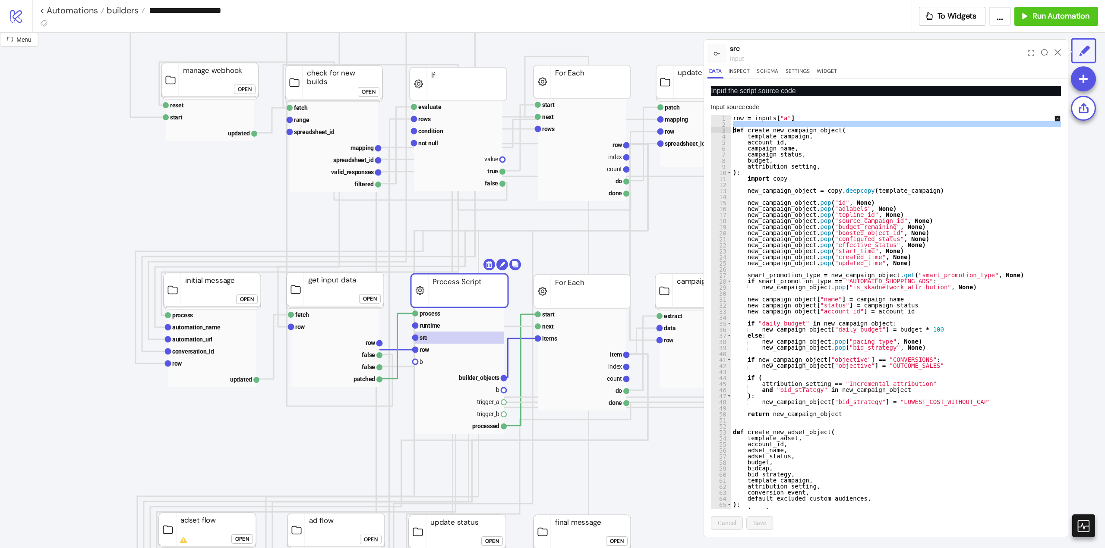
click at [734, 131] on div "row = inputs [ "a" ] def create_new_campaign_object ( template_campaign , accou…" at bounding box center [901, 318] width 341 height 406
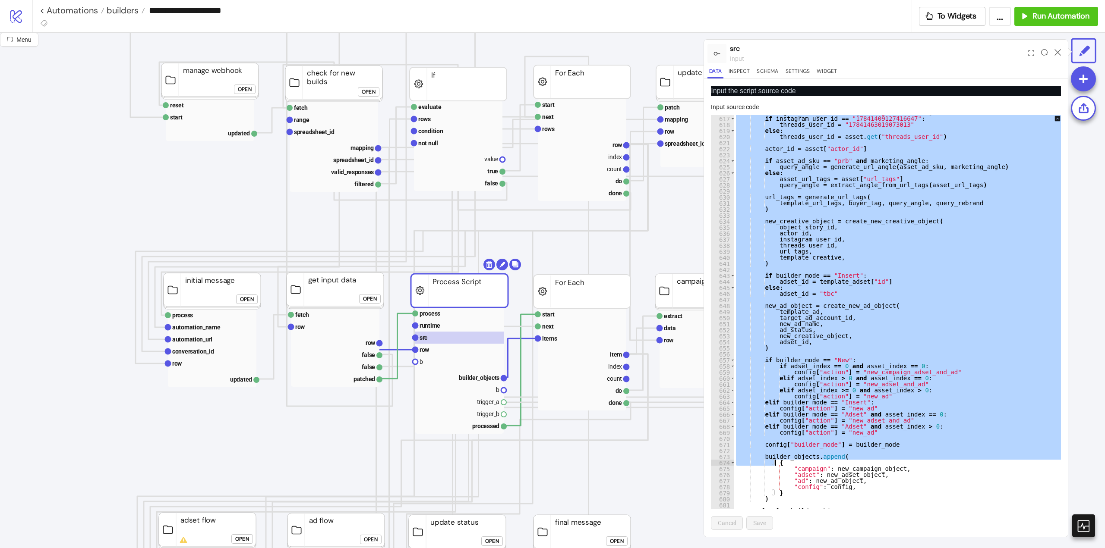
scroll to position [22, 0]
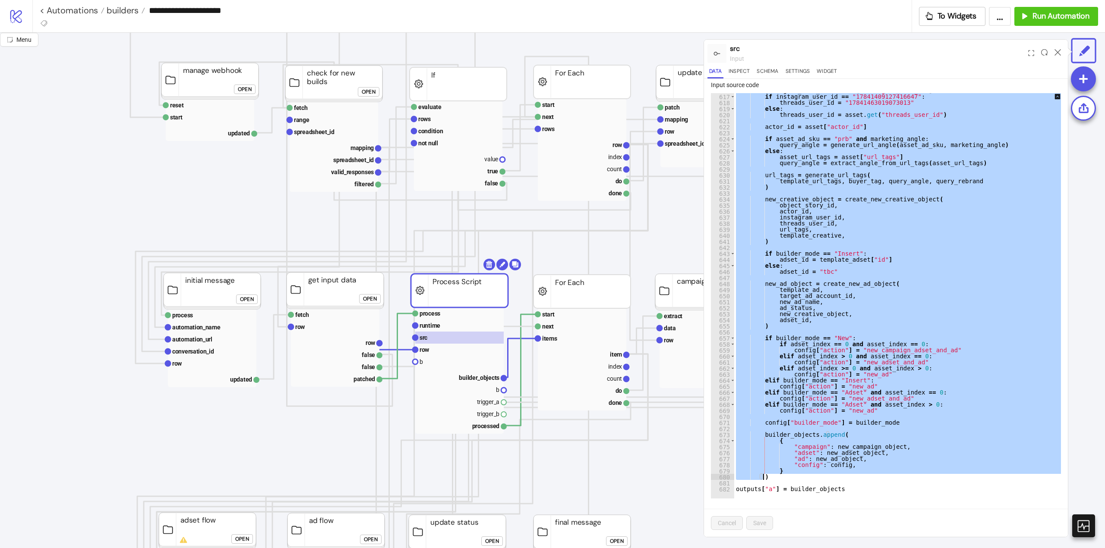
drag, startPoint x: 734, startPoint y: 131, endPoint x: 816, endPoint y: 479, distance: 357.4
paste textarea "Cursor at row 680"
type textarea "*"
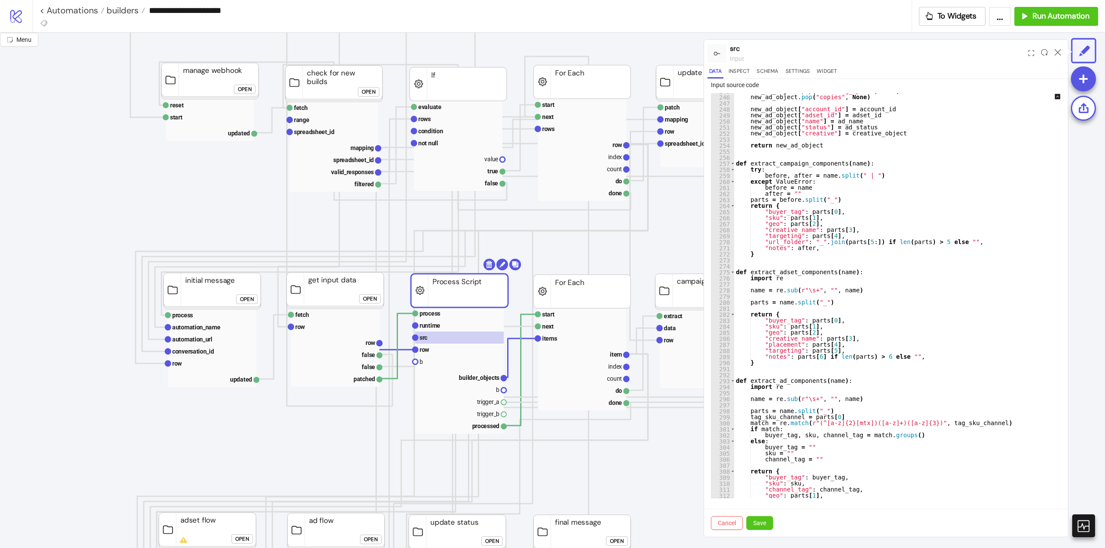
scroll to position [0, 0]
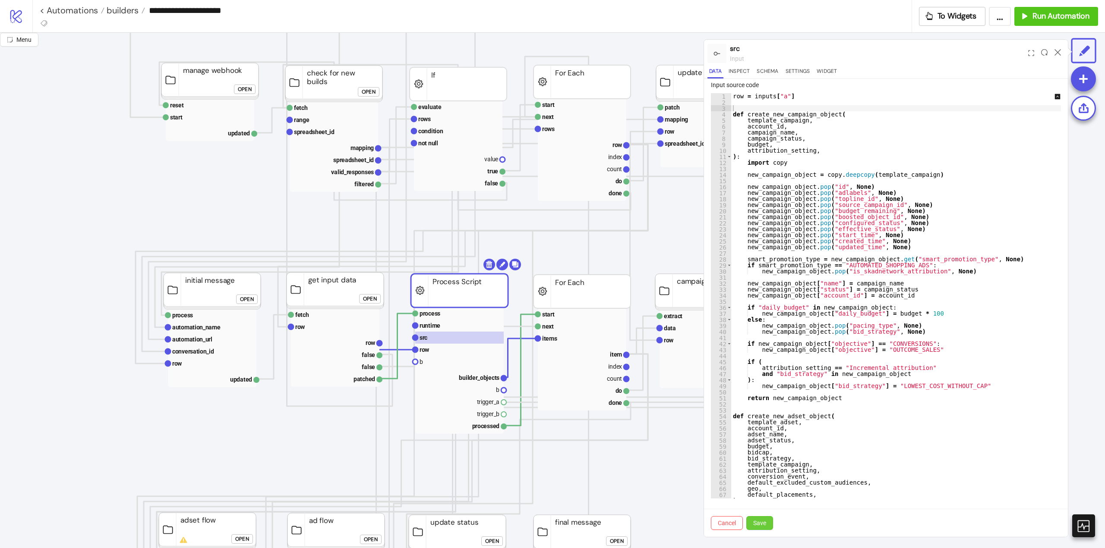
click at [761, 527] on button "Save" at bounding box center [759, 524] width 27 height 14
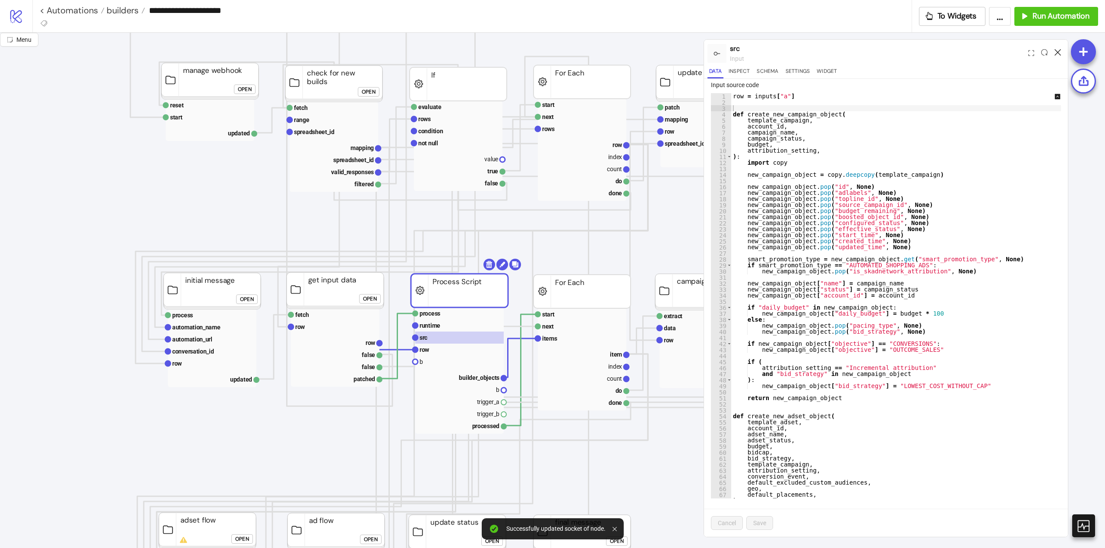
click at [1057, 52] on icon at bounding box center [1057, 52] width 6 height 6
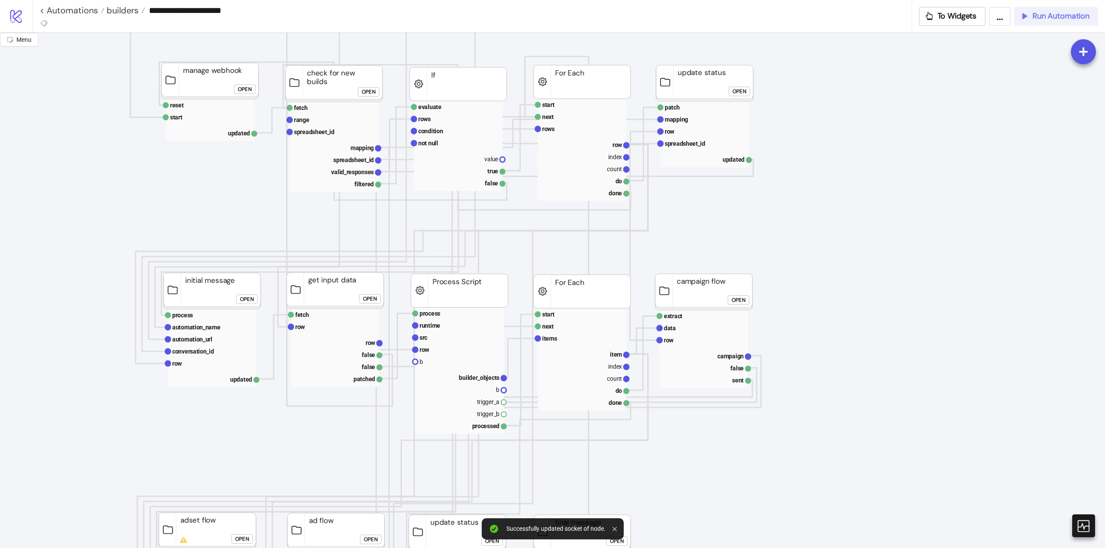
click at [1049, 22] on button "Run Automation" at bounding box center [1056, 16] width 84 height 19
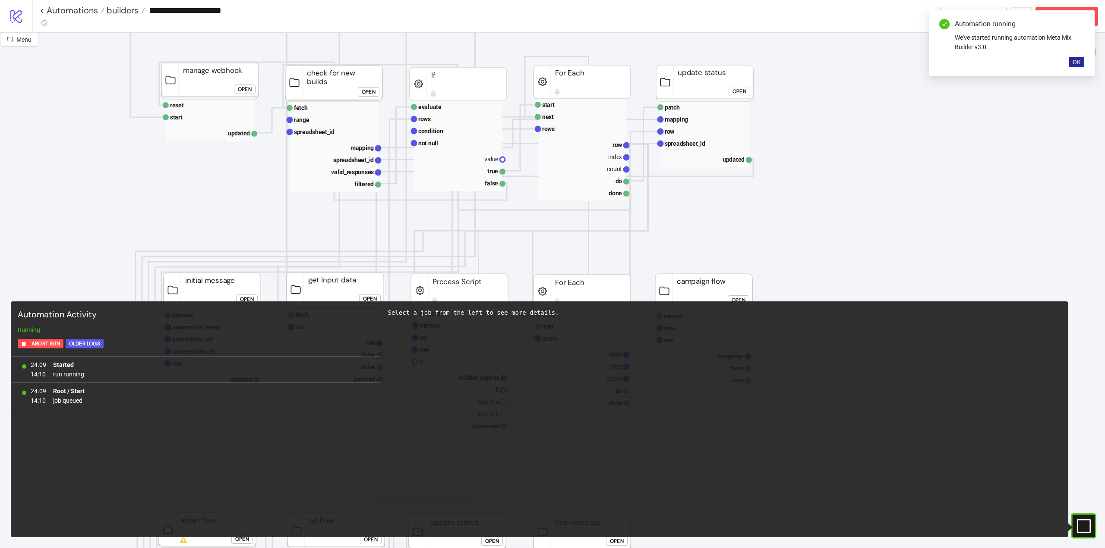
click at [1073, 62] on span "OK" at bounding box center [1076, 62] width 8 height 7
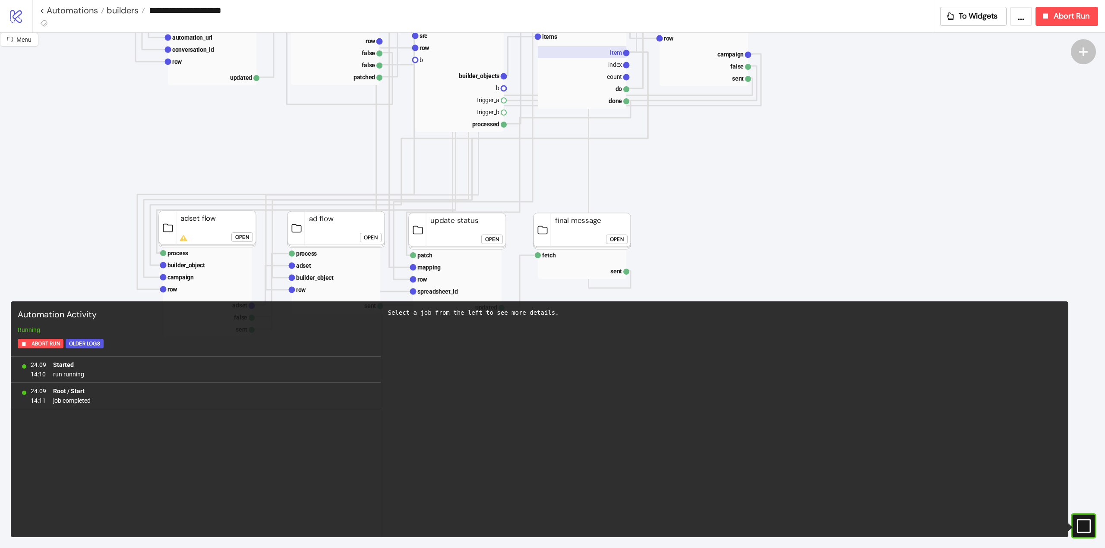
scroll to position [345, 0]
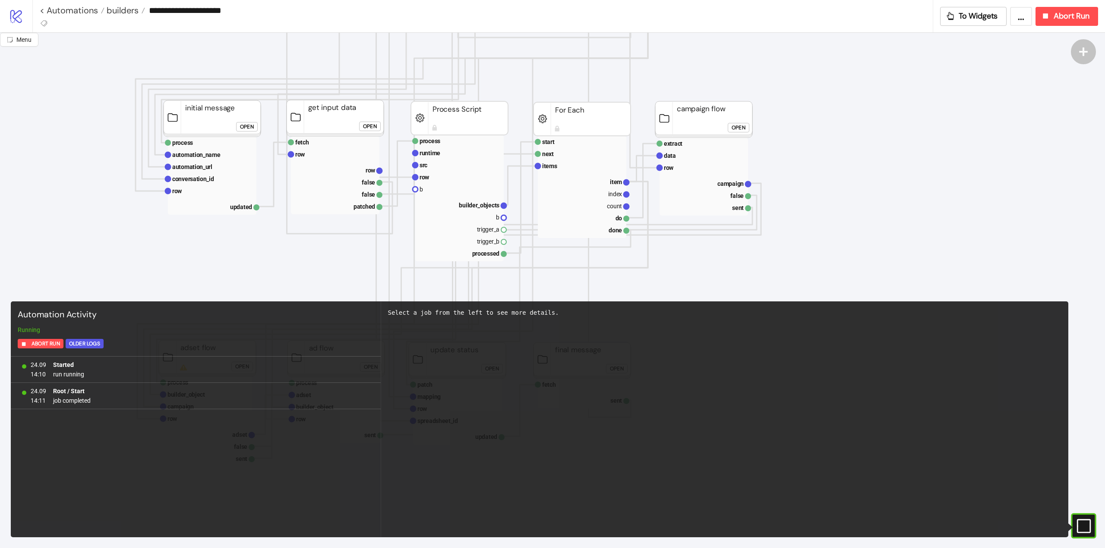
click at [404, 80] on icon "Start Stop start next rows row index count do done For Each evaluate rows condi…" at bounding box center [863, 551] width 1726 height 1726
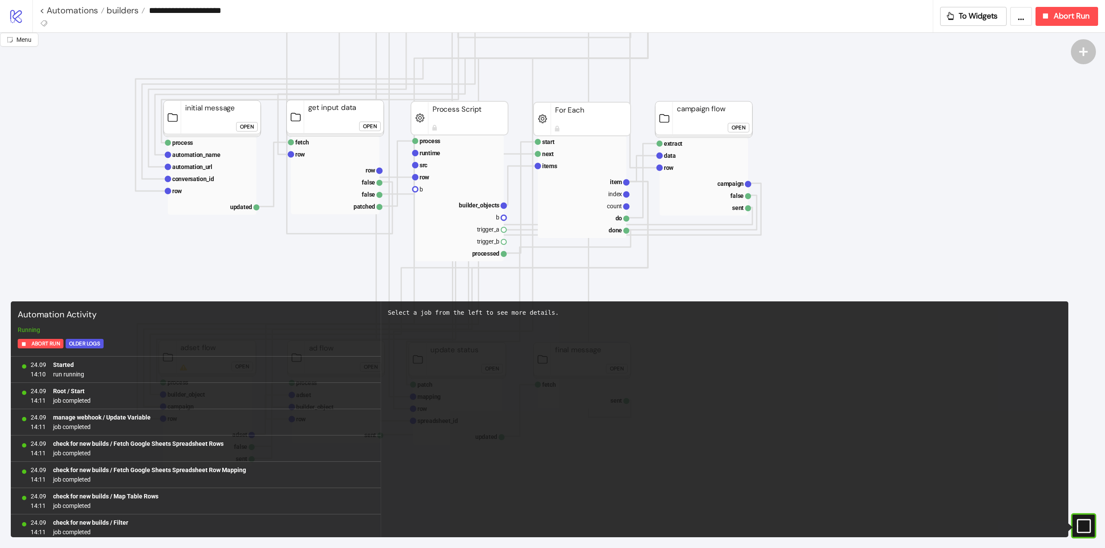
scroll to position [30, 0]
